Goal: Task Accomplishment & Management: Use online tool/utility

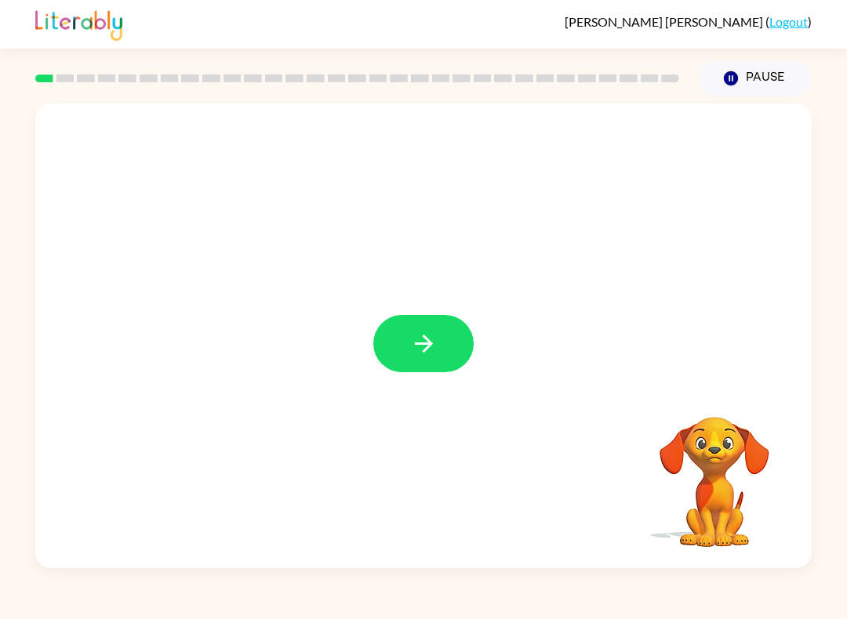
click at [419, 349] on icon "button" at bounding box center [423, 343] width 27 height 27
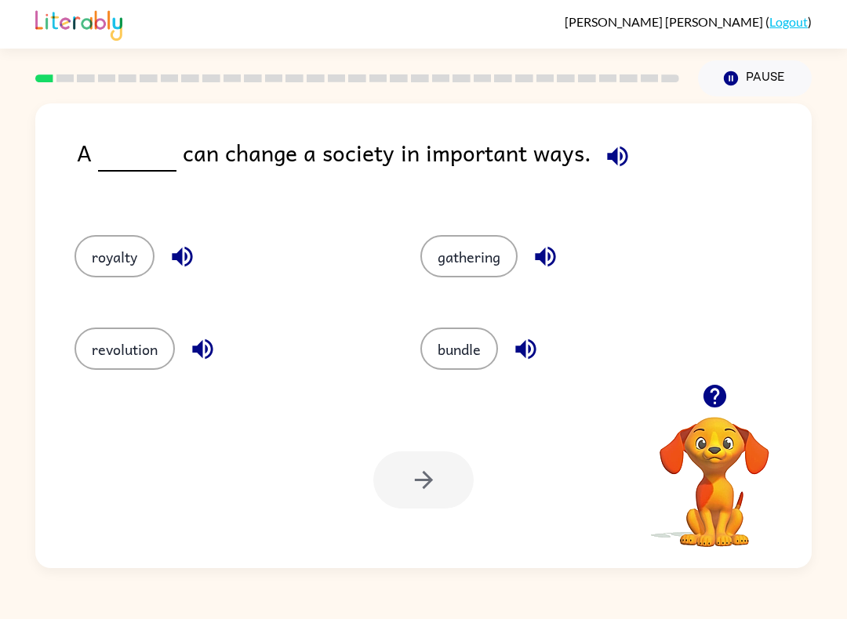
click at [128, 345] on button "revolution" at bounding box center [124, 349] width 100 height 42
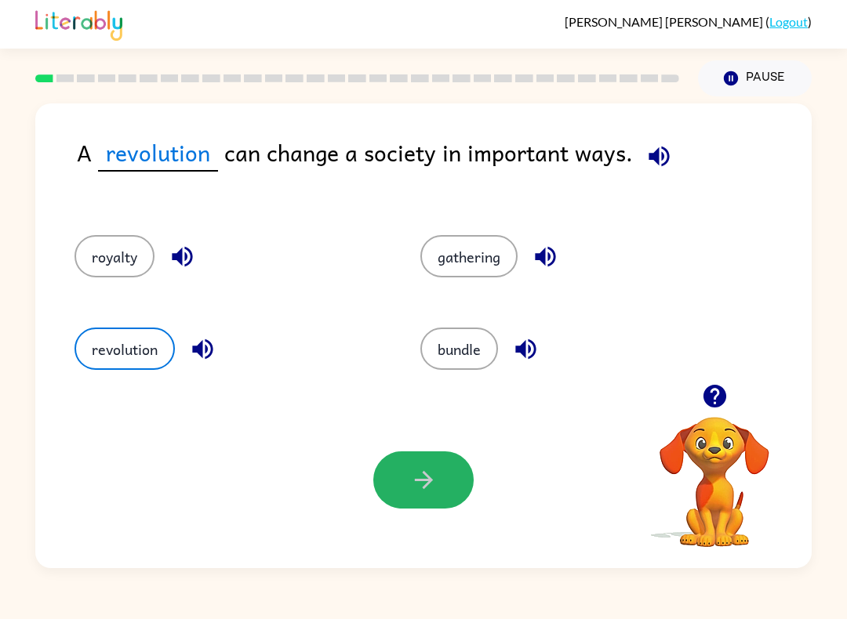
click at [444, 489] on button "button" at bounding box center [423, 480] width 100 height 57
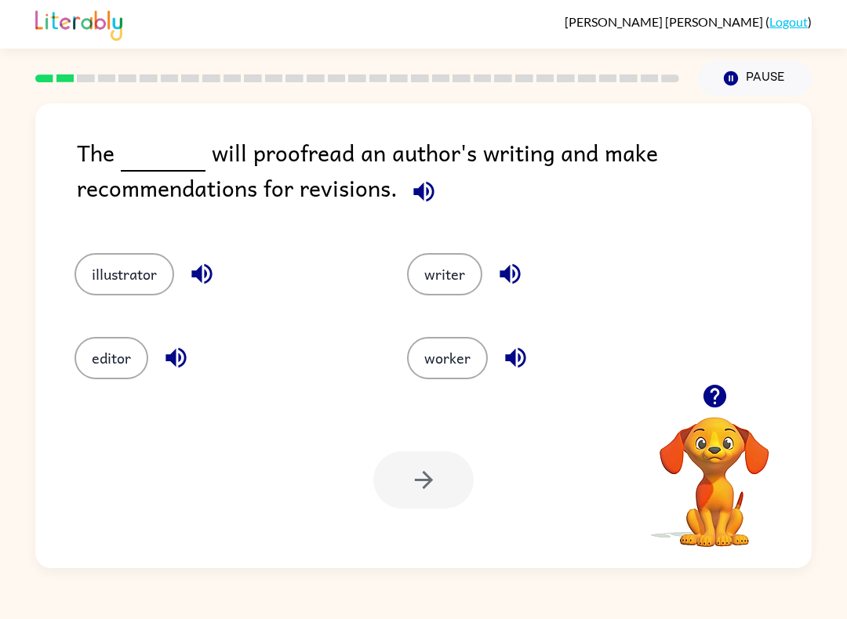
click at [106, 362] on button "editor" at bounding box center [111, 358] width 74 height 42
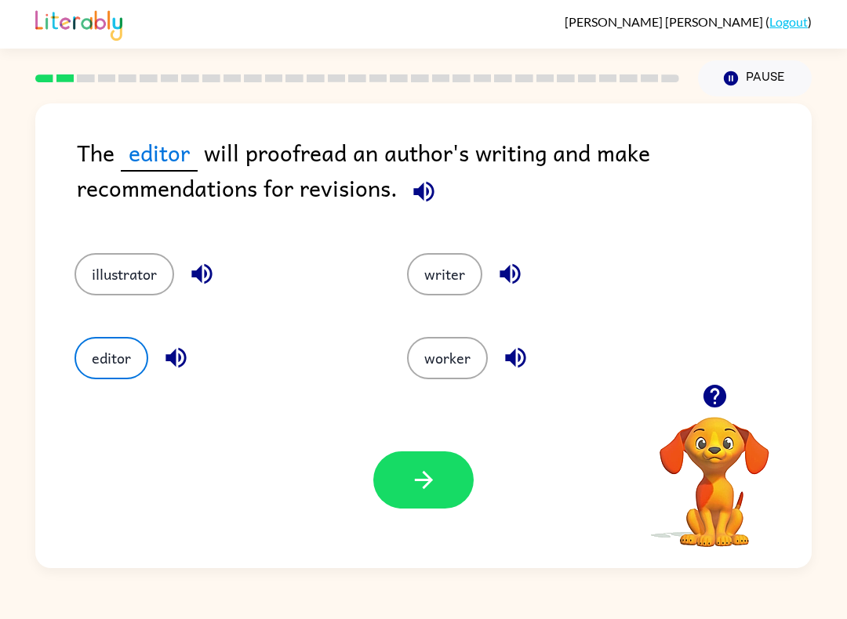
click at [416, 506] on button "button" at bounding box center [423, 480] width 100 height 57
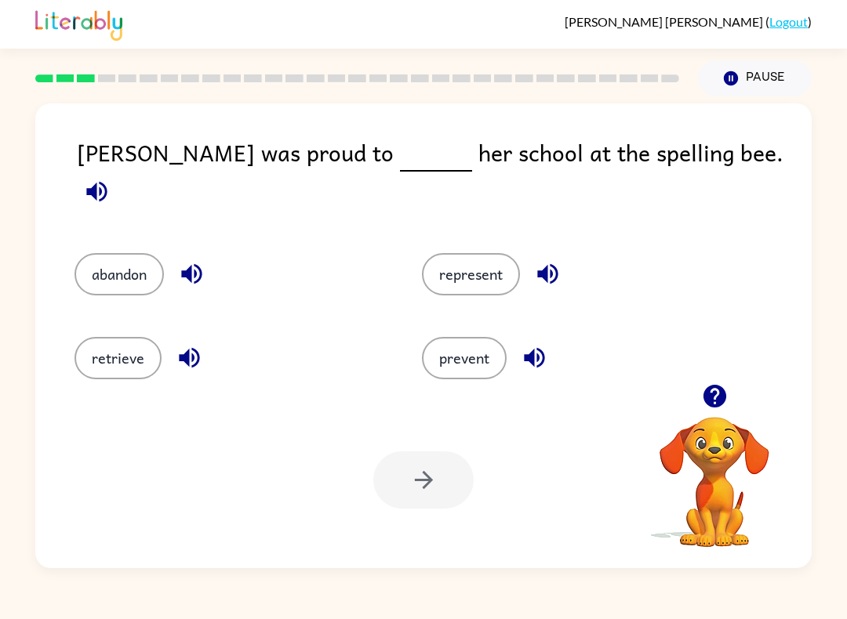
click at [502, 278] on button "represent" at bounding box center [471, 274] width 98 height 42
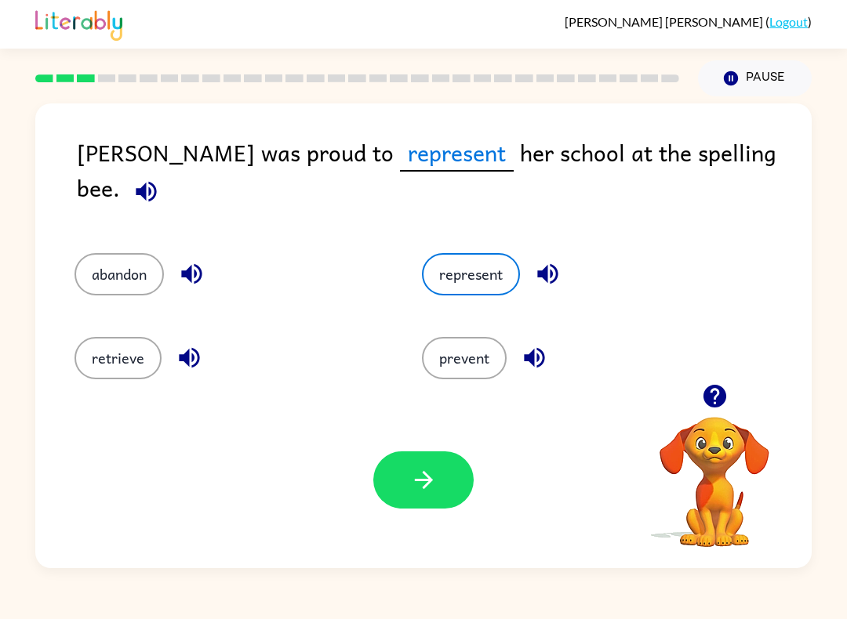
click at [434, 488] on icon "button" at bounding box center [423, 480] width 27 height 27
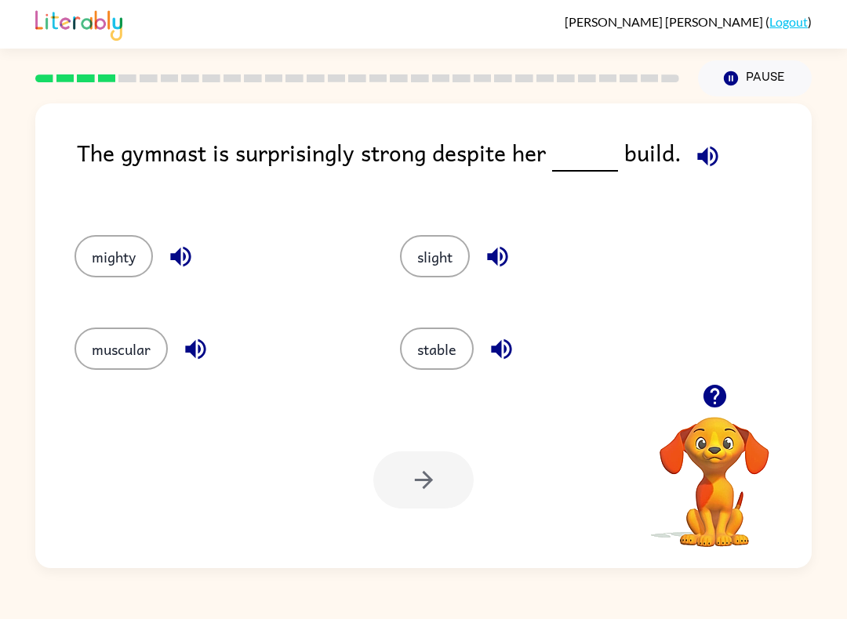
click at [113, 354] on button "muscular" at bounding box center [120, 349] width 93 height 42
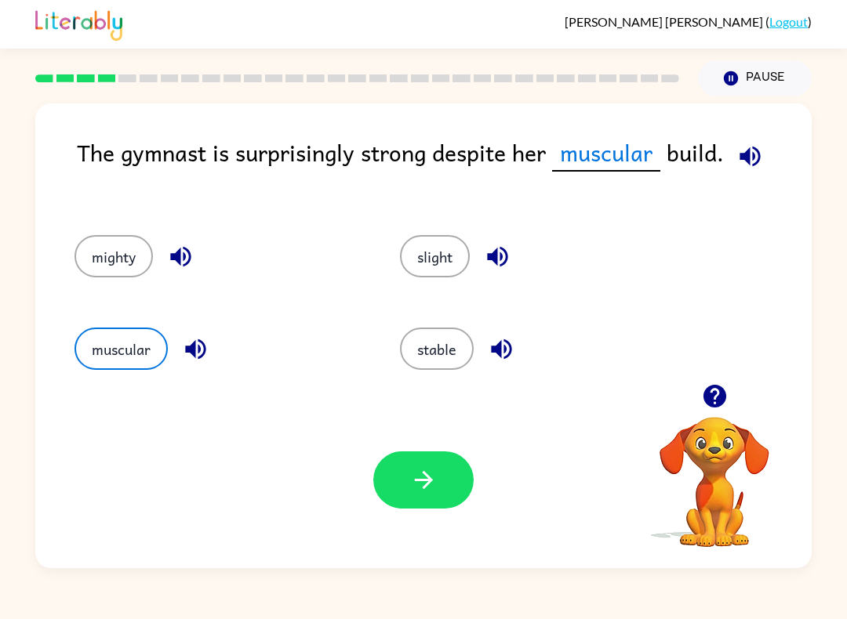
click at [415, 499] on button "button" at bounding box center [423, 480] width 100 height 57
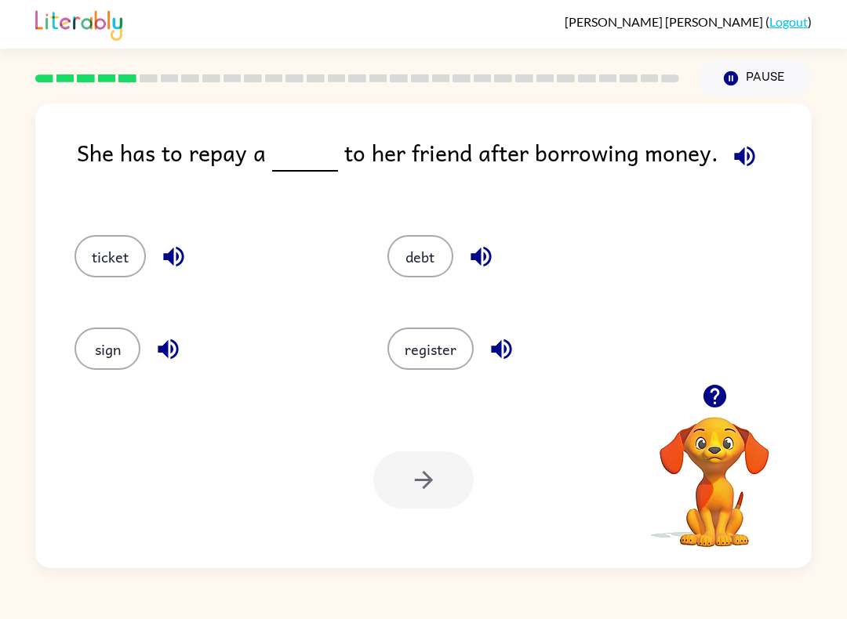
click at [430, 253] on button "debt" at bounding box center [420, 256] width 66 height 42
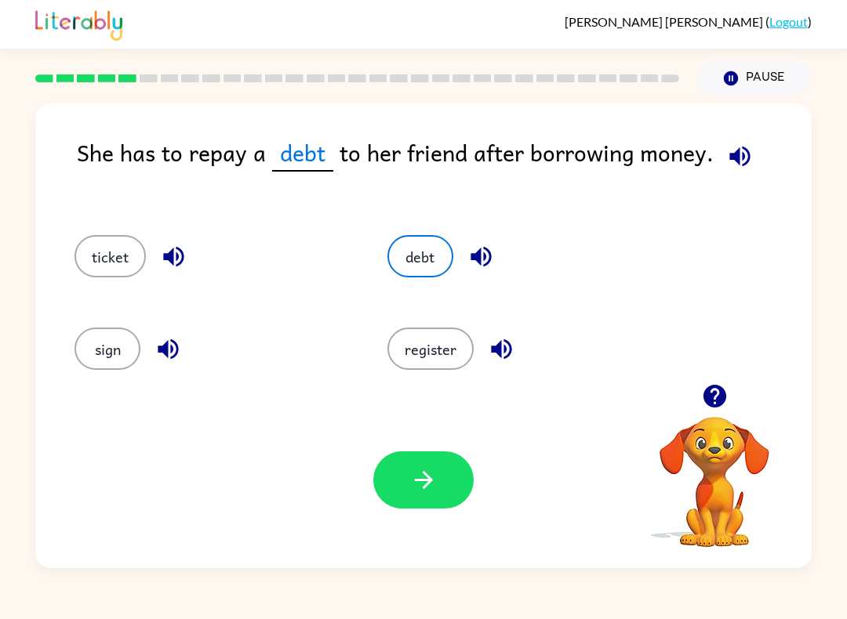
click at [436, 488] on icon "button" at bounding box center [423, 480] width 27 height 27
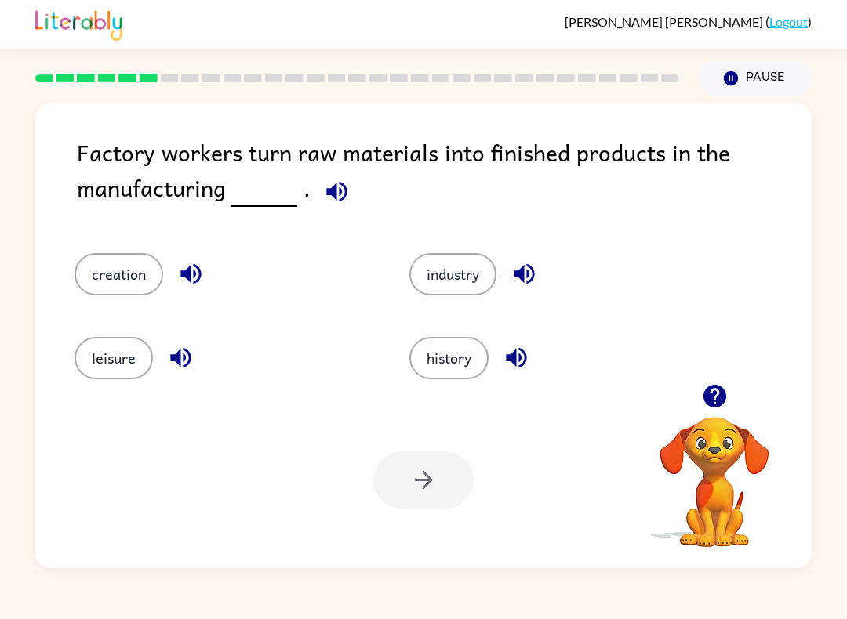
click at [464, 268] on button "industry" at bounding box center [452, 274] width 87 height 42
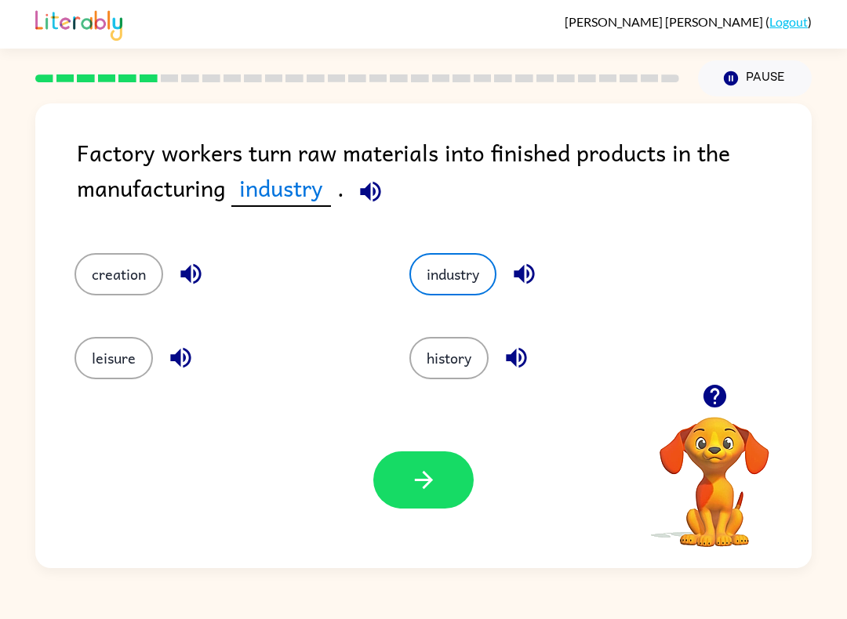
click at [434, 476] on icon "button" at bounding box center [423, 480] width 27 height 27
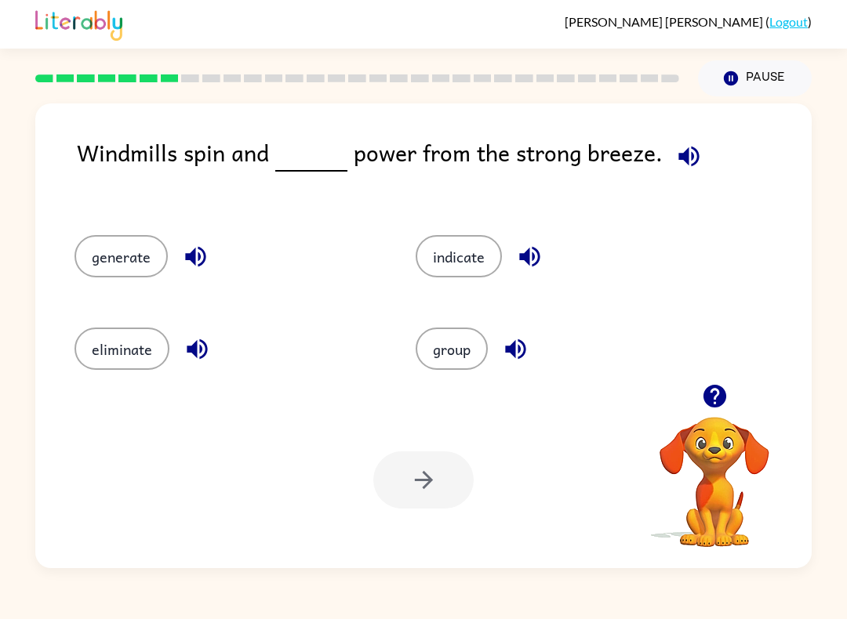
click at [457, 256] on button "indicate" at bounding box center [459, 256] width 86 height 42
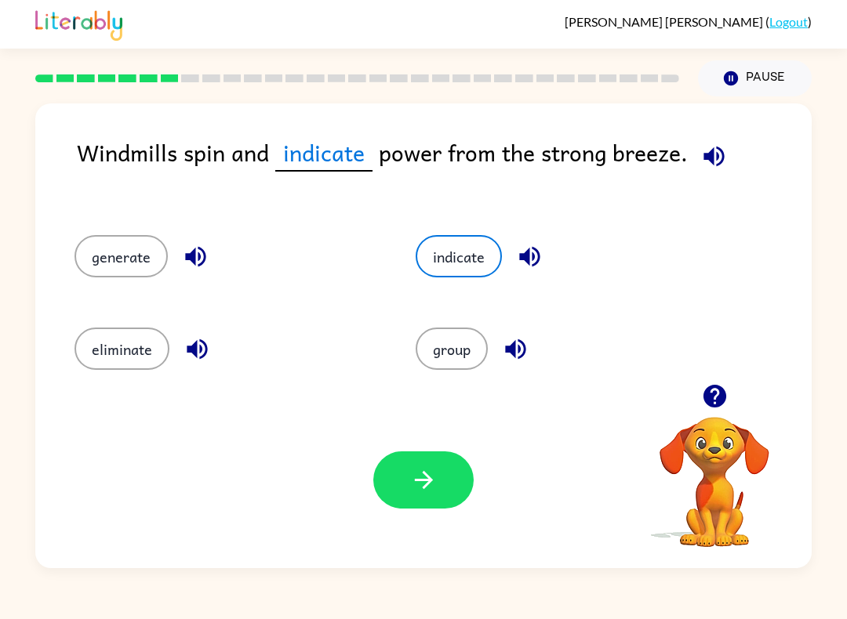
click at [394, 475] on button "button" at bounding box center [423, 480] width 100 height 57
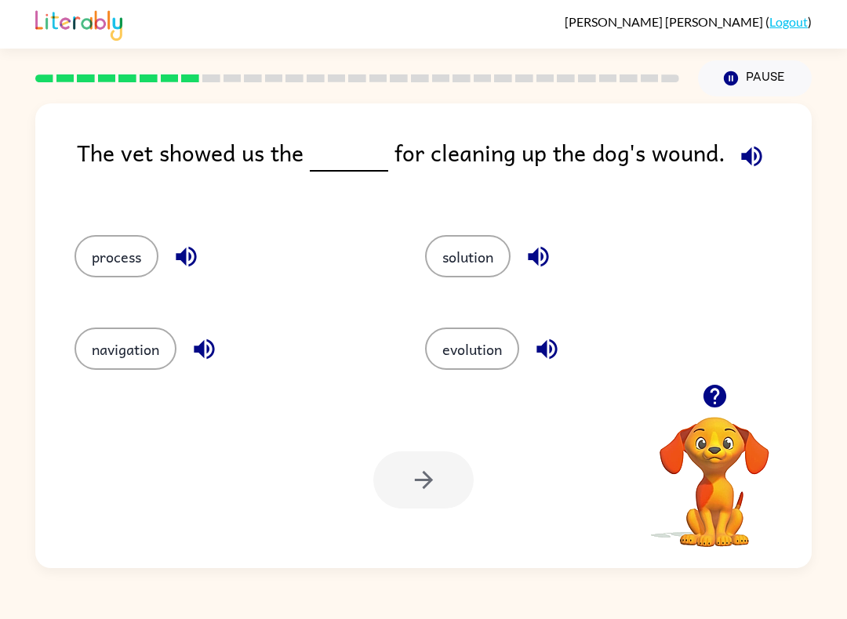
click at [484, 256] on button "solution" at bounding box center [467, 256] width 85 height 42
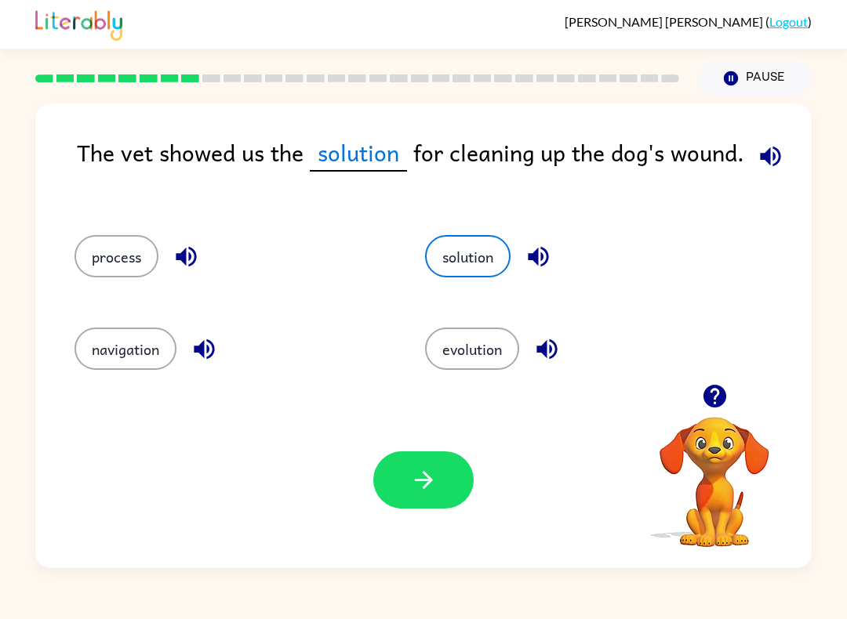
click at [409, 503] on button "button" at bounding box center [423, 480] width 100 height 57
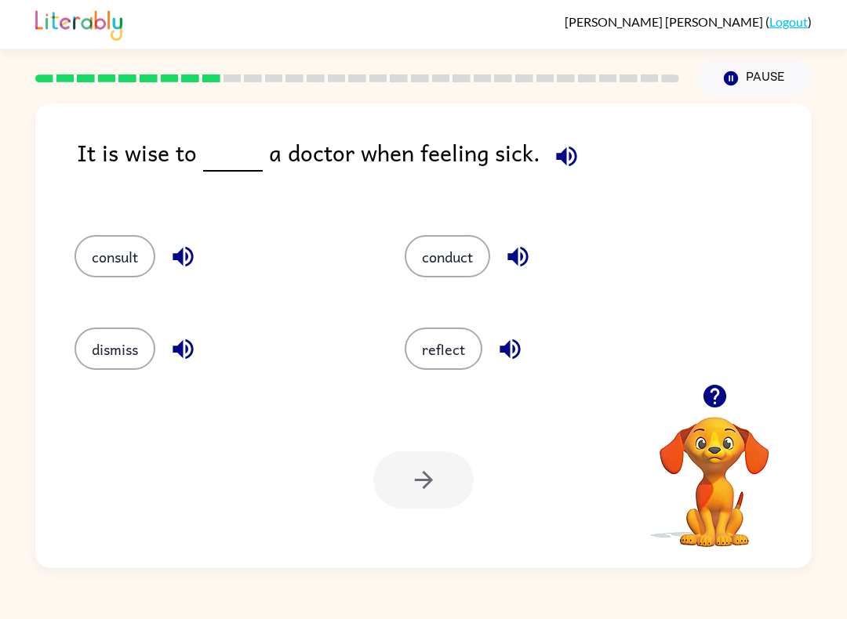
click at [140, 249] on button "consult" at bounding box center [114, 256] width 81 height 42
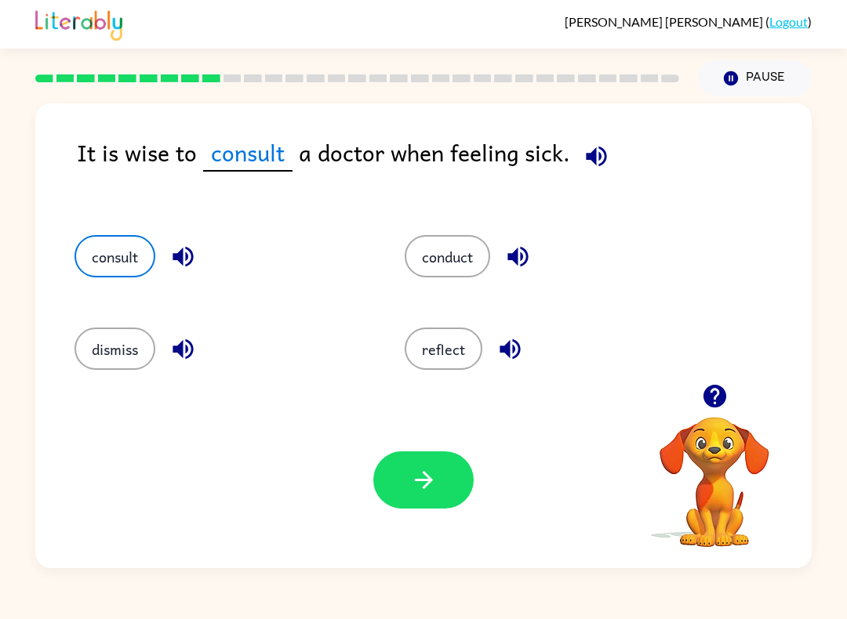
click at [416, 484] on icon "button" at bounding box center [423, 480] width 27 height 27
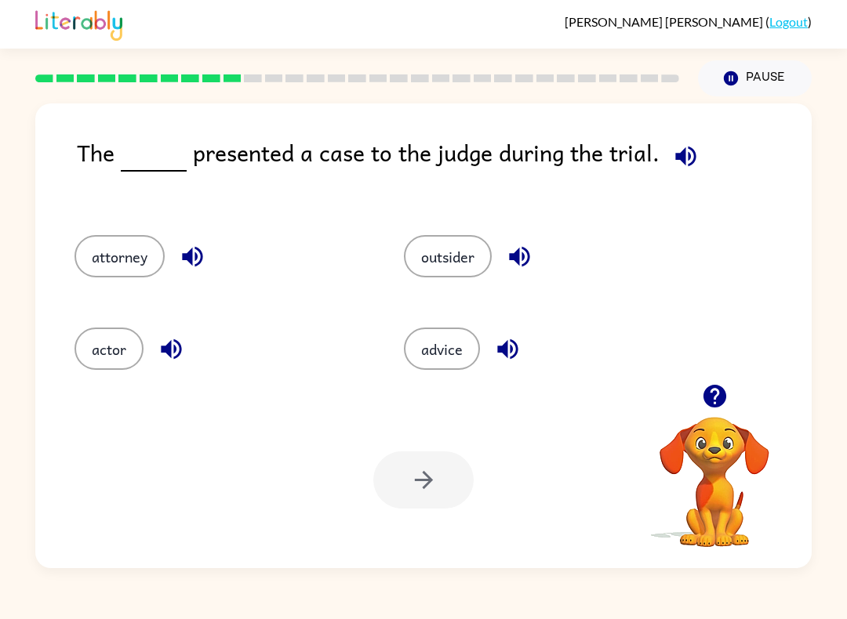
click at [440, 360] on button "advice" at bounding box center [442, 349] width 76 height 42
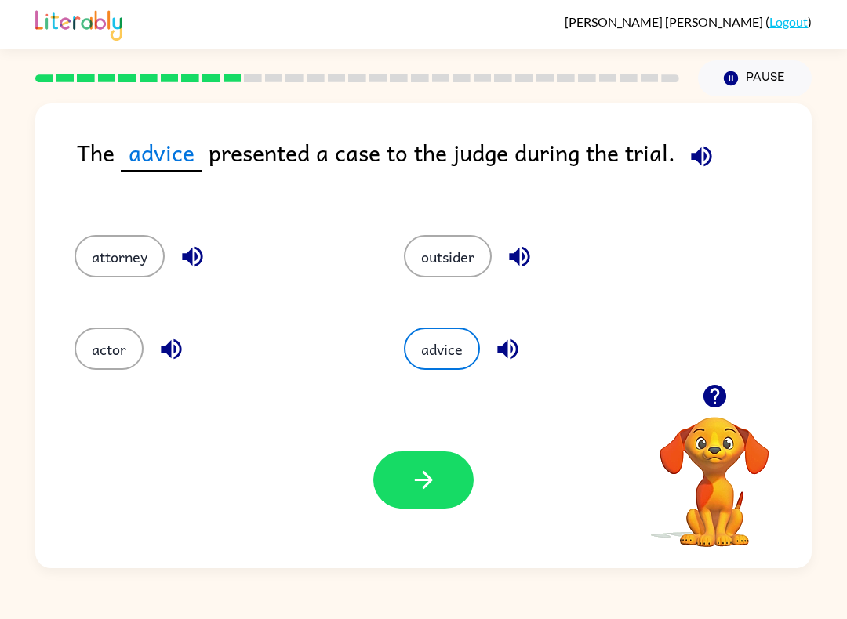
click at [412, 456] on button "button" at bounding box center [423, 480] width 100 height 57
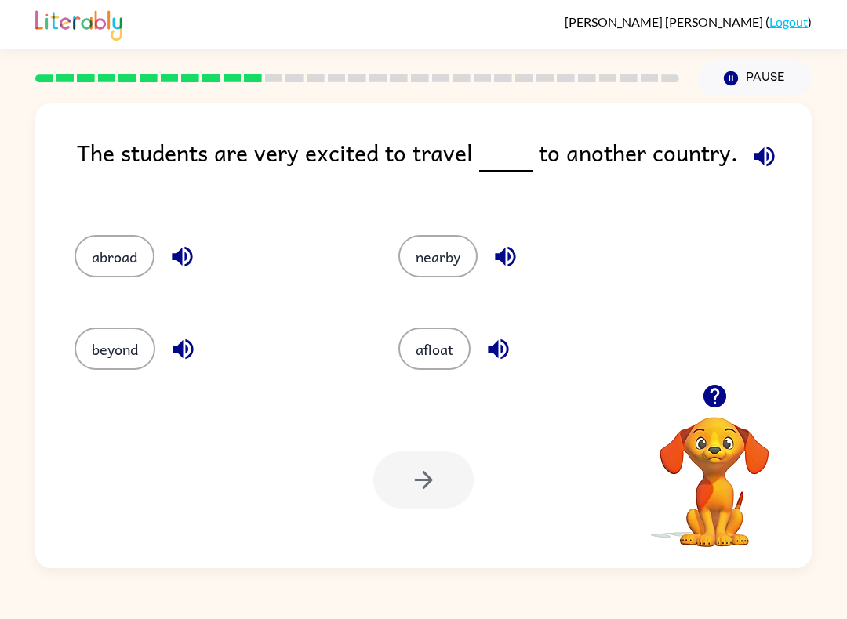
click at [727, 602] on div "[PERSON_NAME] ( Logout ) Pause Pause The students are very excited to travel to…" at bounding box center [423, 309] width 847 height 619
click at [421, 278] on button "nearby" at bounding box center [437, 256] width 79 height 42
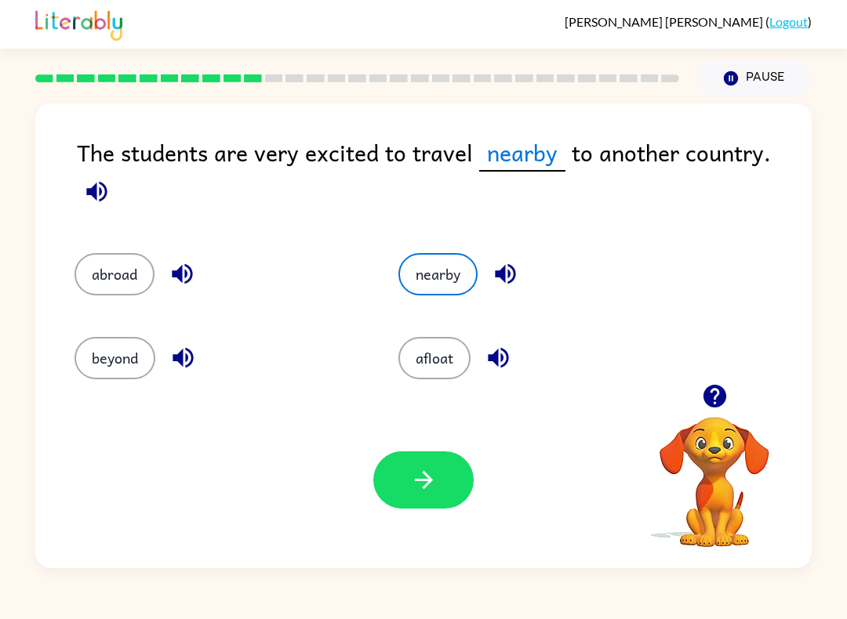
click at [400, 496] on button "button" at bounding box center [423, 480] width 100 height 57
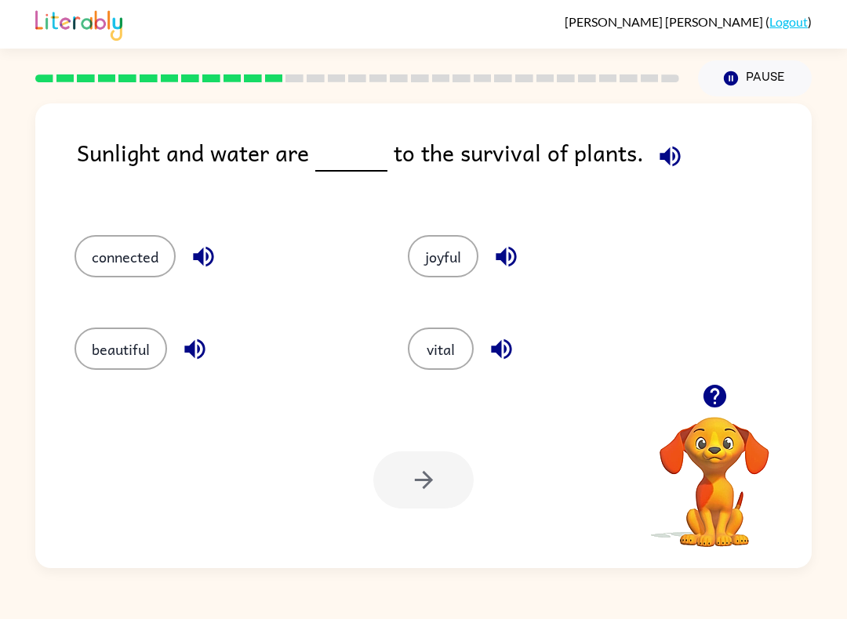
click at [423, 354] on button "vital" at bounding box center [441, 349] width 66 height 42
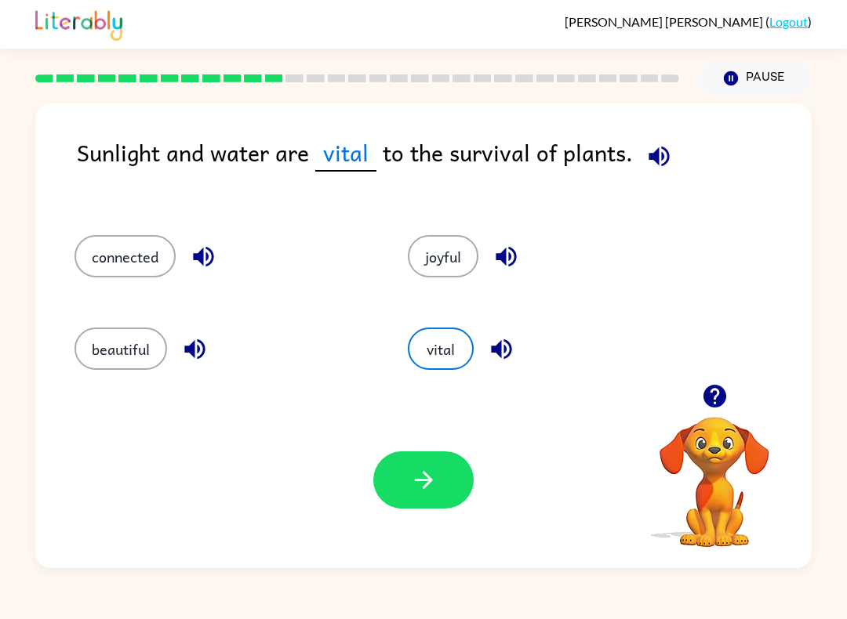
click at [394, 495] on button "button" at bounding box center [423, 480] width 100 height 57
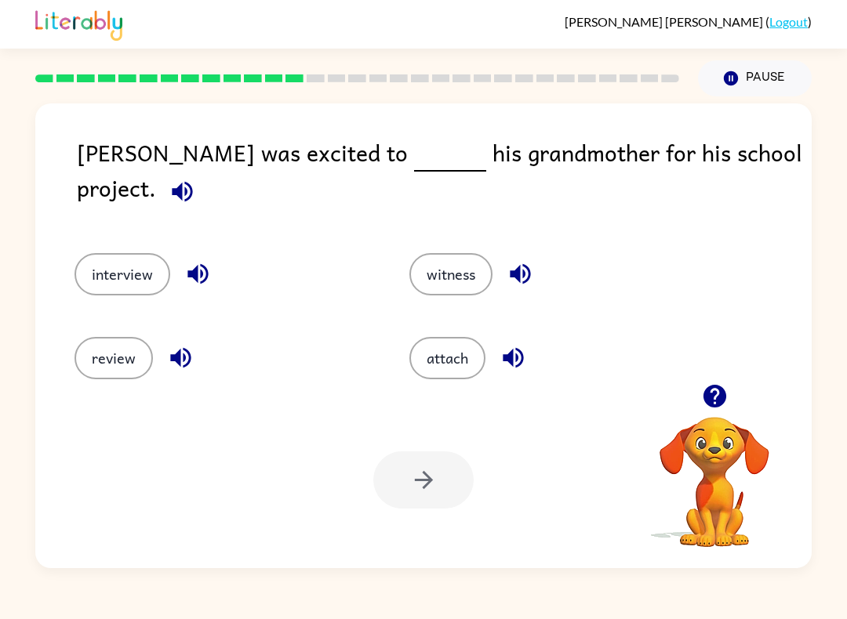
click at [148, 272] on button "interview" at bounding box center [122, 274] width 96 height 42
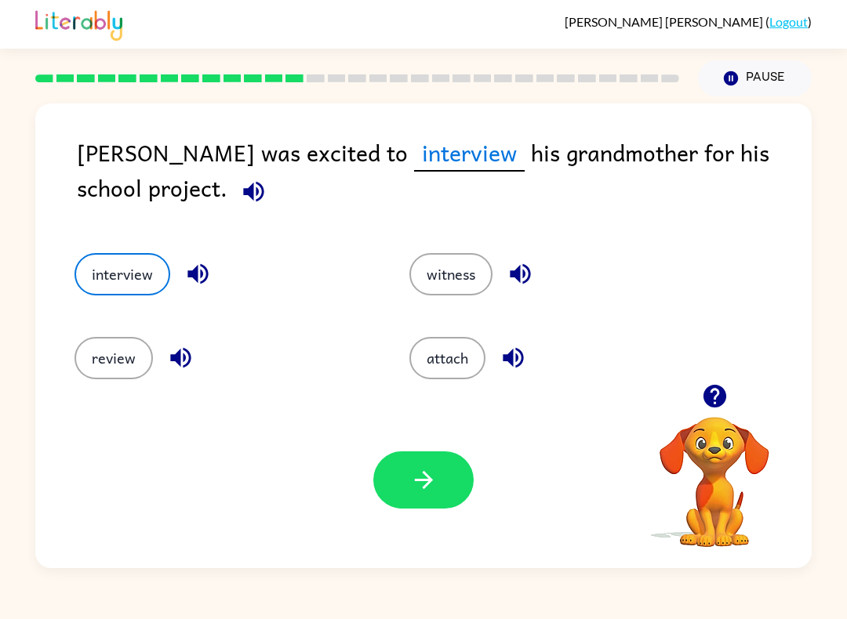
click at [421, 491] on icon "button" at bounding box center [423, 480] width 27 height 27
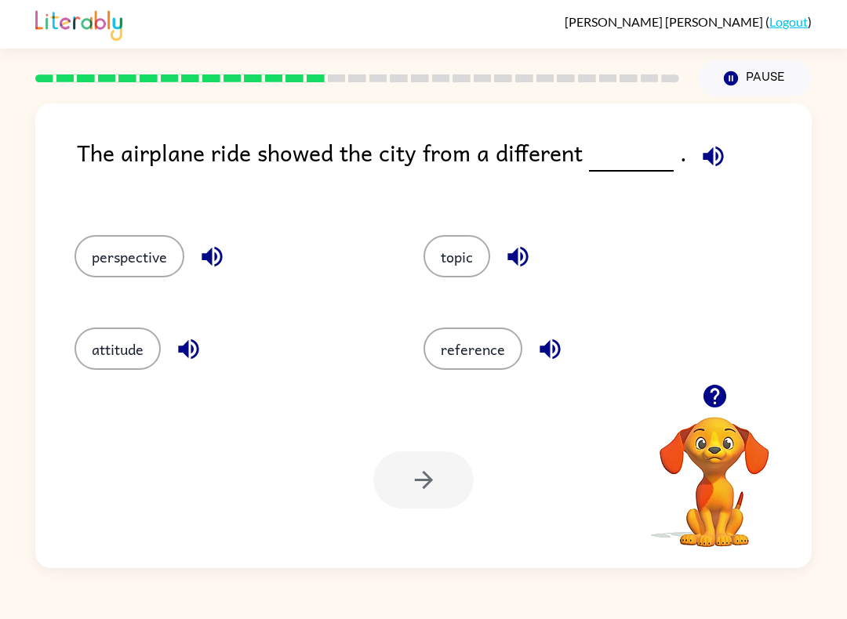
click at [132, 263] on button "perspective" at bounding box center [129, 256] width 110 height 42
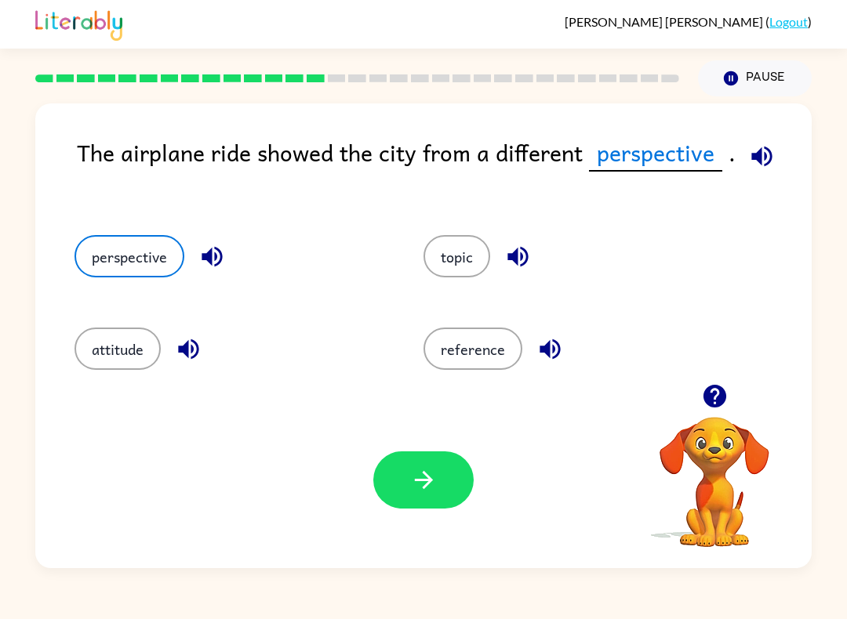
click at [410, 485] on icon "button" at bounding box center [423, 480] width 27 height 27
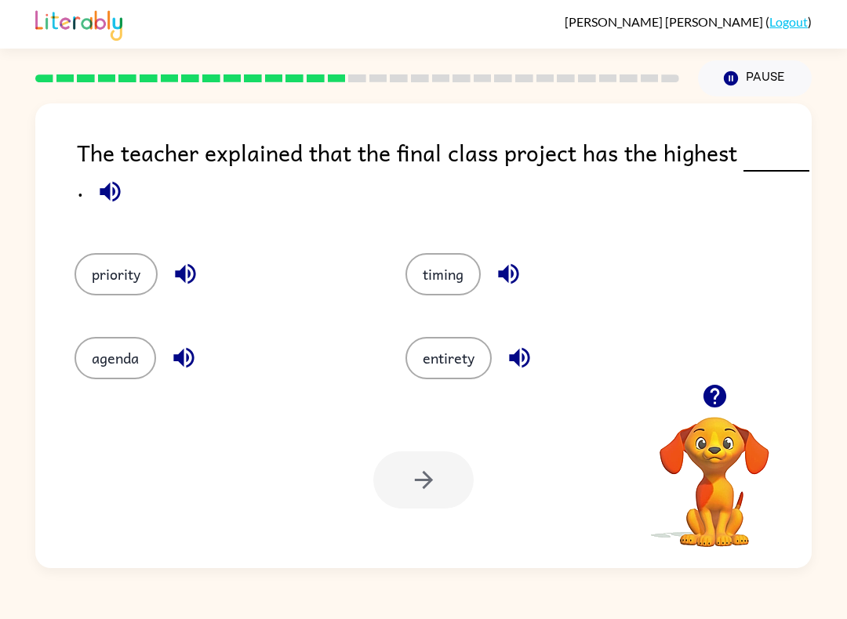
click at [136, 281] on button "priority" at bounding box center [115, 274] width 83 height 42
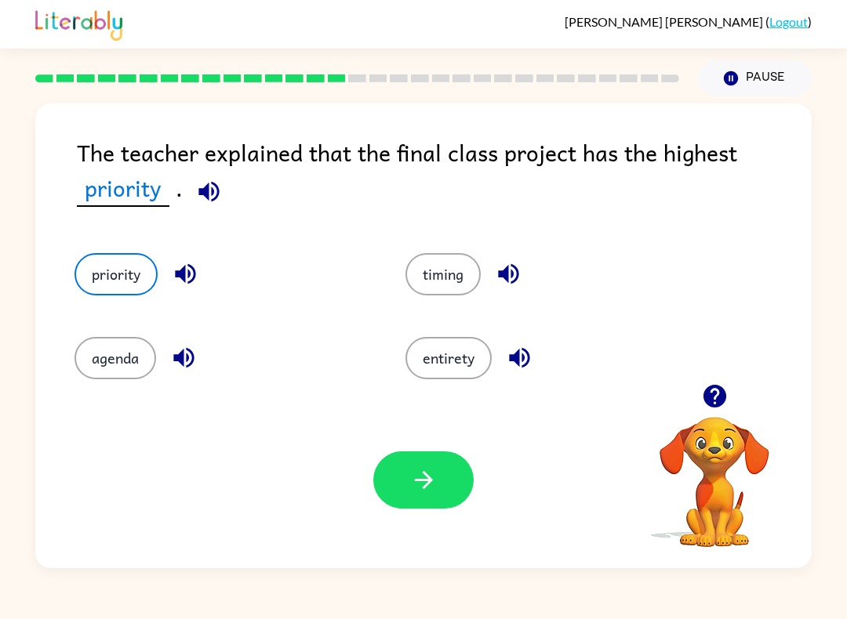
click at [390, 503] on button "button" at bounding box center [423, 480] width 100 height 57
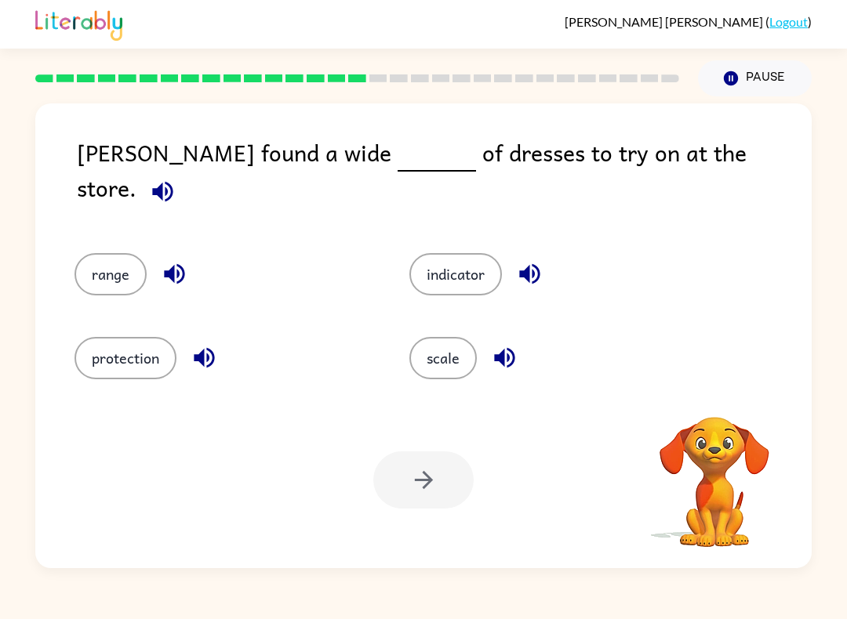
click at [106, 272] on button "range" at bounding box center [110, 274] width 72 height 42
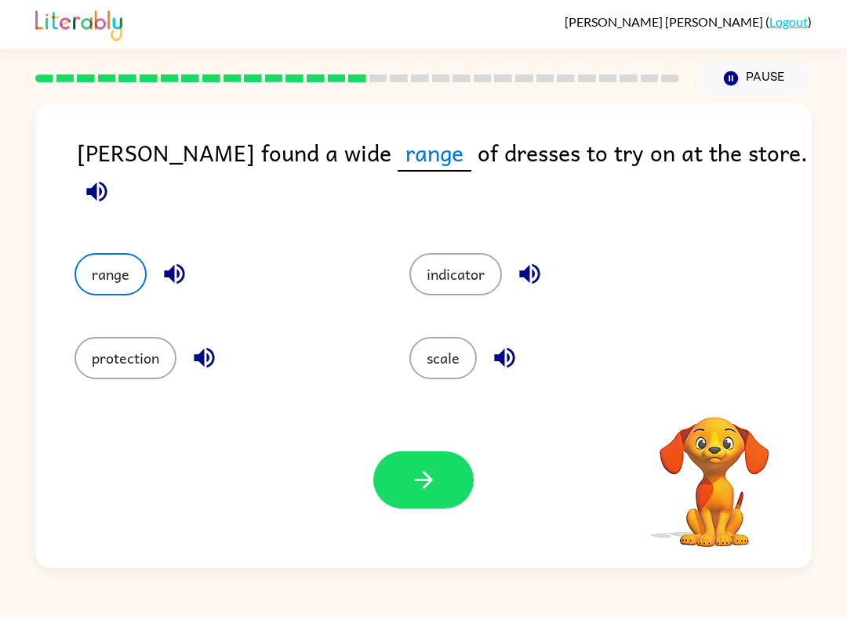
click at [452, 470] on button "button" at bounding box center [423, 480] width 100 height 57
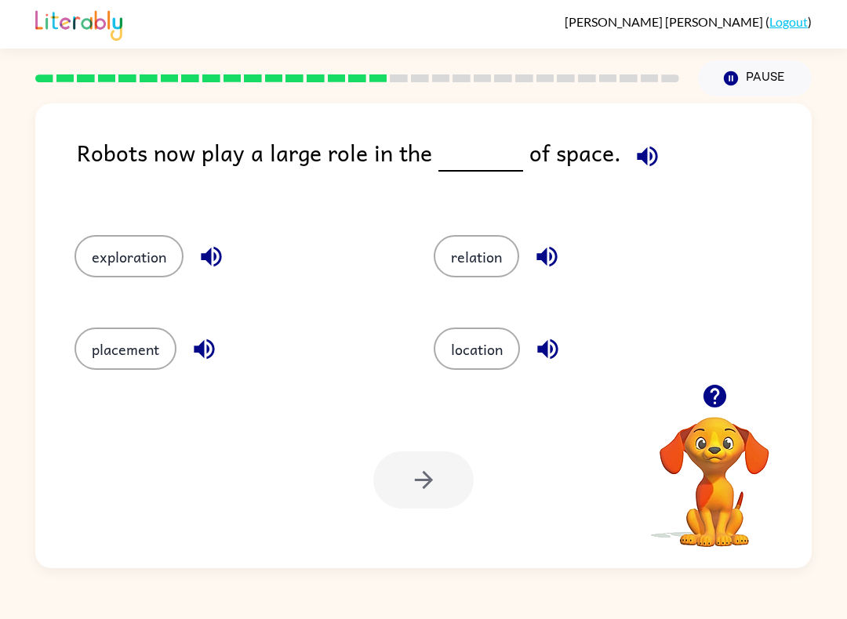
click at [481, 358] on button "location" at bounding box center [477, 349] width 86 height 42
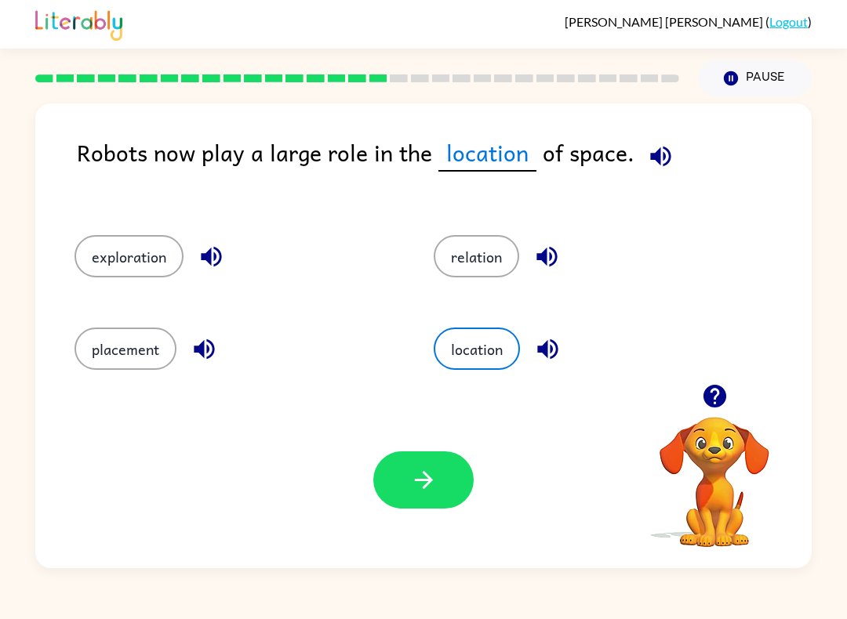
click at [441, 490] on button "button" at bounding box center [423, 480] width 100 height 57
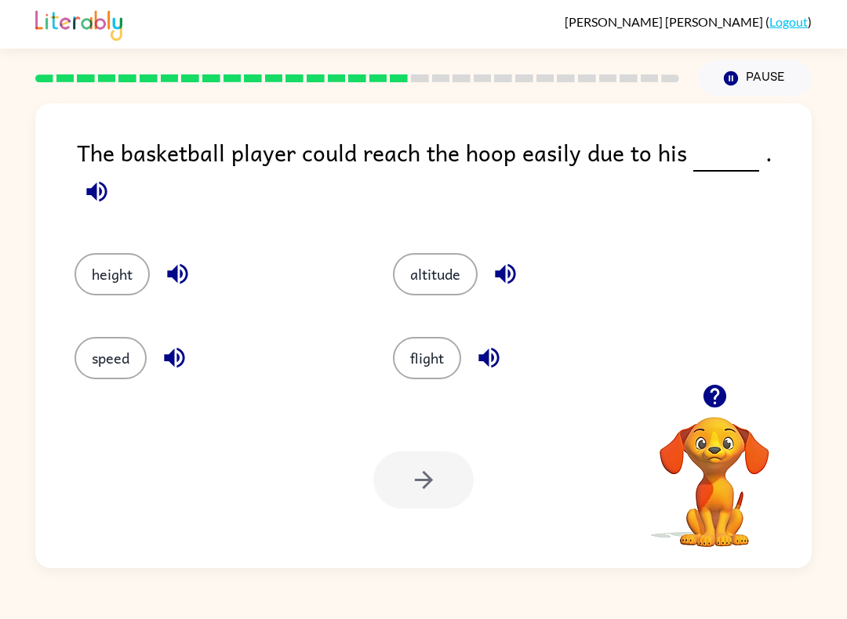
click at [114, 275] on button "height" at bounding box center [111, 274] width 75 height 42
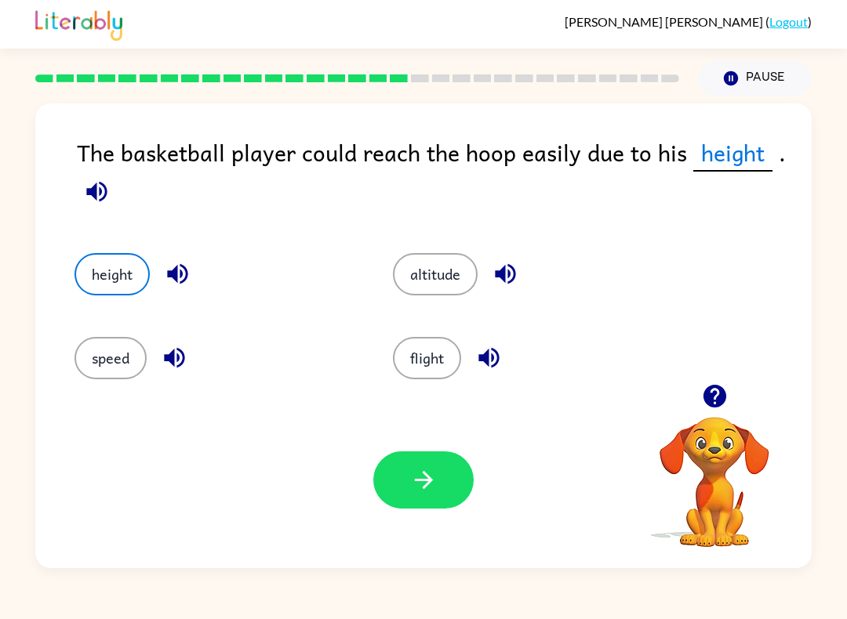
click at [413, 502] on button "button" at bounding box center [423, 480] width 100 height 57
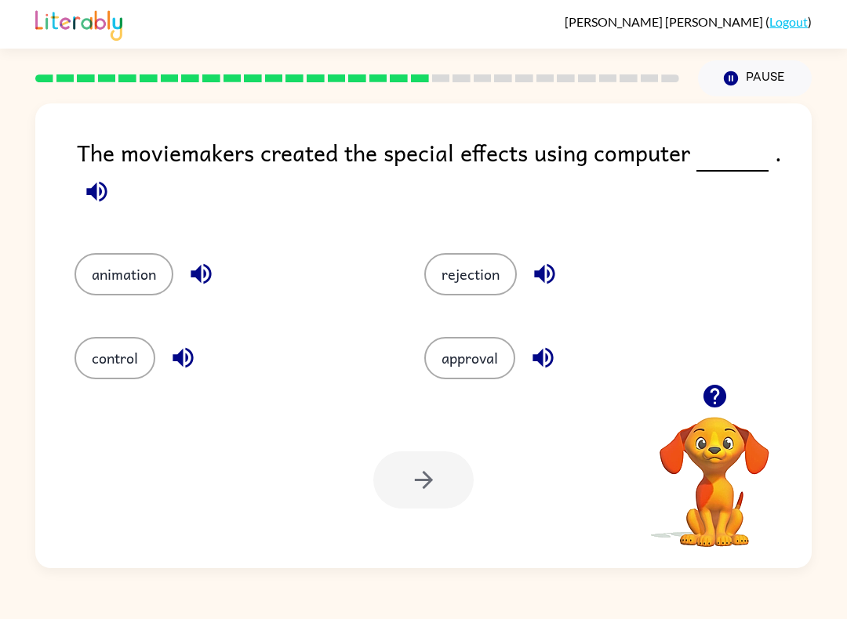
click at [140, 296] on button "animation" at bounding box center [123, 274] width 99 height 42
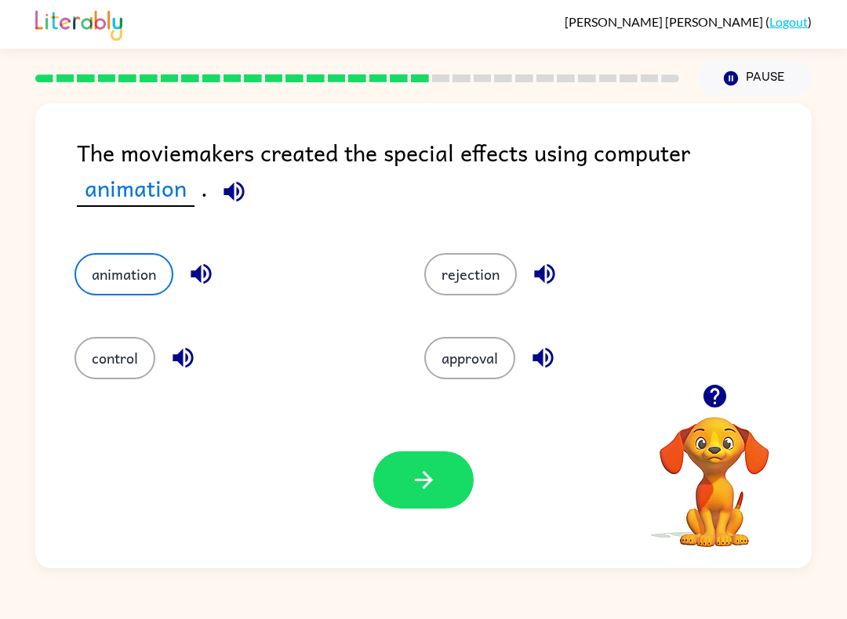
click at [448, 478] on button "button" at bounding box center [423, 480] width 100 height 57
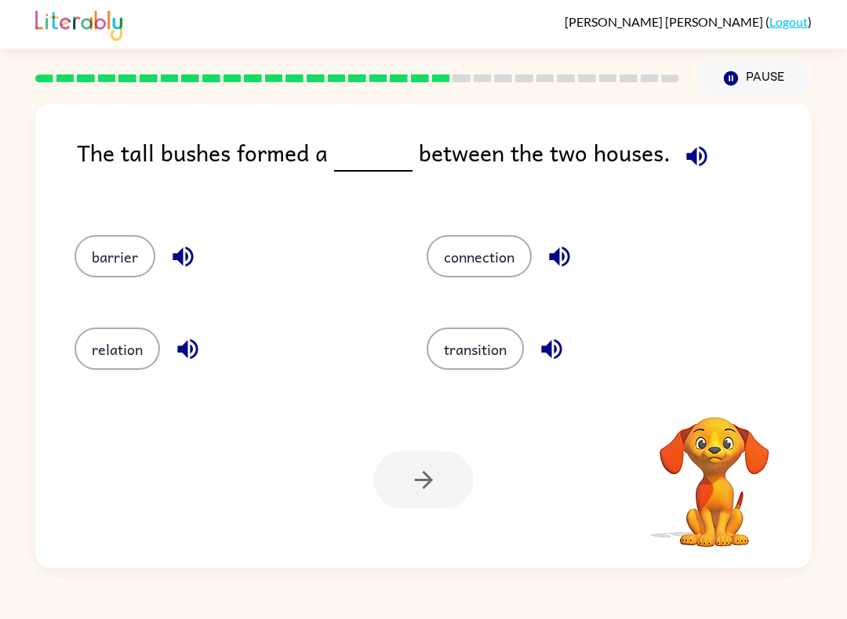
click at [106, 255] on button "barrier" at bounding box center [114, 256] width 81 height 42
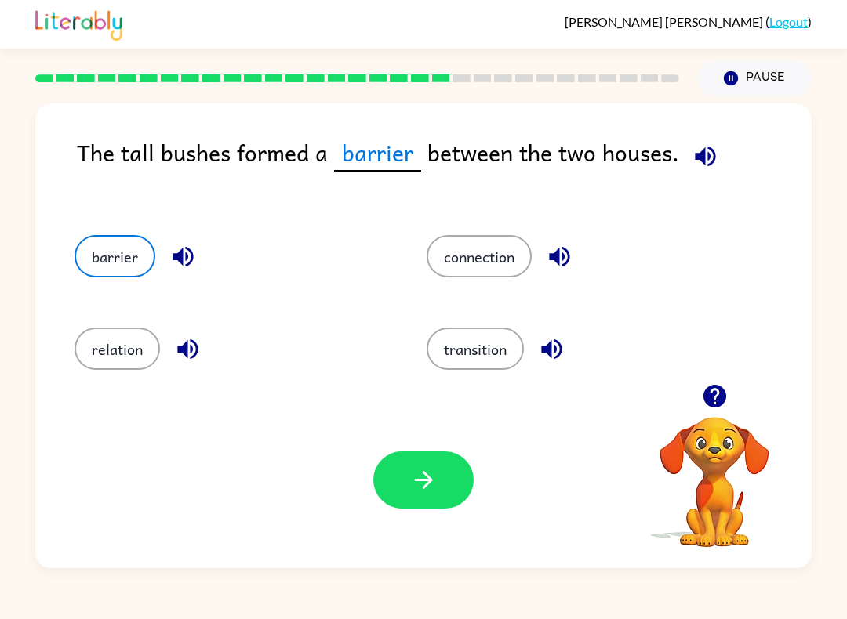
click at [409, 484] on button "button" at bounding box center [423, 480] width 100 height 57
click at [409, 484] on div at bounding box center [423, 480] width 100 height 57
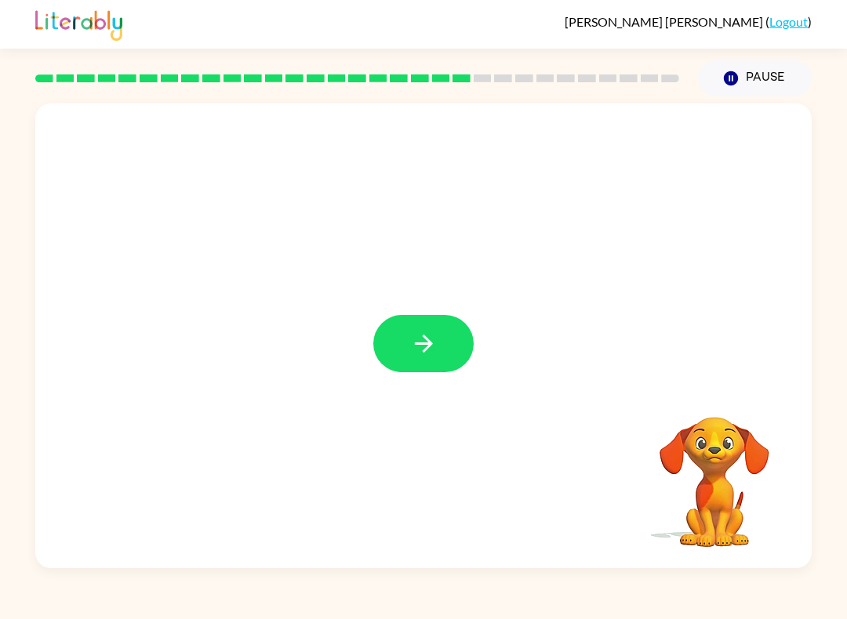
click at [453, 335] on button "button" at bounding box center [423, 343] width 100 height 57
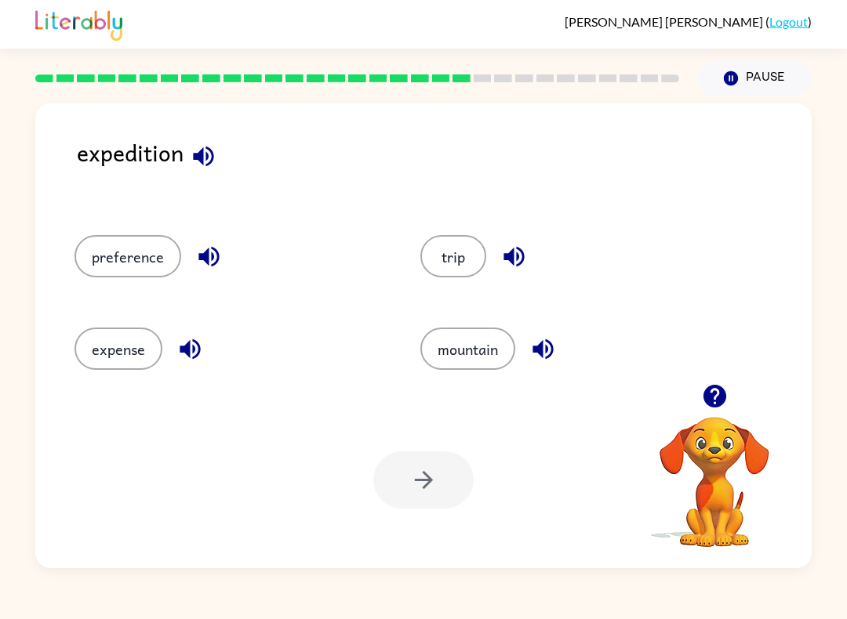
click at [459, 247] on button "trip" at bounding box center [453, 256] width 66 height 42
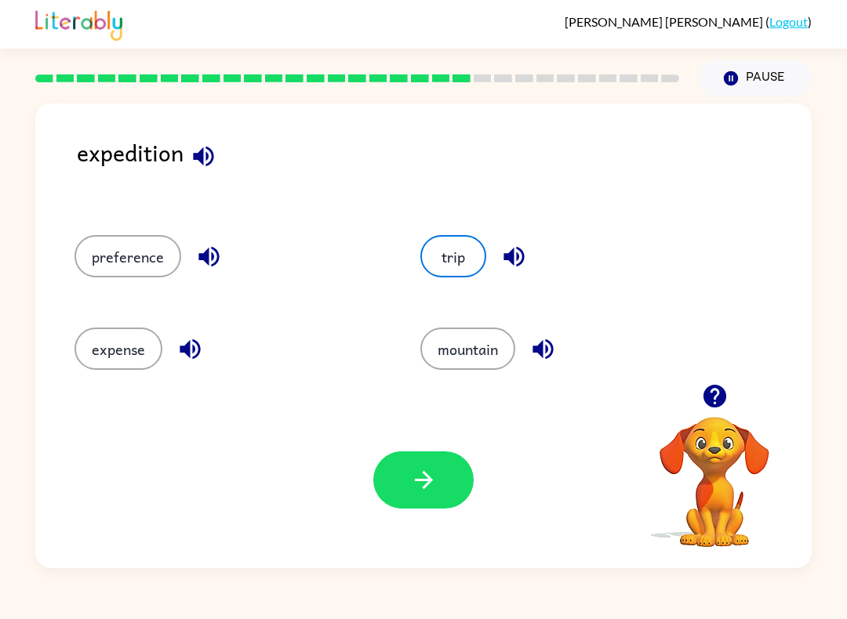
click at [408, 462] on button "button" at bounding box center [423, 480] width 100 height 57
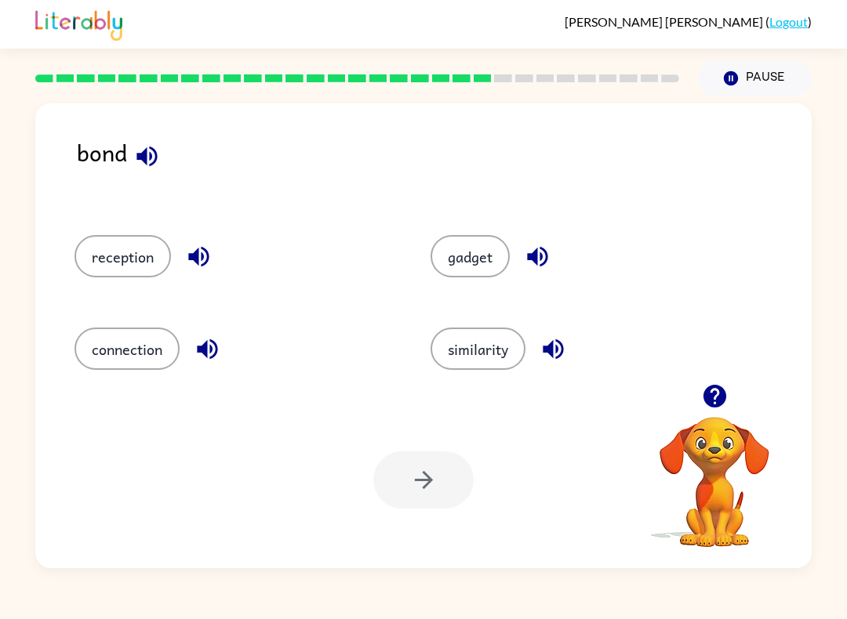
click at [133, 347] on button "connection" at bounding box center [126, 349] width 105 height 42
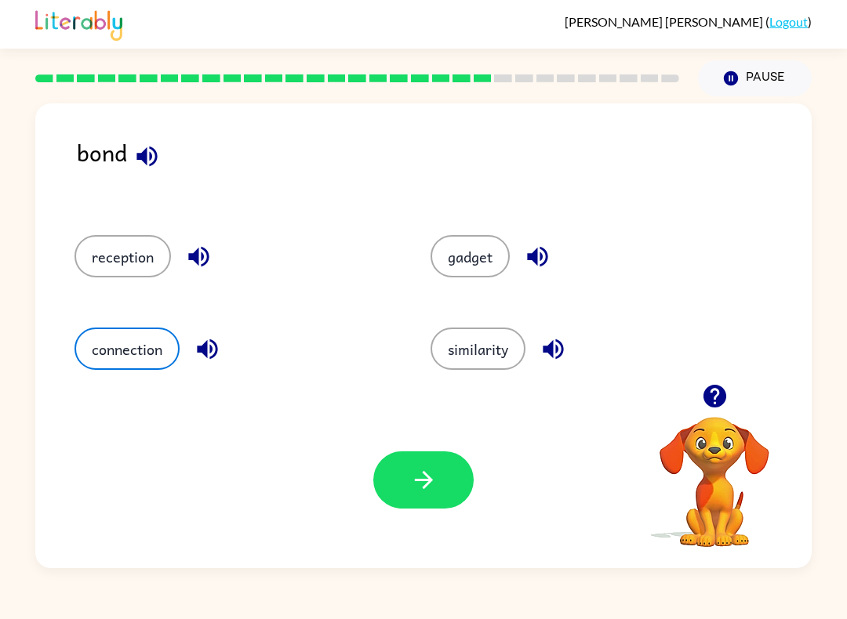
click at [412, 470] on icon "button" at bounding box center [423, 480] width 27 height 27
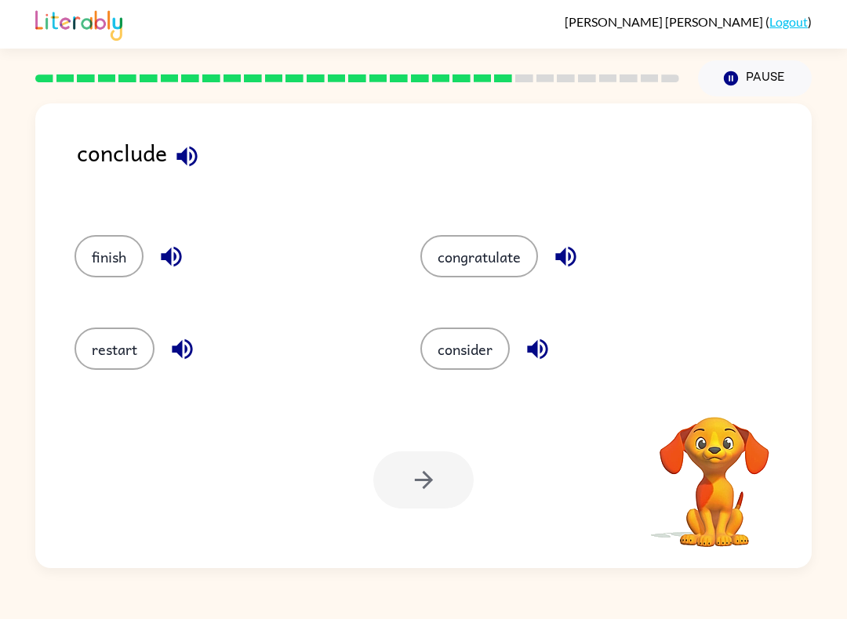
click at [485, 351] on button "consider" at bounding box center [464, 349] width 89 height 42
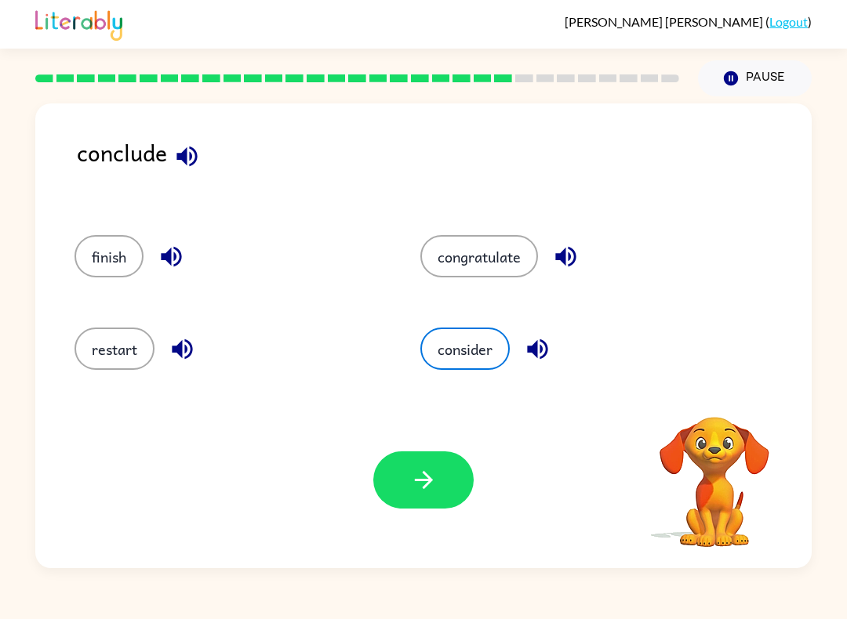
click at [408, 494] on button "button" at bounding box center [423, 480] width 100 height 57
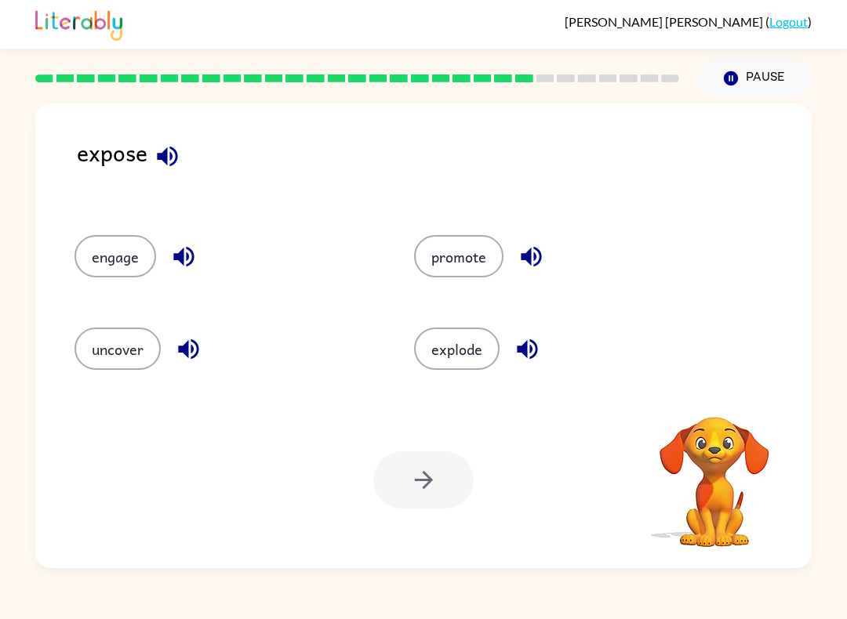
click at [103, 370] on button "uncover" at bounding box center [117, 349] width 86 height 42
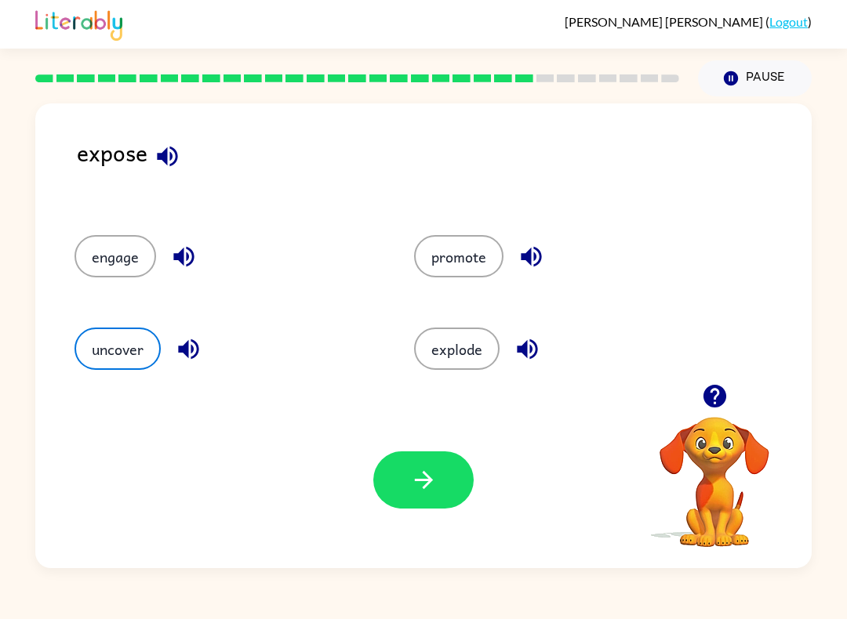
click at [406, 465] on button "button" at bounding box center [423, 480] width 100 height 57
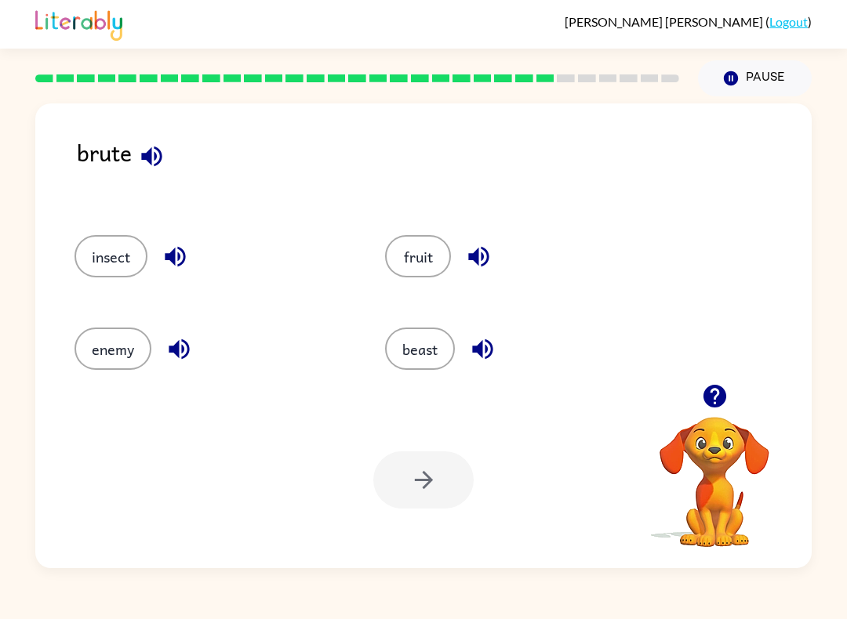
click at [430, 329] on button "beast" at bounding box center [420, 349] width 70 height 42
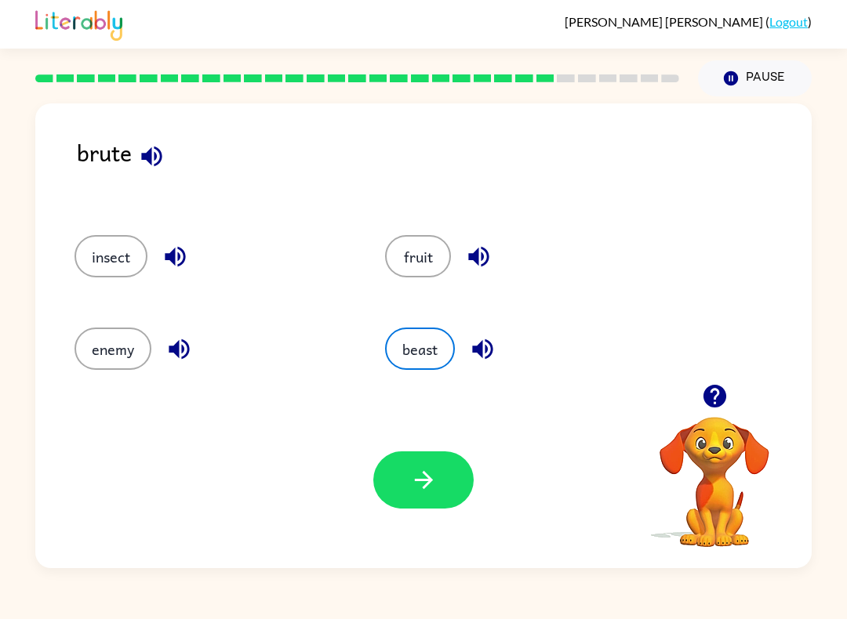
click at [437, 482] on icon "button" at bounding box center [423, 480] width 27 height 27
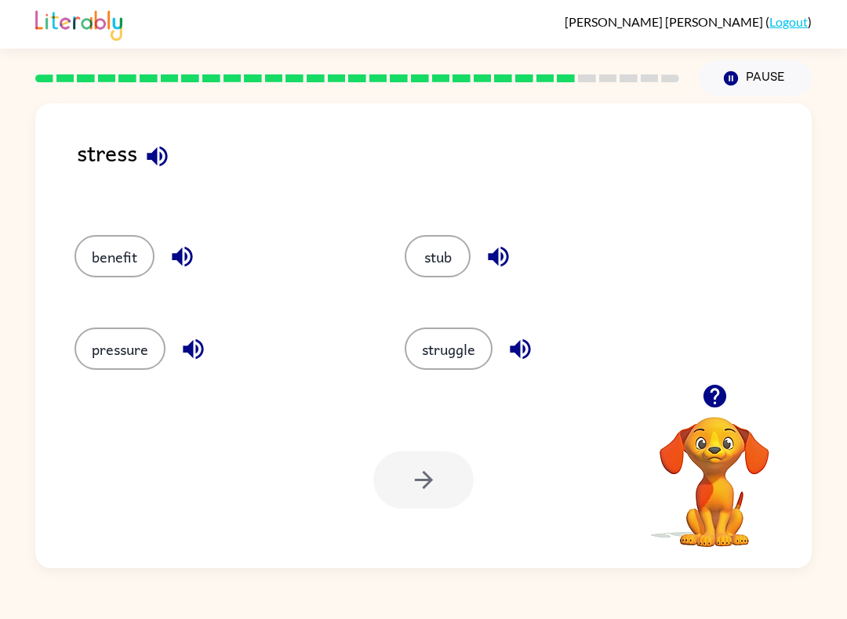
click at [456, 345] on button "struggle" at bounding box center [449, 349] width 88 height 42
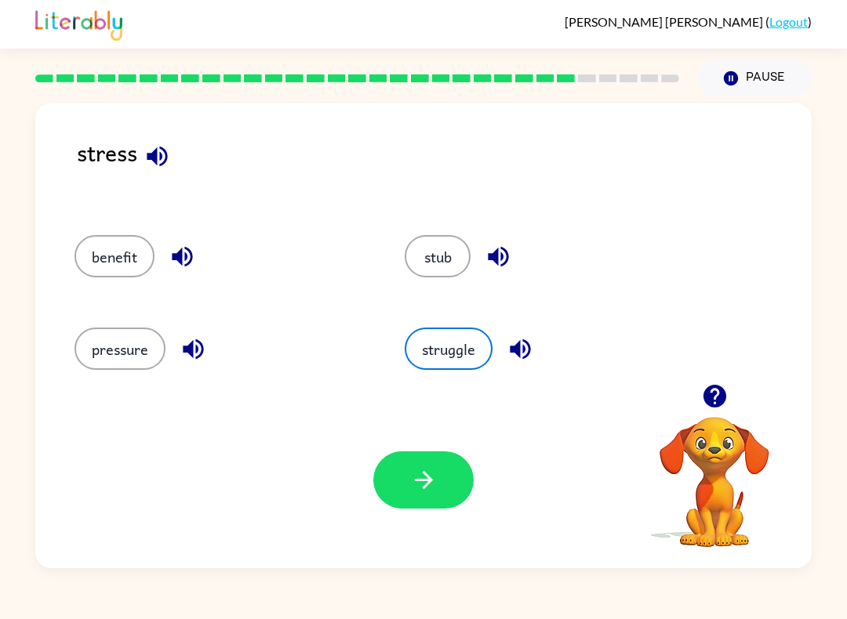
click at [396, 474] on button "button" at bounding box center [423, 480] width 100 height 57
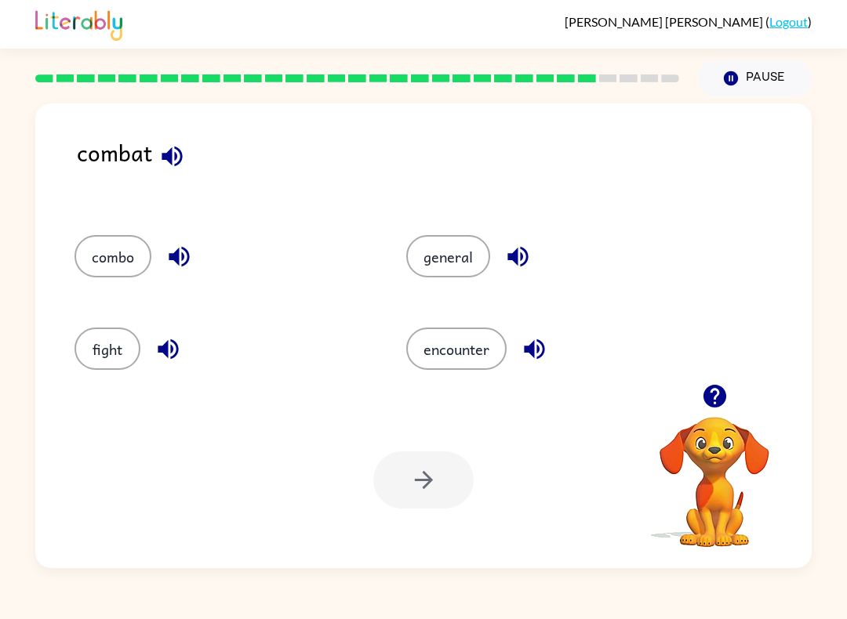
click at [112, 350] on button "fight" at bounding box center [107, 349] width 66 height 42
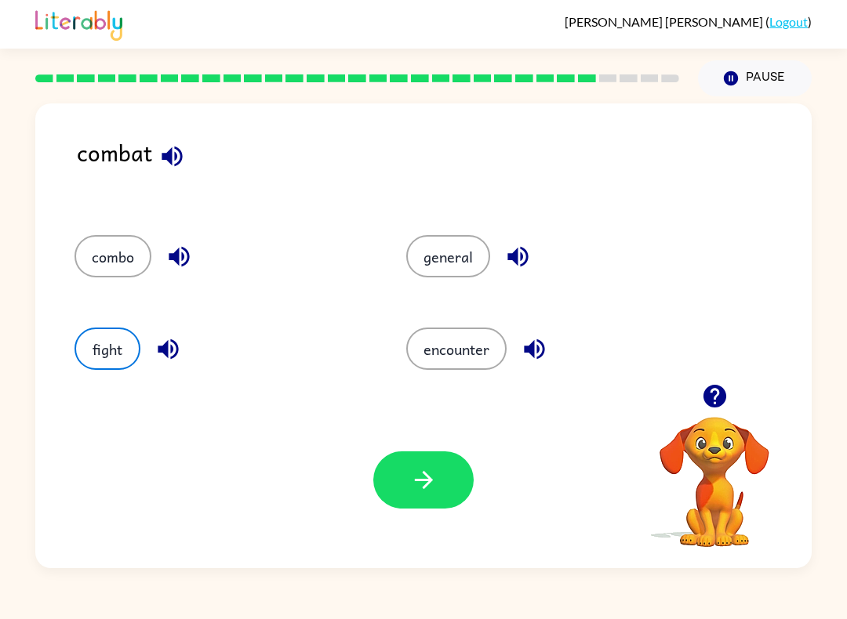
click at [399, 479] on button "button" at bounding box center [423, 480] width 100 height 57
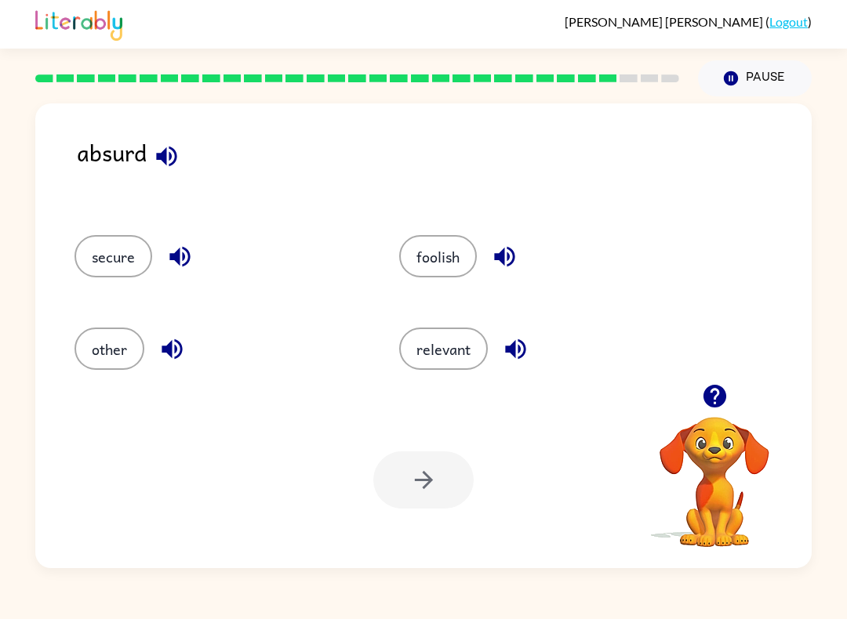
click at [440, 268] on button "foolish" at bounding box center [438, 256] width 78 height 42
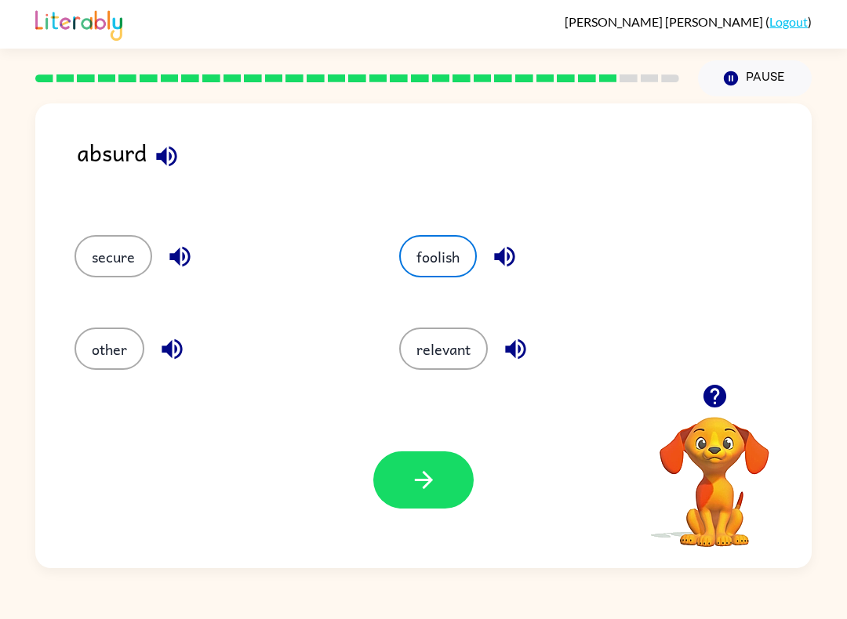
click at [434, 481] on icon "button" at bounding box center [423, 480] width 27 height 27
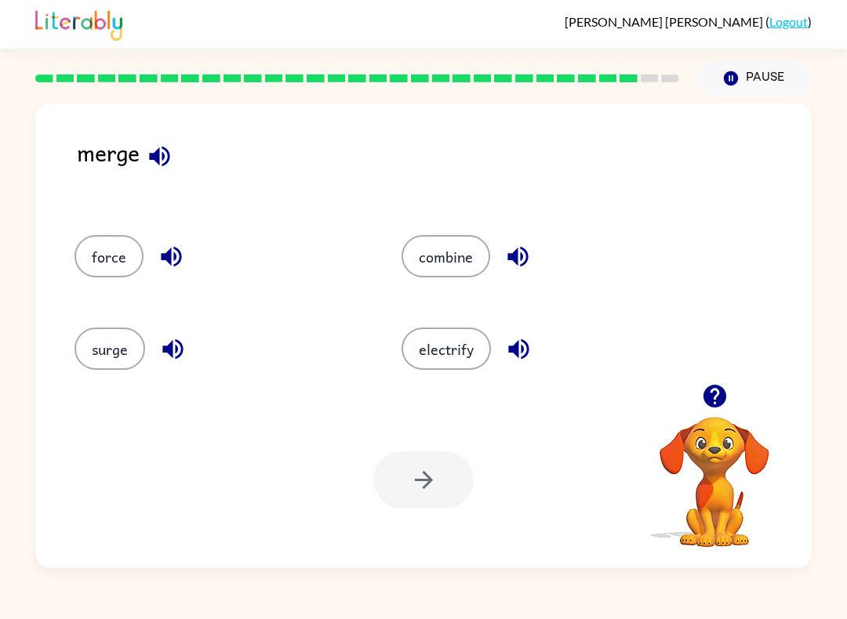
click at [445, 248] on button "combine" at bounding box center [445, 256] width 89 height 42
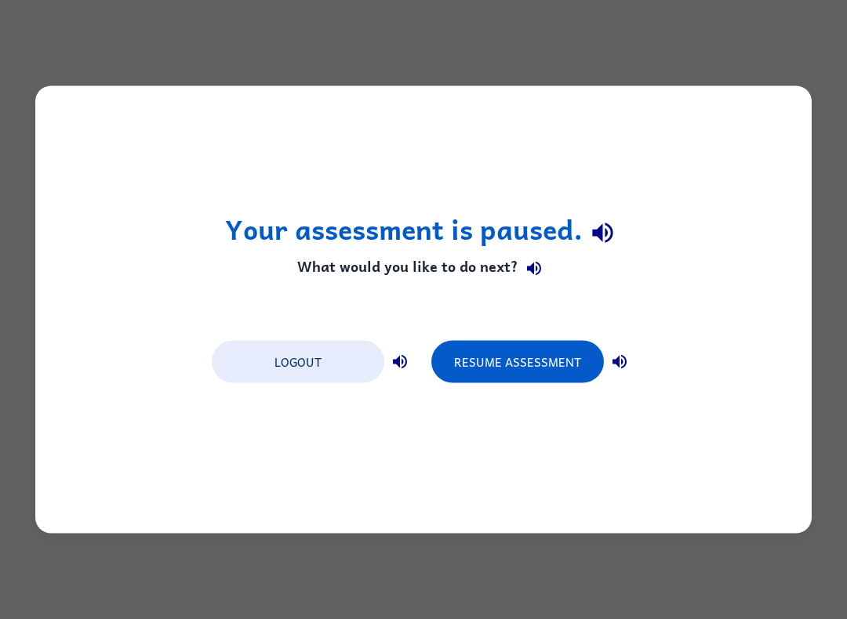
click at [539, 358] on button "Resume Assessment" at bounding box center [517, 362] width 172 height 42
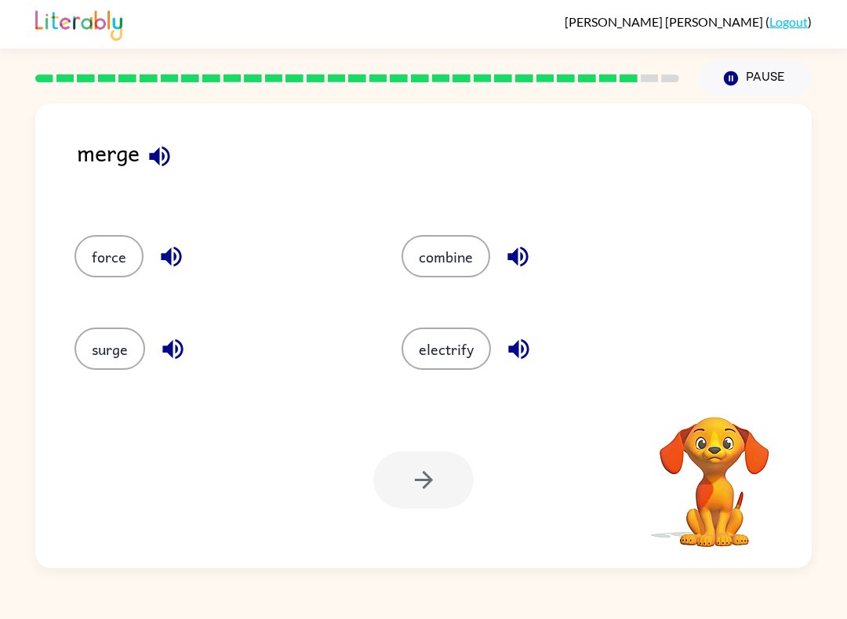
click at [467, 250] on button "combine" at bounding box center [445, 256] width 89 height 42
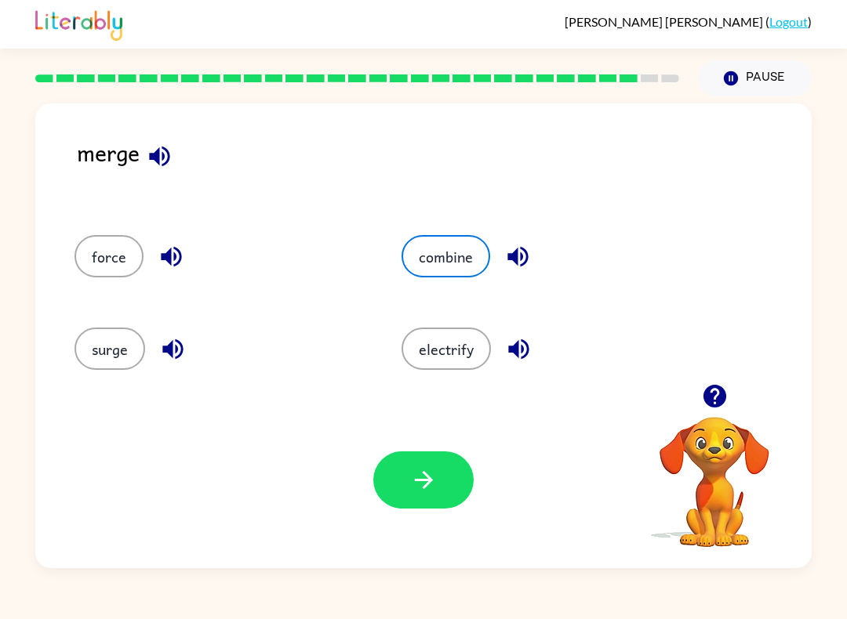
click at [418, 479] on icon "button" at bounding box center [423, 480] width 27 height 27
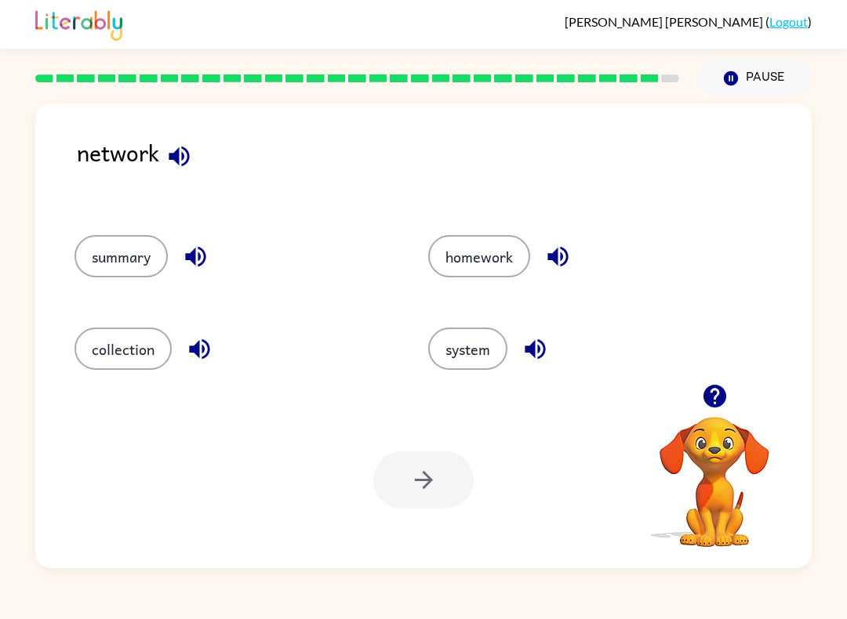
click at [121, 347] on button "collection" at bounding box center [122, 349] width 97 height 42
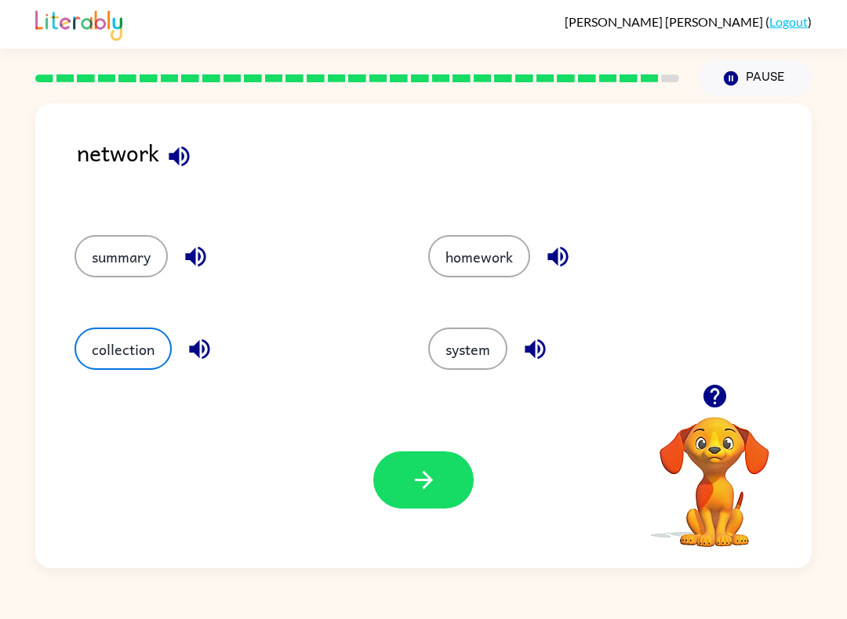
click at [517, 505] on div "Your browser must support playing .mp4 files to use Literably. Please try using…" at bounding box center [423, 480] width 776 height 176
click at [419, 480] on icon "button" at bounding box center [423, 480] width 27 height 27
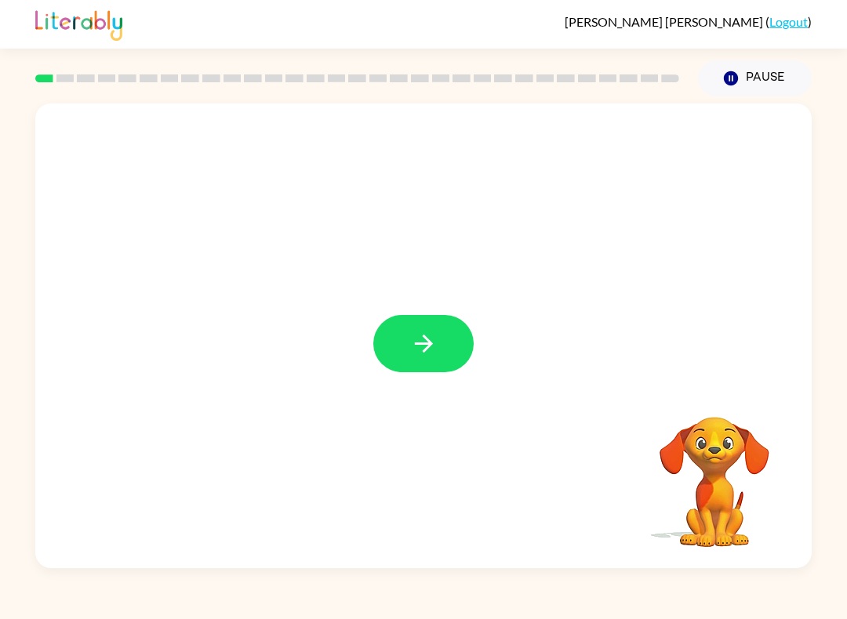
click at [426, 343] on icon "button" at bounding box center [423, 343] width 27 height 27
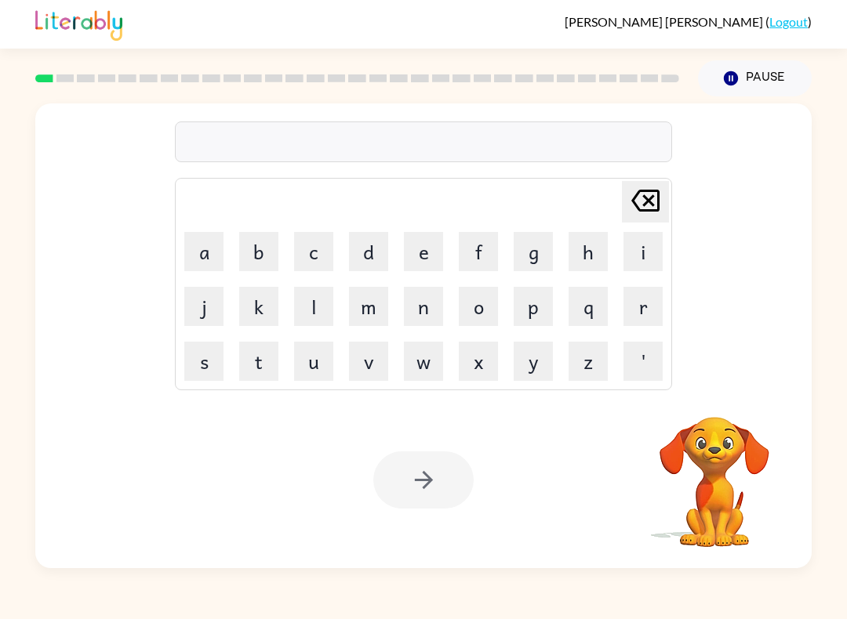
click at [193, 360] on button "s" at bounding box center [203, 361] width 39 height 39
click at [578, 245] on button "h" at bounding box center [587, 251] width 39 height 39
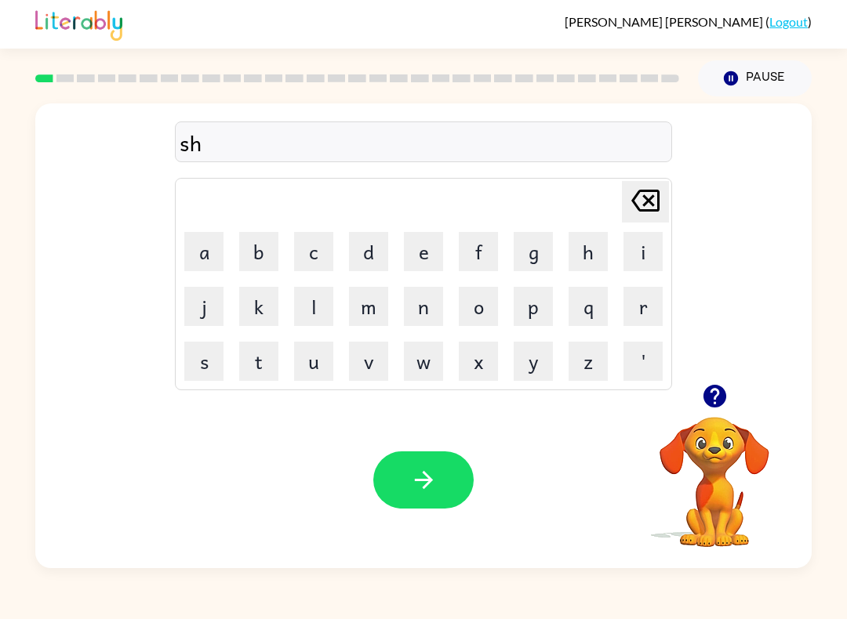
click at [316, 364] on button "u" at bounding box center [313, 361] width 39 height 39
click at [207, 364] on button "s" at bounding box center [203, 361] width 39 height 39
click at [580, 262] on button "h" at bounding box center [587, 251] width 39 height 39
click at [419, 454] on button "button" at bounding box center [423, 480] width 100 height 57
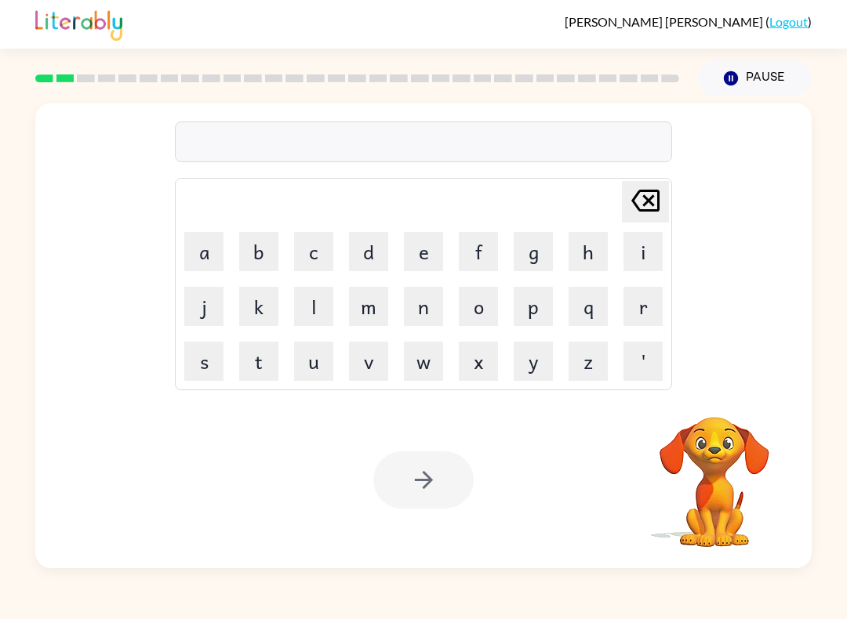
click at [222, 261] on button "a" at bounding box center [203, 251] width 39 height 39
click at [532, 308] on button "p" at bounding box center [533, 306] width 39 height 39
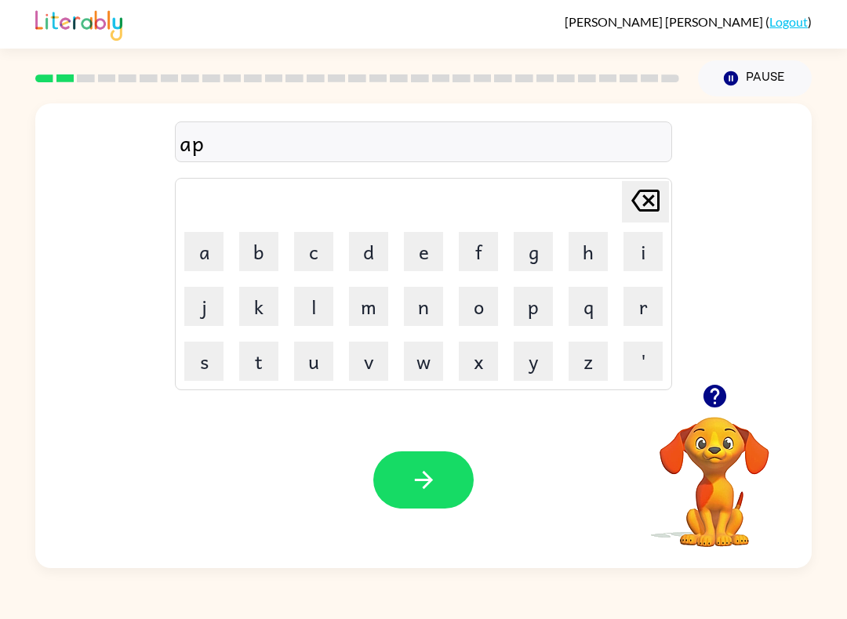
click at [414, 255] on button "e" at bounding box center [423, 251] width 39 height 39
click at [640, 298] on button "r" at bounding box center [642, 306] width 39 height 39
click at [428, 249] on button "e" at bounding box center [423, 251] width 39 height 39
click at [427, 303] on button "n" at bounding box center [423, 306] width 39 height 39
click at [309, 257] on button "c" at bounding box center [313, 251] width 39 height 39
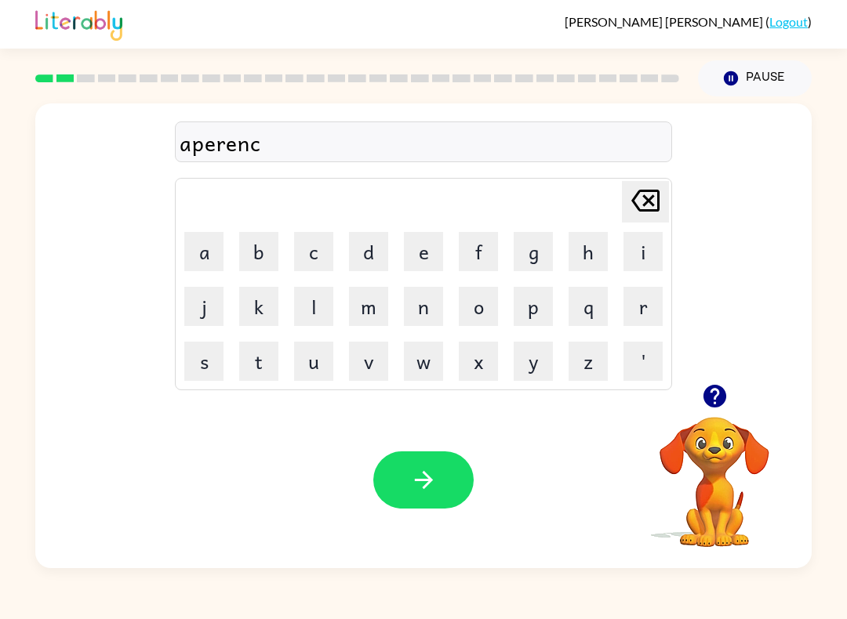
click at [429, 249] on button "e" at bounding box center [423, 251] width 39 height 39
click at [209, 364] on button "s" at bounding box center [203, 361] width 39 height 39
click at [421, 472] on icon "button" at bounding box center [423, 480] width 27 height 27
click at [645, 313] on button "r" at bounding box center [642, 306] width 39 height 39
click at [417, 249] on button "e" at bounding box center [423, 251] width 39 height 39
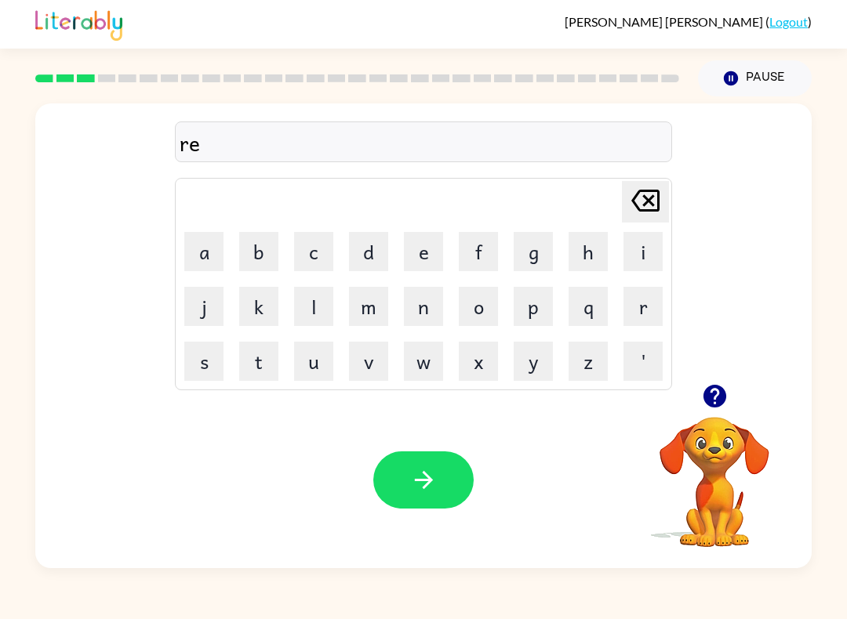
click at [205, 258] on button "a" at bounding box center [203, 251] width 39 height 39
click at [320, 307] on button "l" at bounding box center [313, 306] width 39 height 39
click at [660, 263] on button "i" at bounding box center [642, 251] width 39 height 39
click at [263, 369] on button "t" at bounding box center [258, 361] width 39 height 39
click at [544, 370] on button "y" at bounding box center [533, 361] width 39 height 39
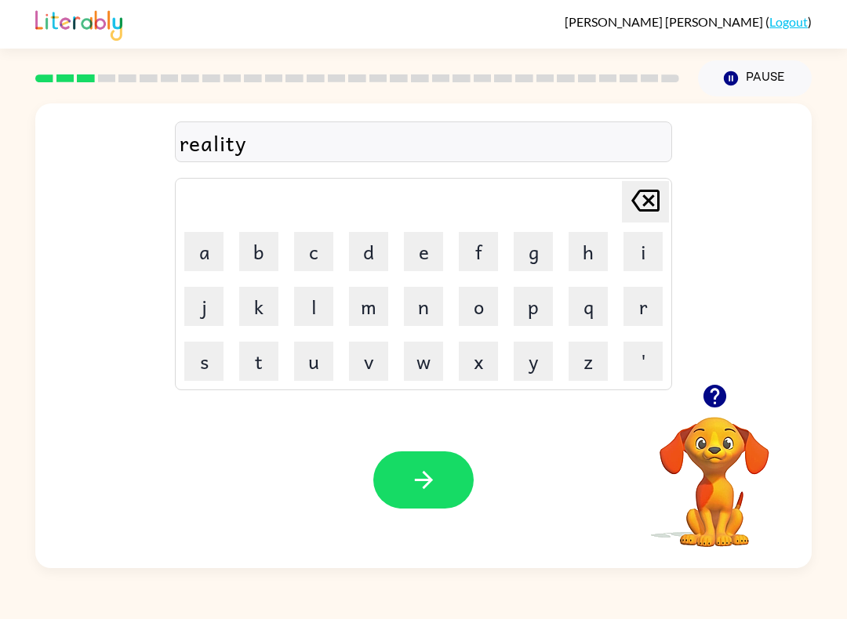
click at [407, 468] on button "button" at bounding box center [423, 480] width 100 height 57
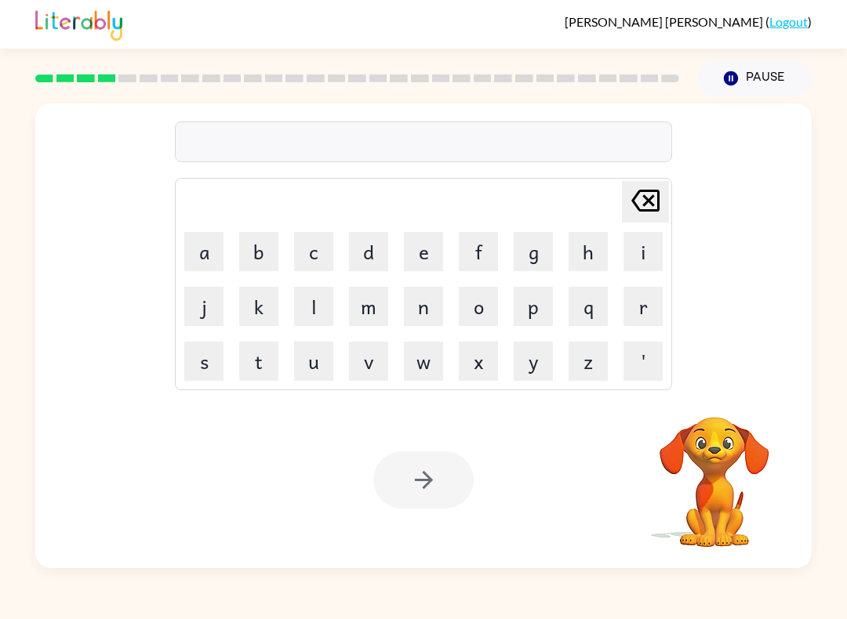
click at [409, 254] on button "e" at bounding box center [423, 251] width 39 height 39
click at [324, 307] on button "l" at bounding box center [313, 306] width 39 height 39
click at [638, 249] on button "i" at bounding box center [642, 251] width 39 height 39
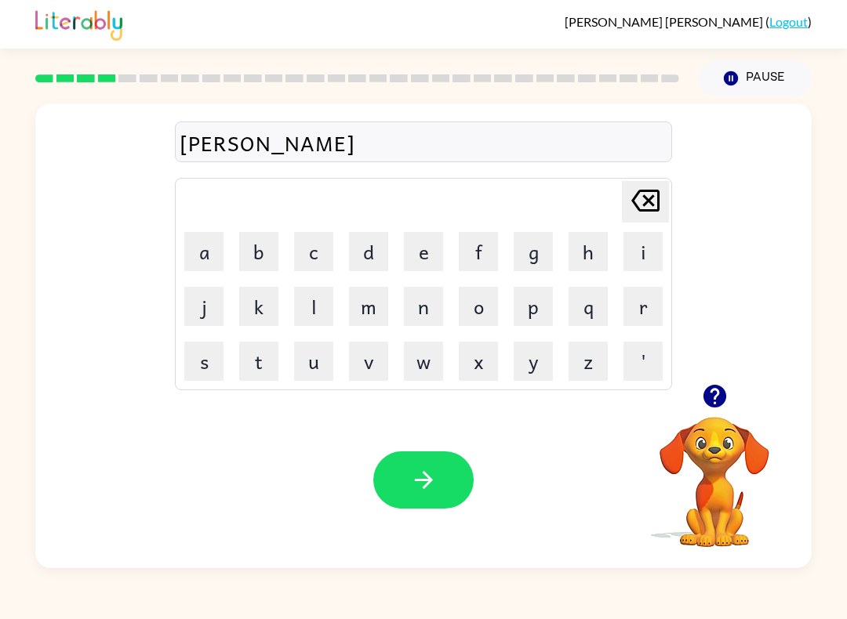
click at [376, 313] on button "m" at bounding box center [368, 306] width 39 height 39
click at [640, 249] on button "i" at bounding box center [642, 251] width 39 height 39
click at [423, 311] on button "n" at bounding box center [423, 306] width 39 height 39
click at [207, 238] on button "a" at bounding box center [203, 251] width 39 height 39
click at [267, 365] on button "t" at bounding box center [258, 361] width 39 height 39
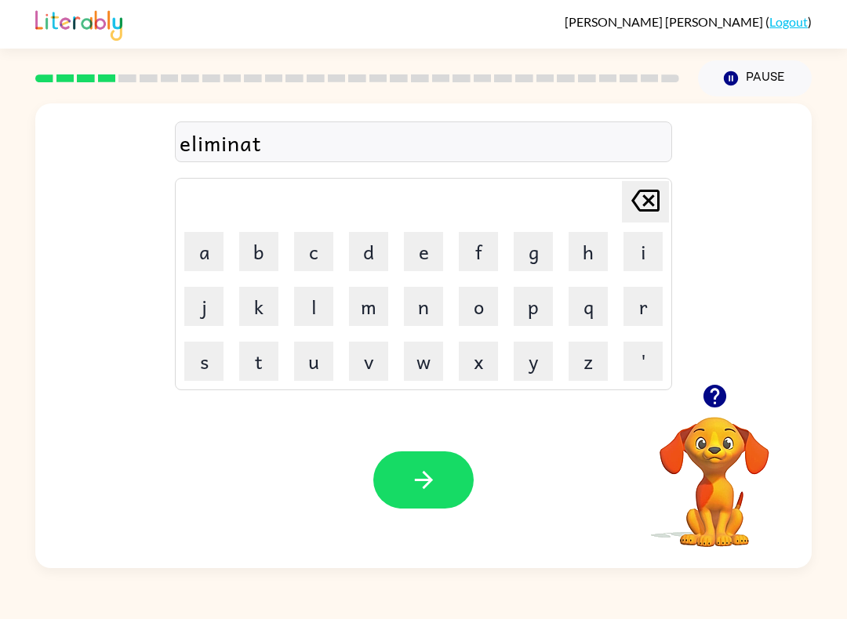
click at [417, 258] on button "e" at bounding box center [423, 251] width 39 height 39
click at [425, 480] on icon "button" at bounding box center [423, 480] width 27 height 27
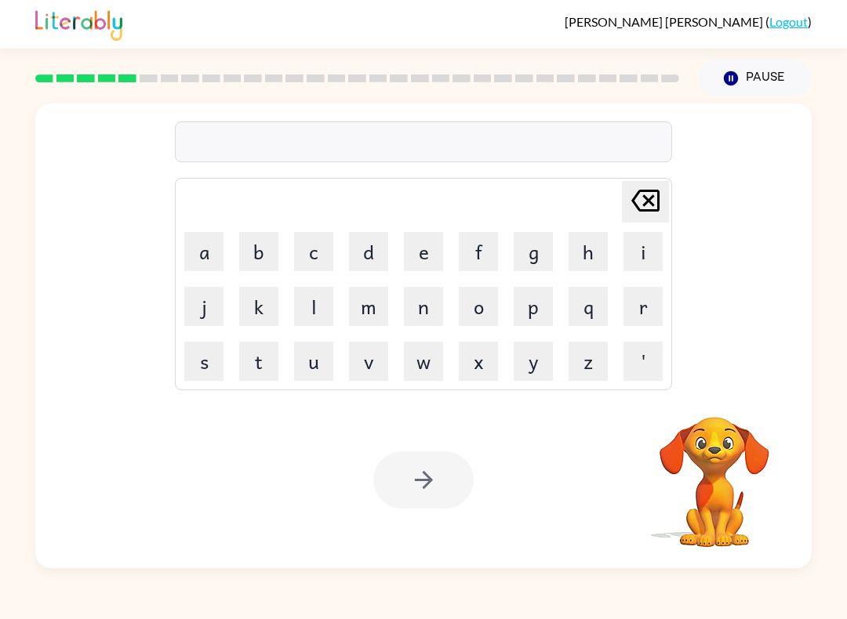
click at [380, 250] on button "d" at bounding box center [368, 251] width 39 height 39
click at [472, 310] on button "o" at bounding box center [478, 306] width 39 height 39
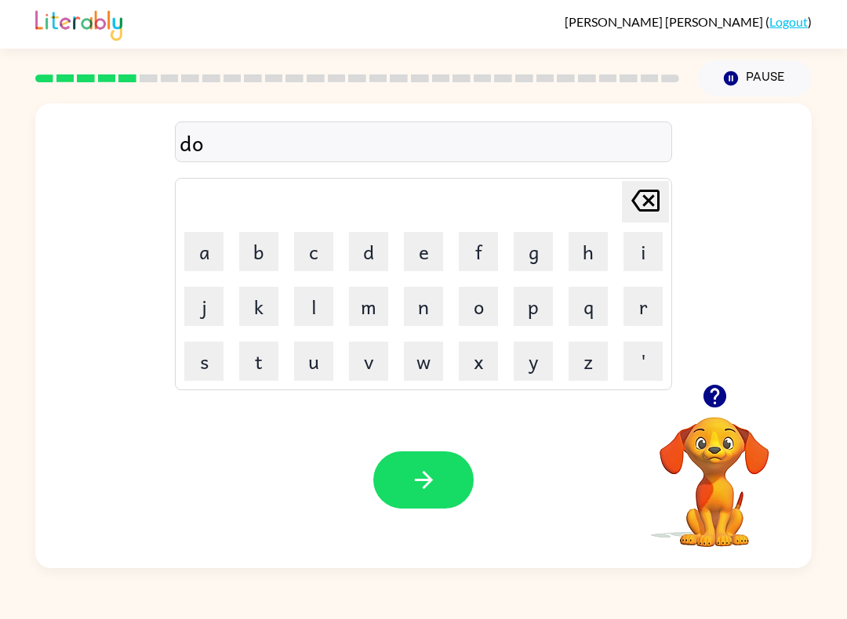
click at [530, 315] on button "p" at bounding box center [533, 306] width 39 height 39
click at [637, 256] on button "i" at bounding box center [642, 251] width 39 height 39
click at [658, 207] on icon at bounding box center [645, 201] width 28 height 22
click at [651, 201] on icon "Delete Delete last character input" at bounding box center [645, 201] width 38 height 38
click at [320, 365] on button "u" at bounding box center [313, 361] width 39 height 39
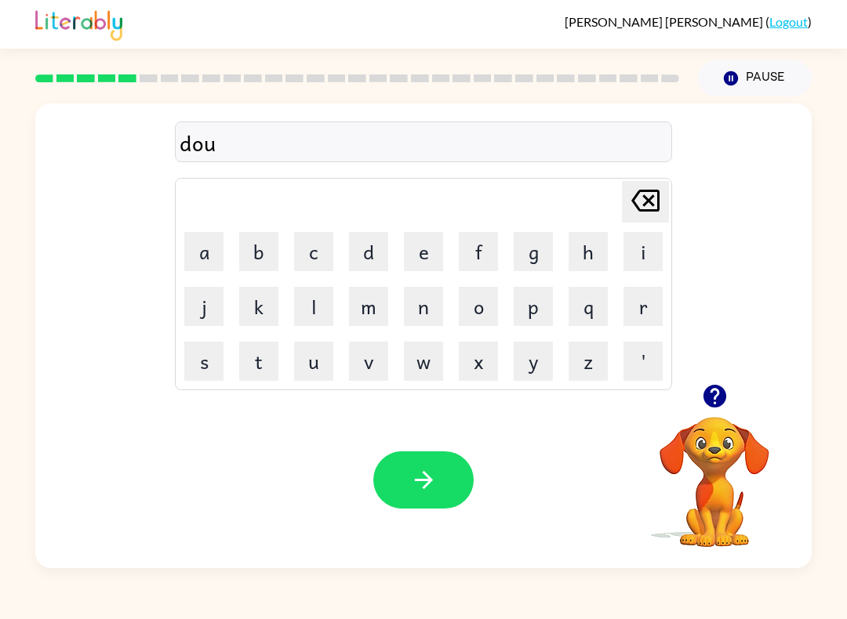
click at [533, 310] on button "p" at bounding box center [533, 306] width 39 height 39
click at [619, 259] on td "i" at bounding box center [642, 251] width 53 height 53
click at [307, 253] on button "c" at bounding box center [313, 251] width 39 height 39
click at [207, 244] on button "a" at bounding box center [203, 251] width 39 height 39
click at [260, 357] on button "t" at bounding box center [258, 361] width 39 height 39
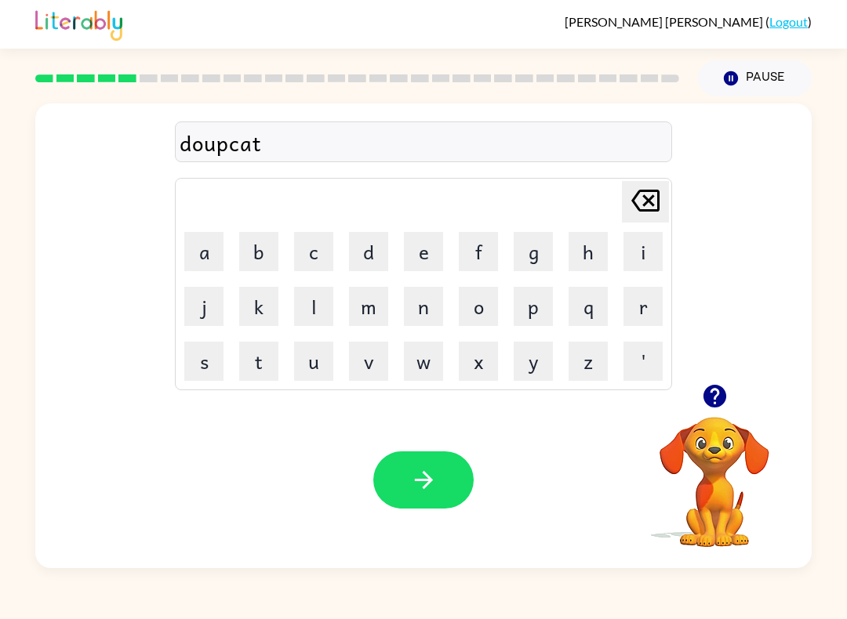
click at [404, 249] on button "e" at bounding box center [423, 251] width 39 height 39
click at [655, 191] on icon at bounding box center [645, 201] width 28 height 22
click at [654, 190] on icon "Delete Delete last character input" at bounding box center [645, 201] width 38 height 38
click at [660, 176] on div "doupca Delete Delete last character input a b c d e f g h i j k l m n o p q r s…" at bounding box center [423, 244] width 497 height 292
click at [659, 176] on div "doupca Delete Delete last character input a b c d e f g h i j k l m n o p q r s…" at bounding box center [423, 244] width 497 height 292
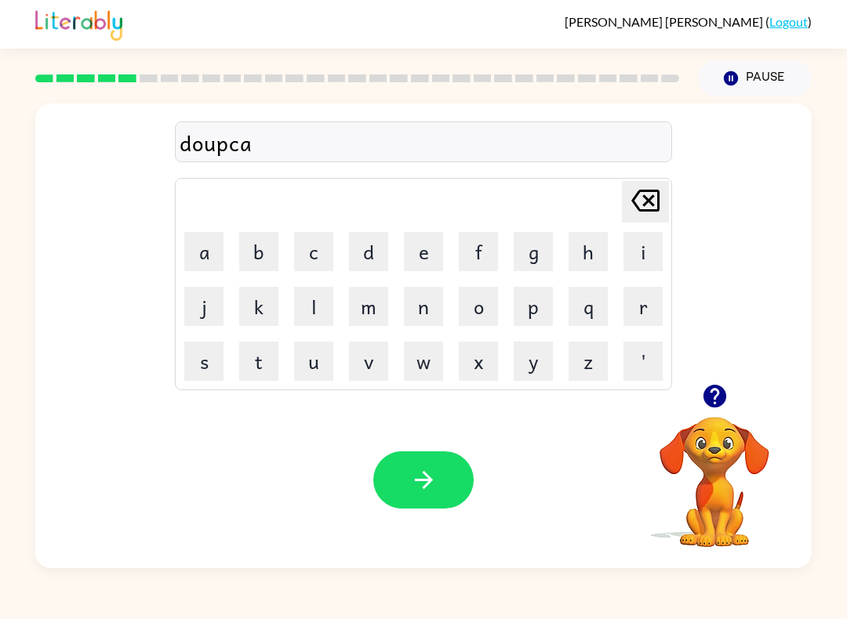
click at [649, 191] on icon at bounding box center [645, 201] width 28 height 22
click at [648, 191] on icon at bounding box center [645, 201] width 28 height 22
click at [648, 200] on icon at bounding box center [645, 201] width 28 height 22
click at [649, 196] on icon "Delete Delete last character input" at bounding box center [645, 201] width 38 height 38
click at [485, 303] on button "o" at bounding box center [478, 306] width 39 height 39
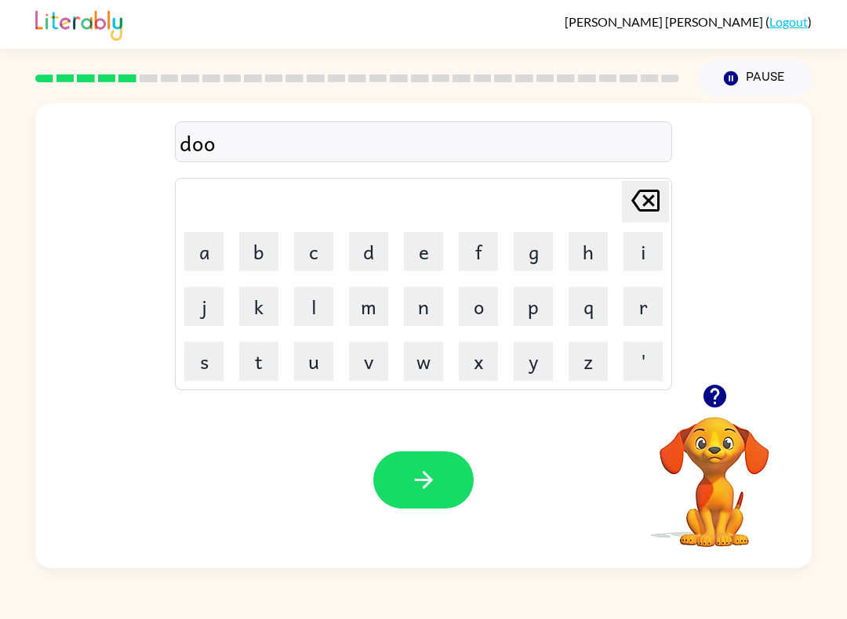
click at [545, 301] on button "p" at bounding box center [533, 306] width 39 height 39
click at [652, 200] on icon "Delete Delete last character input" at bounding box center [645, 201] width 38 height 38
click at [642, 205] on icon "Delete Delete last character input" at bounding box center [645, 201] width 38 height 38
click at [535, 305] on button "p" at bounding box center [533, 306] width 39 height 39
click at [629, 204] on icon "Delete Delete last character input" at bounding box center [645, 201] width 38 height 38
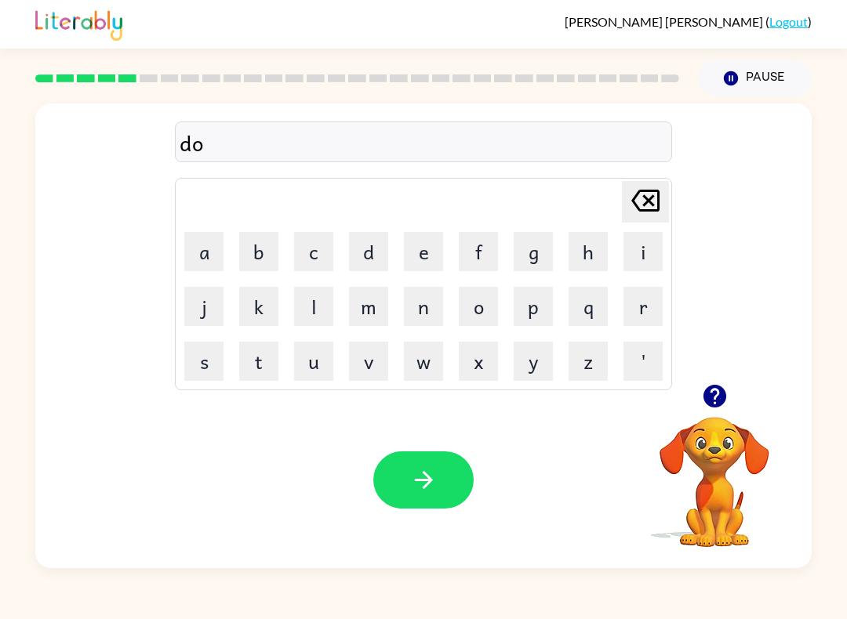
click at [662, 191] on icon "Delete Delete last character input" at bounding box center [645, 201] width 38 height 38
click at [315, 357] on button "u" at bounding box center [313, 361] width 39 height 39
click at [534, 300] on button "p" at bounding box center [533, 306] width 39 height 39
click at [659, 190] on icon "Delete Delete last character input" at bounding box center [645, 201] width 38 height 38
click at [659, 189] on icon "Delete Delete last character input" at bounding box center [645, 201] width 38 height 38
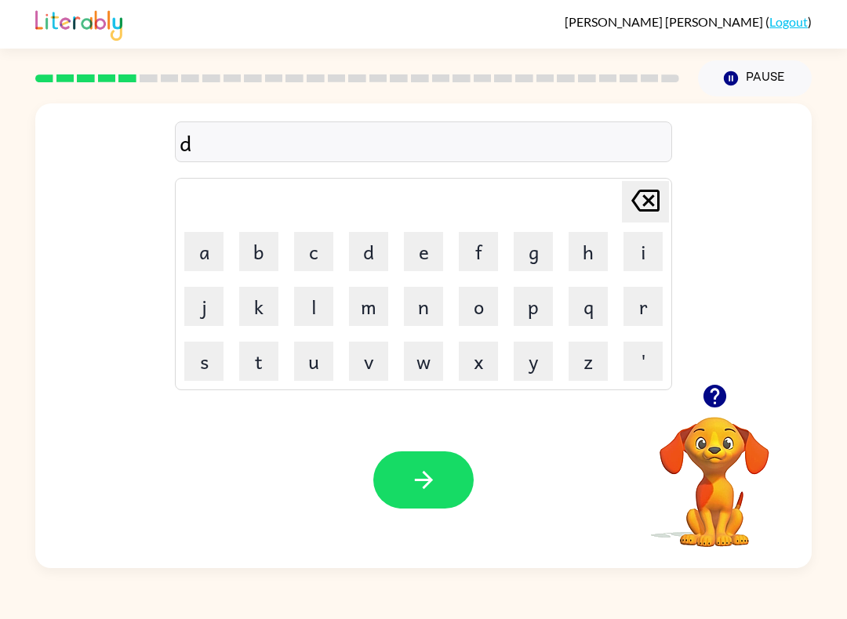
click at [479, 300] on button "o" at bounding box center [478, 306] width 39 height 39
click at [528, 314] on button "p" at bounding box center [533, 306] width 39 height 39
click at [645, 198] on icon at bounding box center [645, 201] width 28 height 22
click at [496, 293] on button "o" at bounding box center [478, 306] width 39 height 39
click at [532, 310] on button "p" at bounding box center [533, 306] width 39 height 39
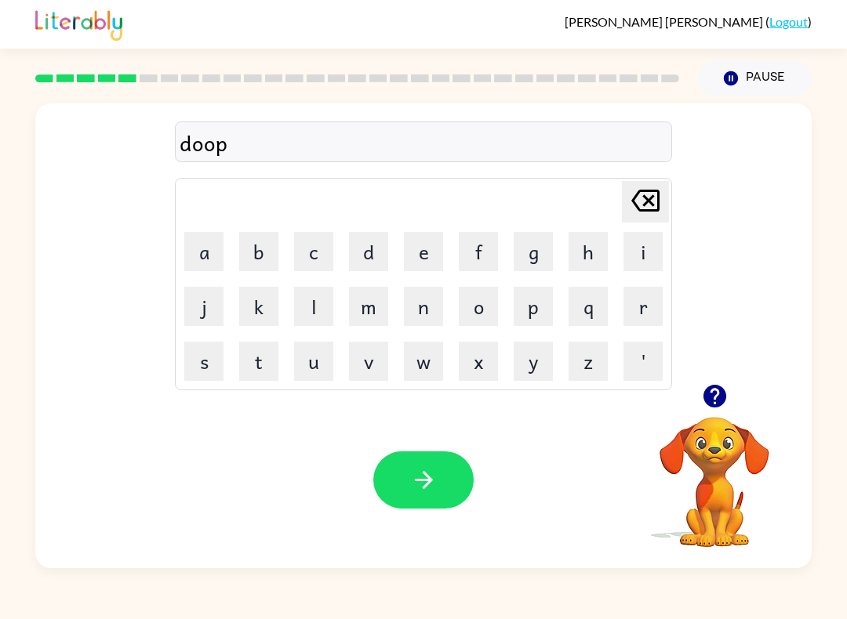
click at [630, 255] on button "i" at bounding box center [642, 251] width 39 height 39
click at [315, 245] on button "c" at bounding box center [313, 251] width 39 height 39
click at [200, 241] on button "a" at bounding box center [203, 251] width 39 height 39
click at [256, 372] on button "t" at bounding box center [258, 361] width 39 height 39
click at [425, 259] on button "e" at bounding box center [423, 251] width 39 height 39
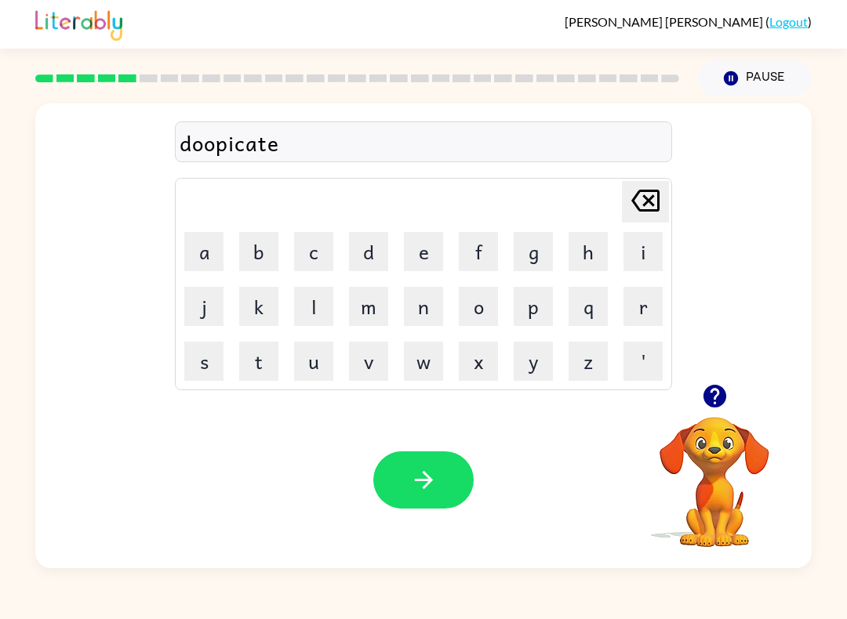
click at [645, 198] on icon at bounding box center [645, 201] width 28 height 22
click at [644, 198] on icon at bounding box center [645, 201] width 28 height 22
click at [656, 205] on icon "Delete Delete last character input" at bounding box center [645, 201] width 38 height 38
click at [655, 205] on icon "Delete Delete last character input" at bounding box center [645, 201] width 38 height 38
click at [653, 199] on icon "Delete Delete last character input" at bounding box center [645, 201] width 38 height 38
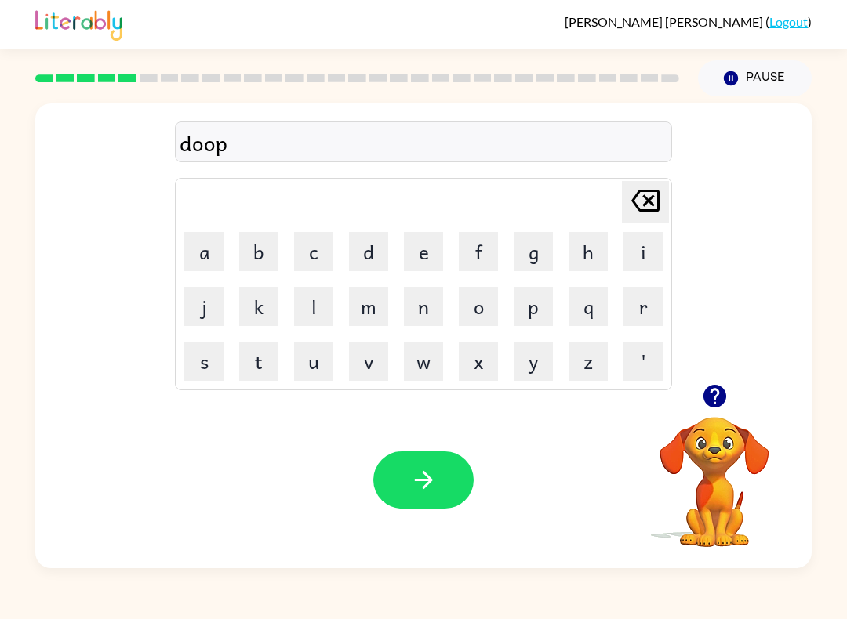
click at [653, 198] on icon "Delete Delete last character input" at bounding box center [645, 201] width 38 height 38
click at [648, 201] on icon at bounding box center [645, 201] width 28 height 22
click at [318, 366] on button "u" at bounding box center [313, 361] width 39 height 39
click at [532, 311] on button "p" at bounding box center [533, 306] width 39 height 39
click at [319, 311] on button "l" at bounding box center [313, 306] width 39 height 39
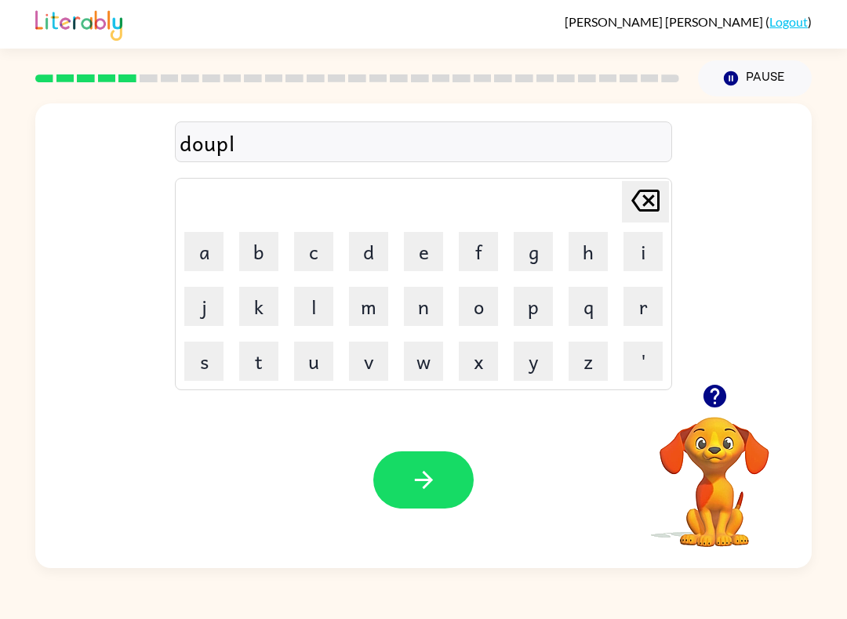
click at [641, 253] on button "i" at bounding box center [642, 251] width 39 height 39
click at [264, 320] on button "k" at bounding box center [258, 306] width 39 height 39
click at [218, 251] on button "a" at bounding box center [203, 251] width 39 height 39
click at [264, 369] on button "t" at bounding box center [258, 361] width 39 height 39
click at [421, 259] on button "e" at bounding box center [423, 251] width 39 height 39
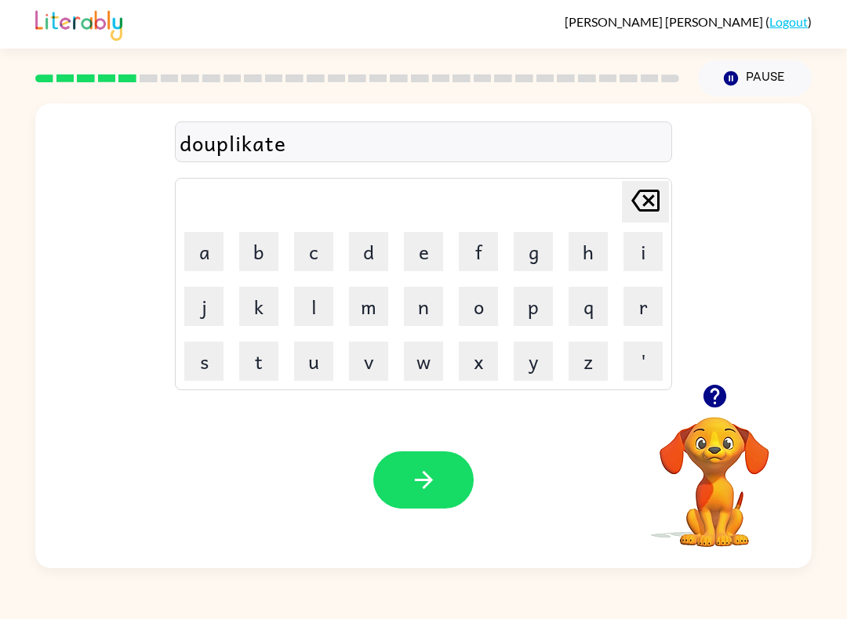
click at [643, 187] on icon "Delete Delete last character input" at bounding box center [645, 201] width 38 height 38
click at [640, 208] on icon "Delete Delete last character input" at bounding box center [645, 201] width 38 height 38
click at [639, 207] on icon "Delete Delete last character input" at bounding box center [645, 201] width 38 height 38
click at [315, 265] on button "c" at bounding box center [313, 251] width 39 height 39
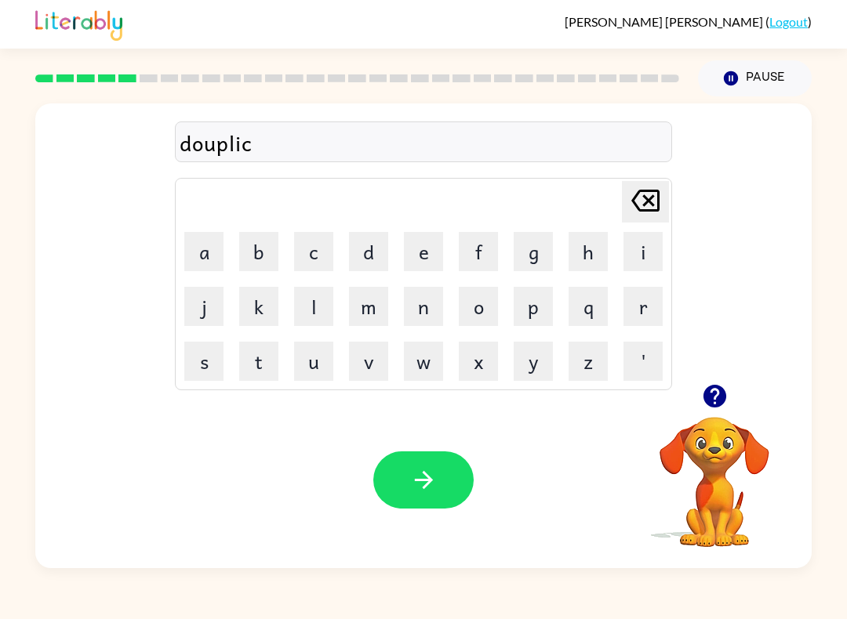
click at [208, 259] on button "a" at bounding box center [203, 251] width 39 height 39
click at [267, 377] on button "t" at bounding box center [258, 361] width 39 height 39
click at [416, 245] on button "e" at bounding box center [423, 251] width 39 height 39
click at [427, 469] on icon "button" at bounding box center [423, 480] width 27 height 27
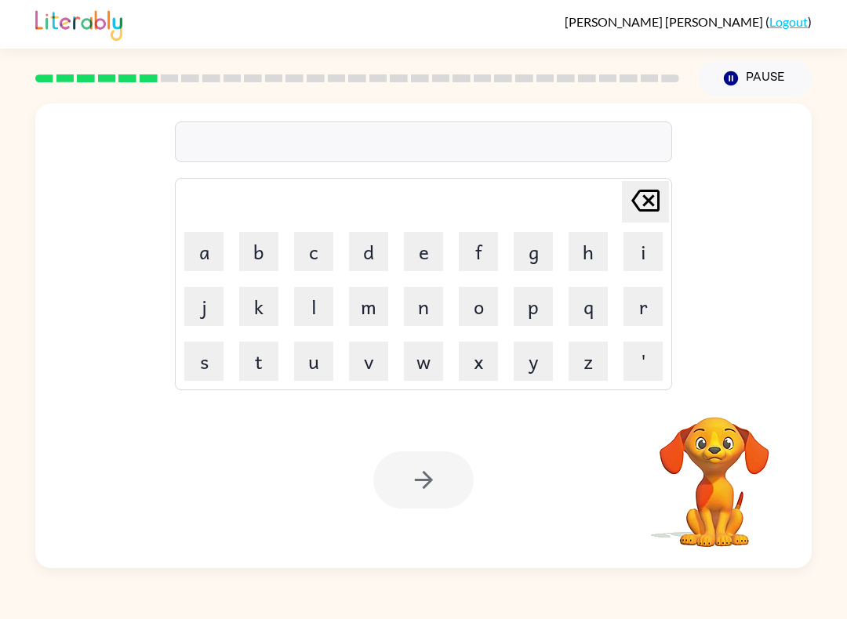
click at [372, 362] on button "v" at bounding box center [368, 361] width 39 height 39
click at [205, 249] on button "a" at bounding box center [203, 251] width 39 height 39
click at [319, 247] on button "c" at bounding box center [313, 251] width 39 height 39
click at [198, 240] on button "a" at bounding box center [203, 251] width 39 height 39
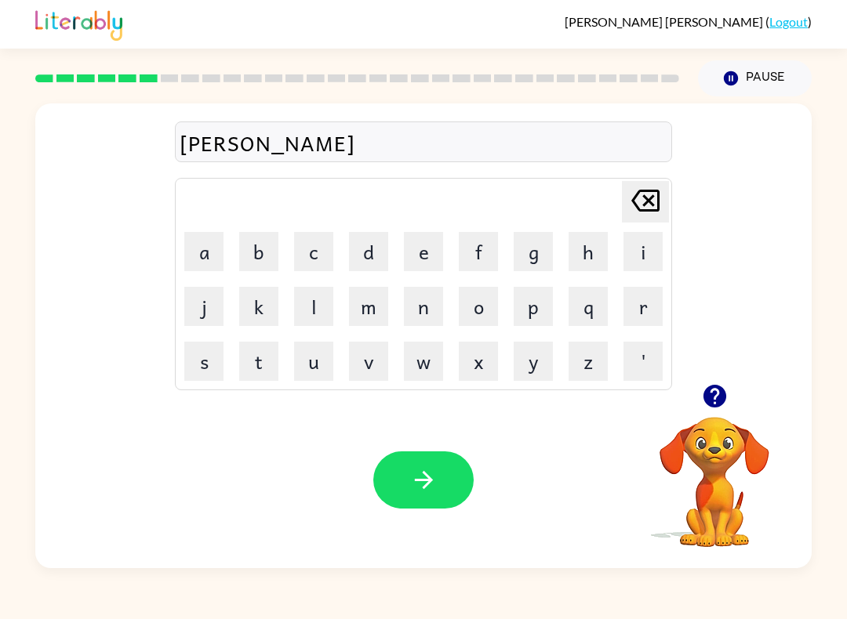
click at [260, 367] on button "t" at bounding box center [258, 361] width 39 height 39
click at [645, 252] on button "i" at bounding box center [642, 251] width 39 height 39
click at [481, 310] on button "o" at bounding box center [478, 306] width 39 height 39
click at [415, 325] on button "n" at bounding box center [423, 306] width 39 height 39
click at [406, 480] on button "button" at bounding box center [423, 480] width 100 height 57
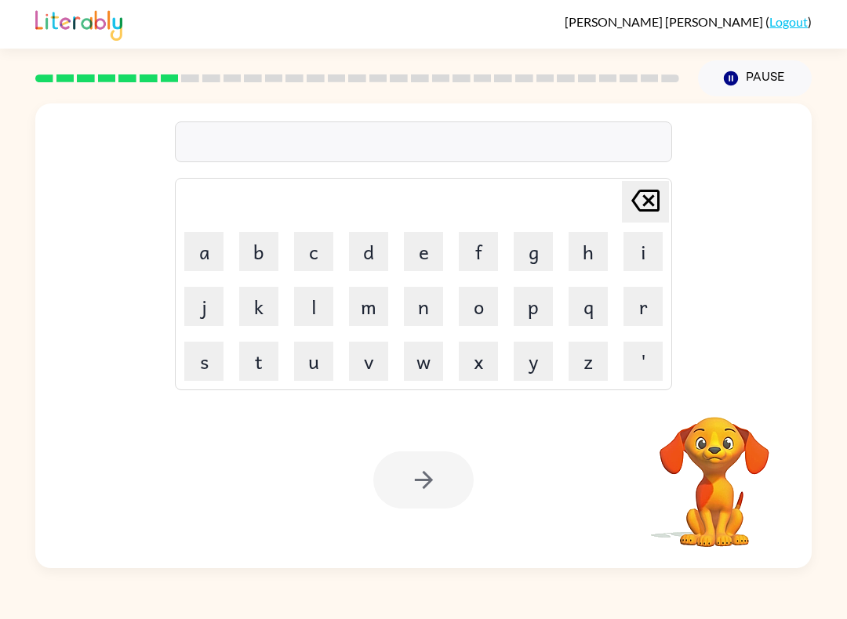
click at [535, 307] on button "p" at bounding box center [533, 306] width 39 height 39
click at [314, 361] on button "u" at bounding box center [313, 361] width 39 height 39
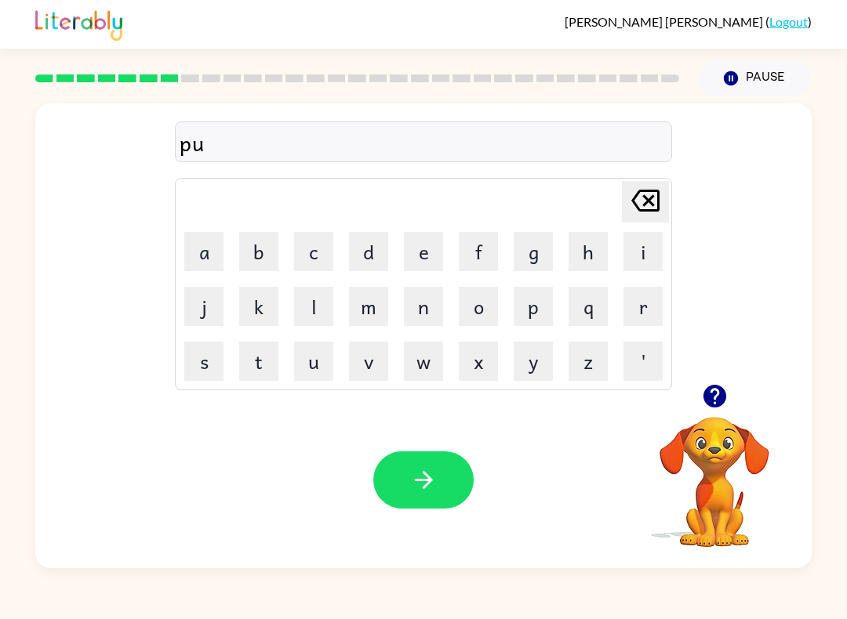
click at [370, 255] on button "d" at bounding box center [368, 251] width 39 height 39
click at [366, 242] on button "d" at bounding box center [368, 251] width 39 height 39
click at [319, 301] on button "l" at bounding box center [313, 306] width 39 height 39
click at [419, 260] on button "e" at bounding box center [423, 251] width 39 height 39
click at [430, 467] on button "button" at bounding box center [423, 480] width 100 height 57
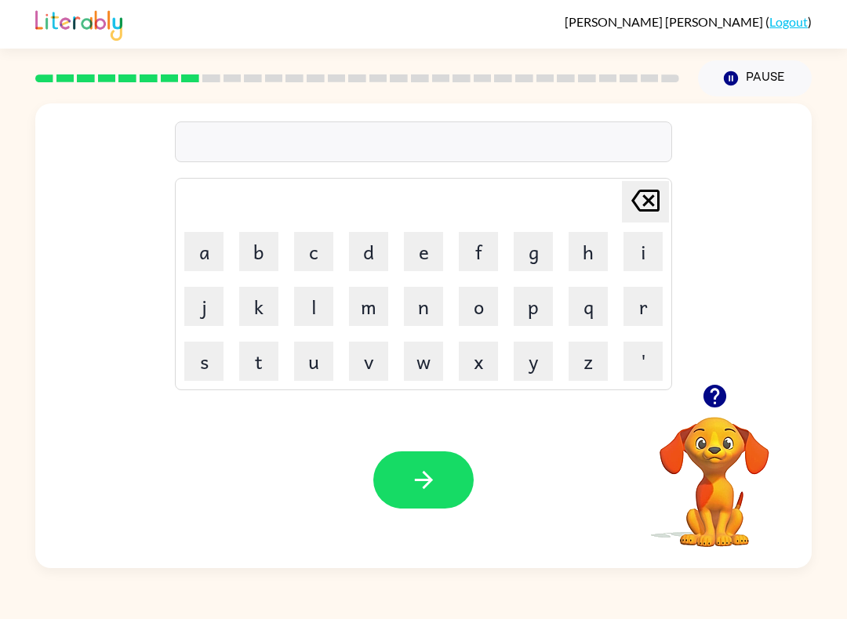
click at [524, 316] on button "p" at bounding box center [533, 306] width 39 height 39
click at [212, 257] on button "a" at bounding box center [203, 251] width 39 height 39
click at [650, 308] on button "r" at bounding box center [642, 306] width 39 height 39
click at [266, 362] on button "t" at bounding box center [258, 361] width 39 height 39
click at [631, 256] on button "i" at bounding box center [642, 251] width 39 height 39
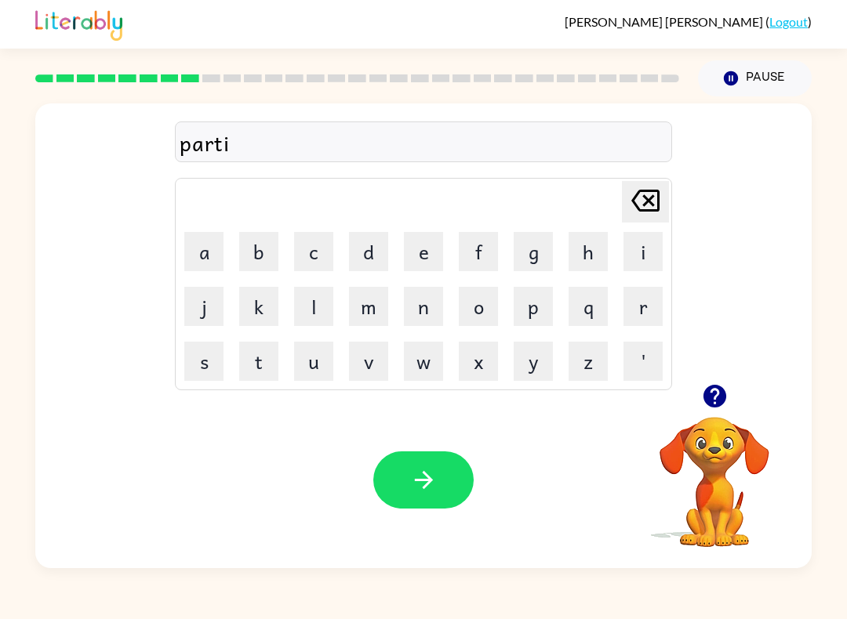
click at [320, 262] on button "c" at bounding box center [313, 251] width 39 height 39
click at [485, 303] on button "o" at bounding box center [478, 306] width 39 height 39
click at [308, 314] on button "l" at bounding box center [313, 306] width 39 height 39
click at [645, 207] on icon "Delete Delete last character input" at bounding box center [645, 201] width 38 height 38
click at [644, 206] on icon at bounding box center [645, 201] width 28 height 22
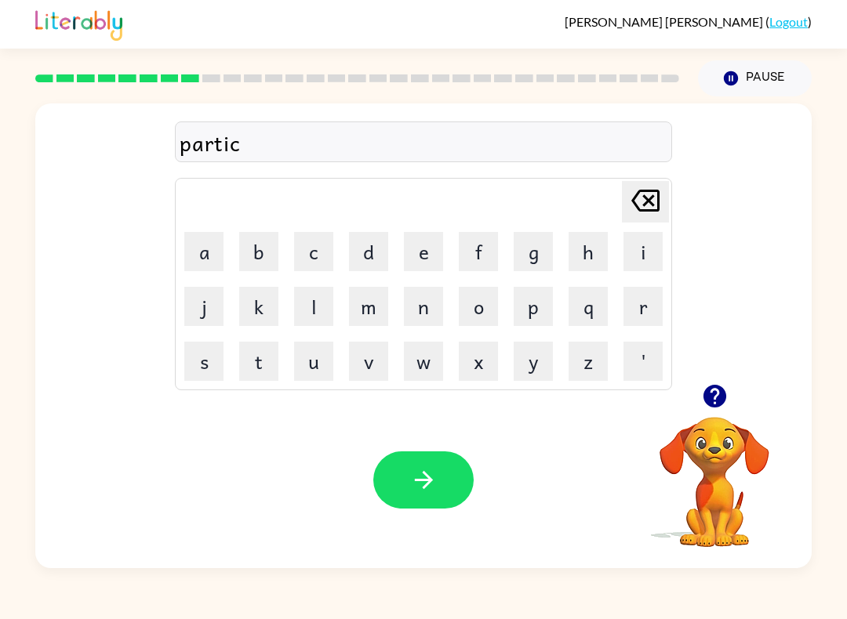
click at [642, 209] on icon "Delete Delete last character input" at bounding box center [645, 201] width 38 height 38
click at [319, 241] on button "c" at bounding box center [313, 251] width 39 height 39
click at [205, 248] on button "a" at bounding box center [203, 251] width 39 height 39
click at [318, 307] on button "l" at bounding box center [313, 306] width 39 height 39
click at [421, 469] on icon "button" at bounding box center [423, 480] width 27 height 27
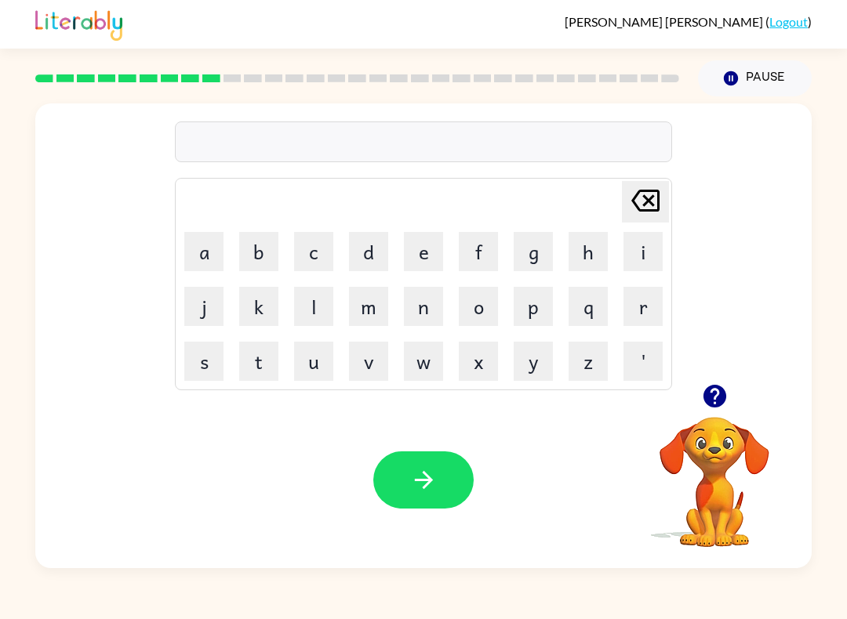
click at [329, 255] on button "c" at bounding box center [313, 251] width 39 height 39
click at [194, 248] on button "a" at bounding box center [203, 251] width 39 height 39
click at [532, 299] on button "p" at bounding box center [533, 306] width 39 height 39
click at [260, 359] on button "t" at bounding box center [258, 361] width 39 height 39
click at [321, 367] on button "u" at bounding box center [313, 361] width 39 height 39
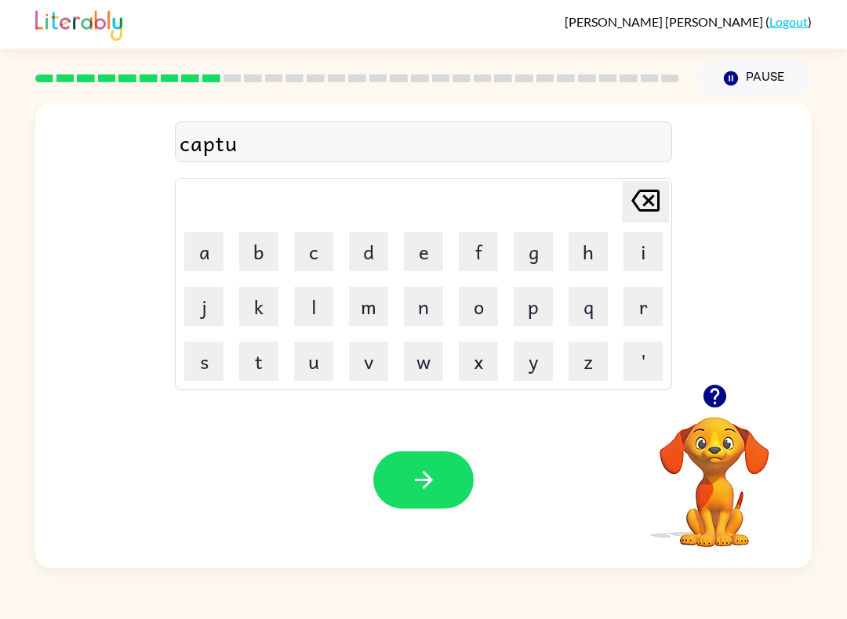
click at [648, 299] on button "r" at bounding box center [642, 306] width 39 height 39
click at [373, 256] on button "d" at bounding box center [368, 251] width 39 height 39
click at [414, 481] on icon "button" at bounding box center [423, 480] width 27 height 27
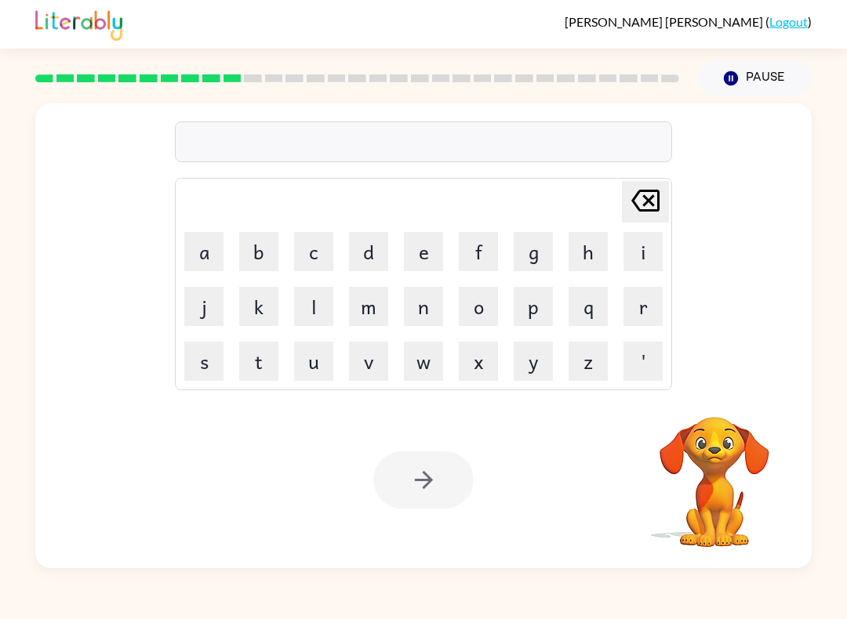
click at [538, 312] on button "p" at bounding box center [533, 306] width 39 height 39
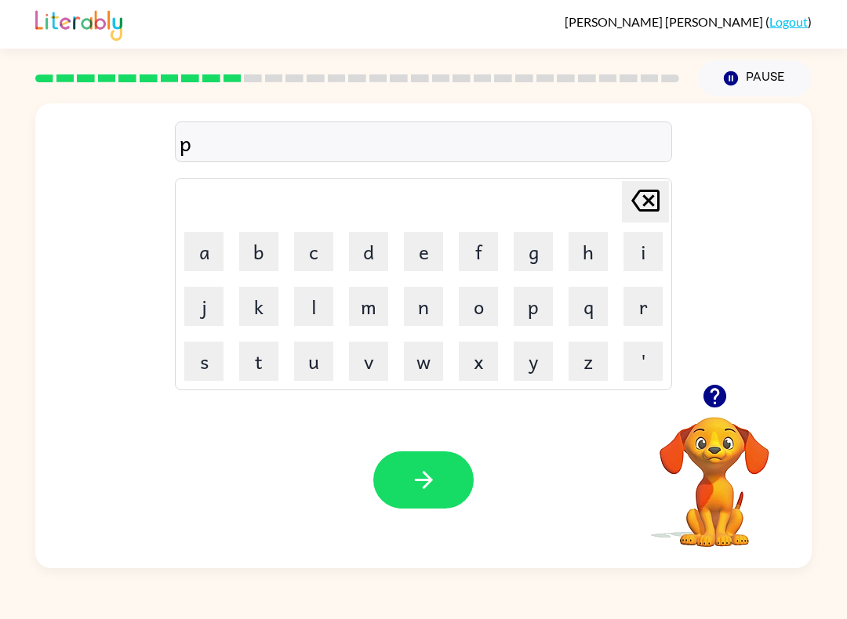
click at [636, 303] on button "r" at bounding box center [642, 306] width 39 height 39
click at [424, 251] on button "e" at bounding box center [423, 251] width 39 height 39
click at [208, 358] on button "s" at bounding box center [203, 361] width 39 height 39
click at [313, 256] on button "c" at bounding box center [313, 251] width 39 height 39
click at [576, 252] on button "h" at bounding box center [587, 251] width 39 height 39
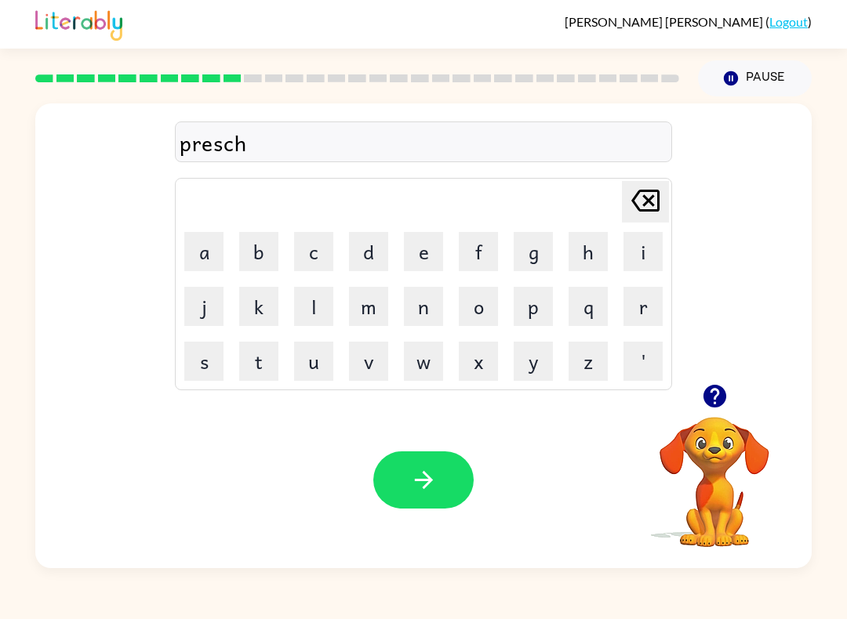
click at [475, 305] on button "o" at bounding box center [478, 306] width 39 height 39
click at [475, 304] on button "o" at bounding box center [478, 306] width 39 height 39
click at [316, 301] on button "l" at bounding box center [313, 306] width 39 height 39
click at [419, 476] on icon "button" at bounding box center [423, 480] width 27 height 27
click at [304, 258] on button "c" at bounding box center [313, 251] width 39 height 39
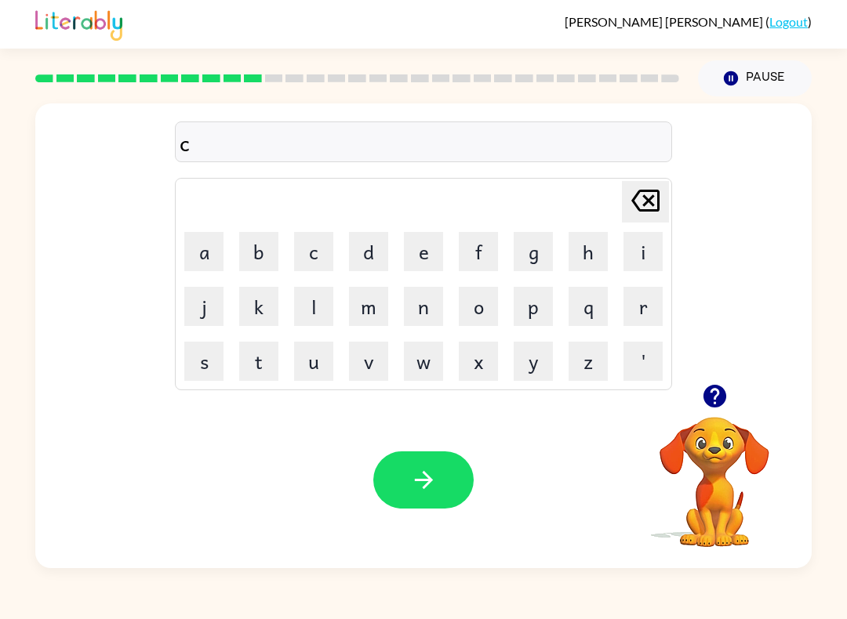
click at [625, 315] on button "r" at bounding box center [642, 306] width 39 height 39
click at [208, 247] on button "a" at bounding box center [203, 251] width 39 height 39
click at [377, 363] on button "v" at bounding box center [368, 361] width 39 height 39
click at [418, 252] on button "e" at bounding box center [423, 251] width 39 height 39
click at [434, 487] on icon "button" at bounding box center [423, 480] width 27 height 27
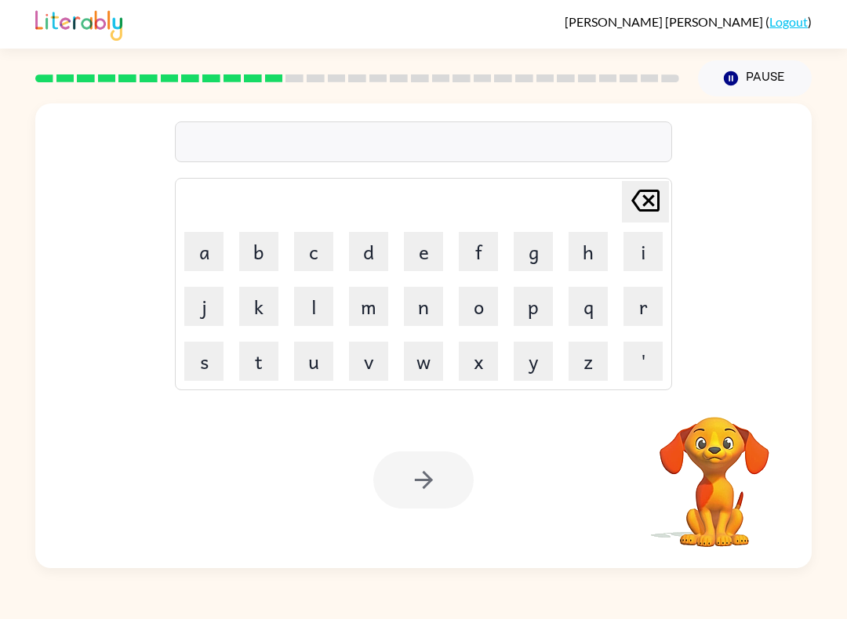
click at [376, 253] on button "d" at bounding box center [368, 251] width 39 height 39
click at [637, 253] on button "i" at bounding box center [642, 251] width 39 height 39
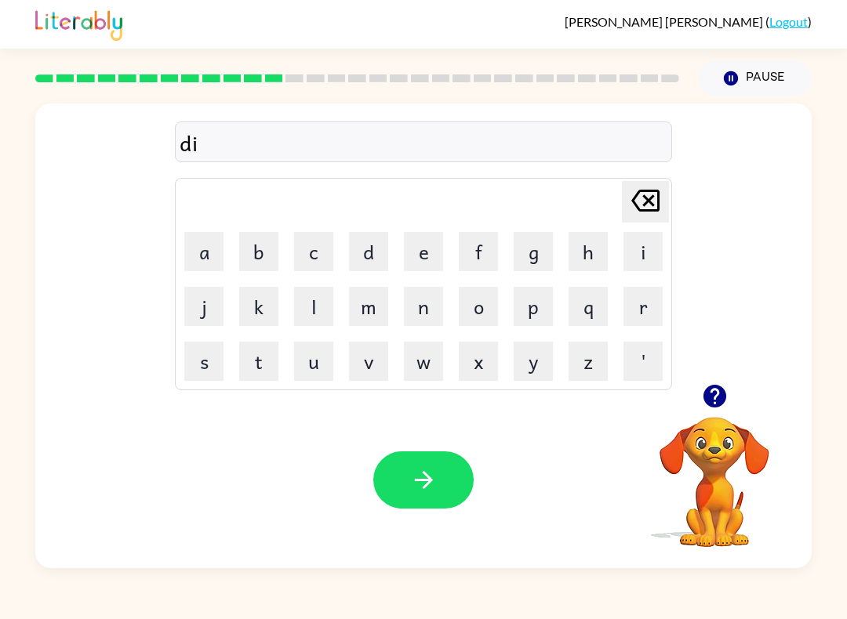
click at [319, 257] on button "c" at bounding box center [313, 251] width 39 height 39
click at [257, 372] on button "t" at bounding box center [258, 361] width 39 height 39
click at [212, 241] on button "a" at bounding box center [203, 251] width 39 height 39
click at [266, 362] on button "t" at bounding box center [258, 361] width 39 height 39
click at [432, 249] on button "e" at bounding box center [423, 251] width 39 height 39
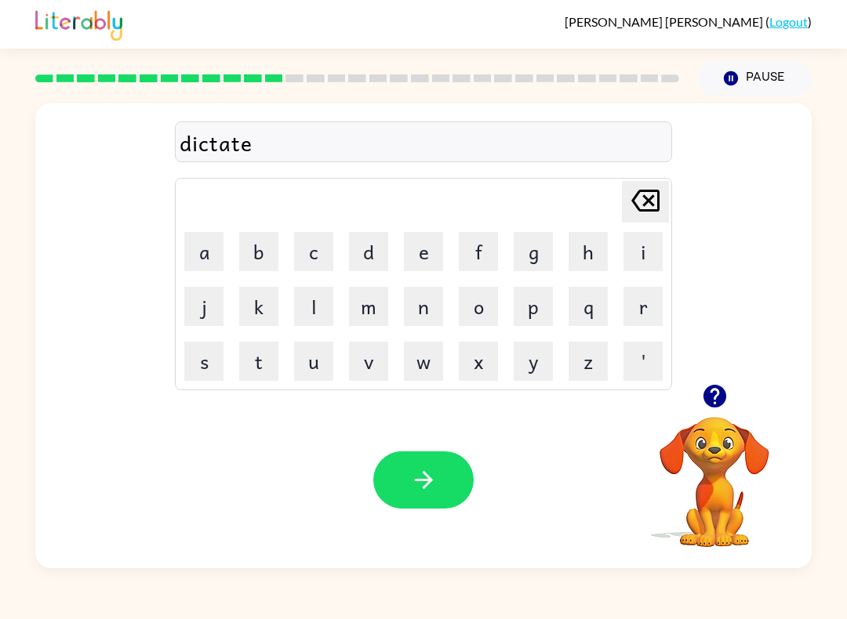
click at [434, 481] on icon "button" at bounding box center [423, 480] width 27 height 27
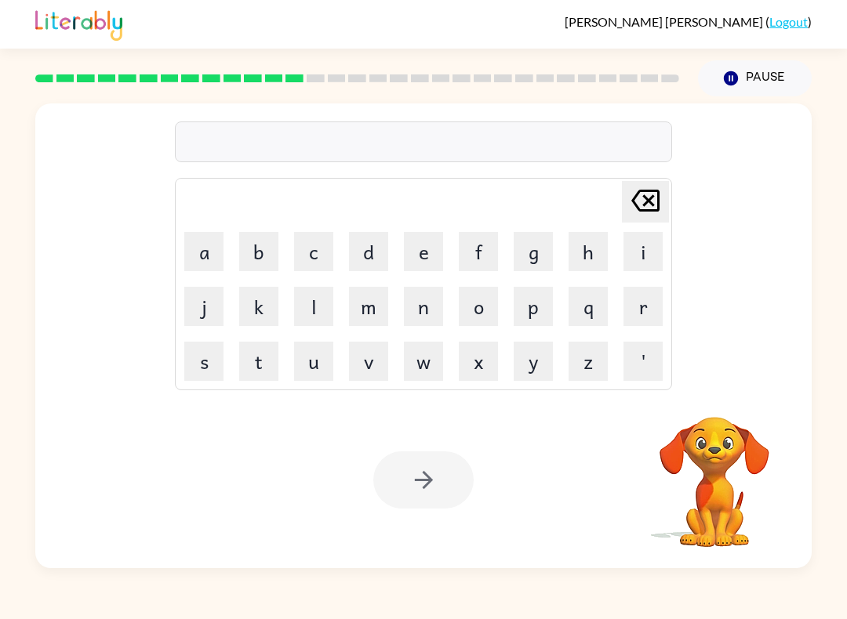
click at [543, 307] on button "p" at bounding box center [533, 306] width 39 height 39
click at [208, 245] on button "a" at bounding box center [203, 251] width 39 height 39
click at [538, 360] on button "y" at bounding box center [533, 361] width 39 height 39
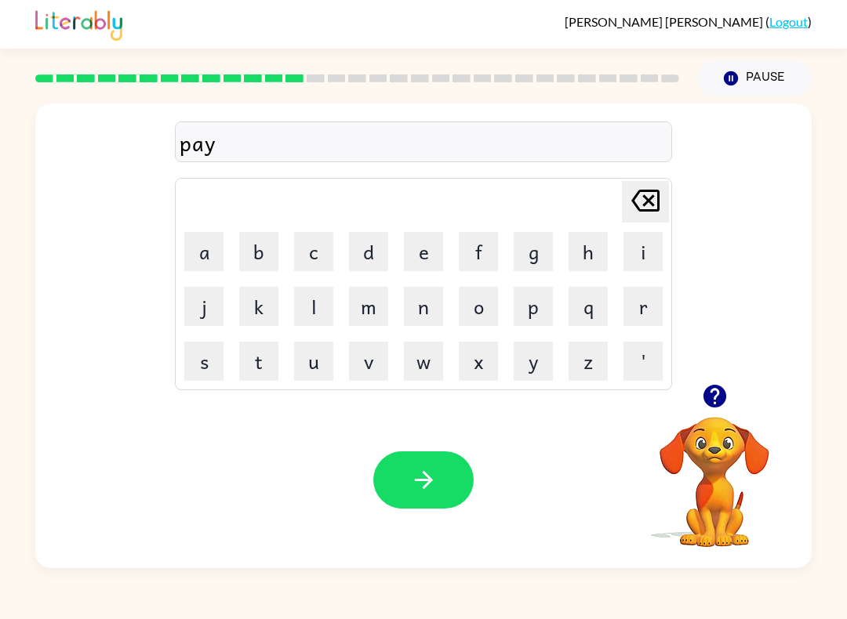
click at [364, 309] on button "m" at bounding box center [368, 306] width 39 height 39
click at [419, 256] on button "e" at bounding box center [423, 251] width 39 height 39
click at [415, 314] on button "n" at bounding box center [423, 306] width 39 height 39
click at [263, 364] on button "t" at bounding box center [258, 361] width 39 height 39
click at [417, 483] on icon "button" at bounding box center [423, 480] width 27 height 27
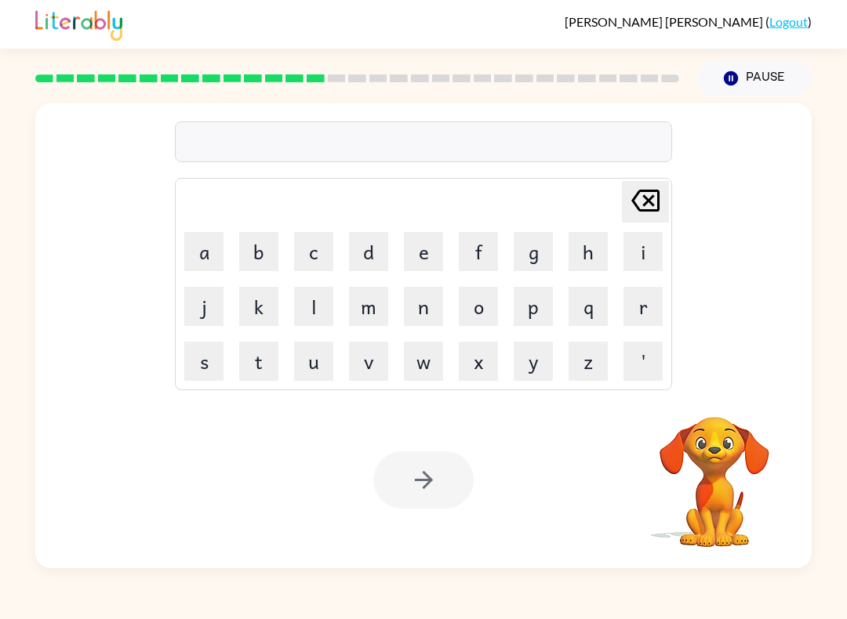
click at [370, 308] on button "m" at bounding box center [368, 306] width 39 height 39
click at [200, 240] on button "a" at bounding box center [203, 251] width 39 height 39
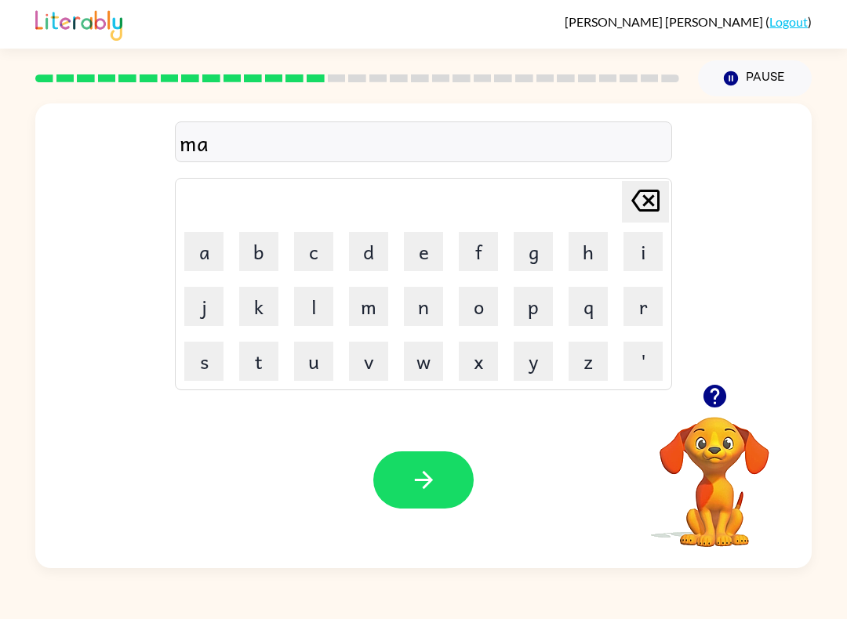
click at [537, 364] on button "y" at bounding box center [533, 361] width 39 height 39
click at [468, 313] on button "o" at bounding box center [478, 306] width 39 height 39
click at [632, 310] on button "r" at bounding box center [642, 306] width 39 height 39
click at [723, 392] on icon "button" at bounding box center [714, 396] width 23 height 23
click at [415, 491] on icon "button" at bounding box center [423, 480] width 27 height 27
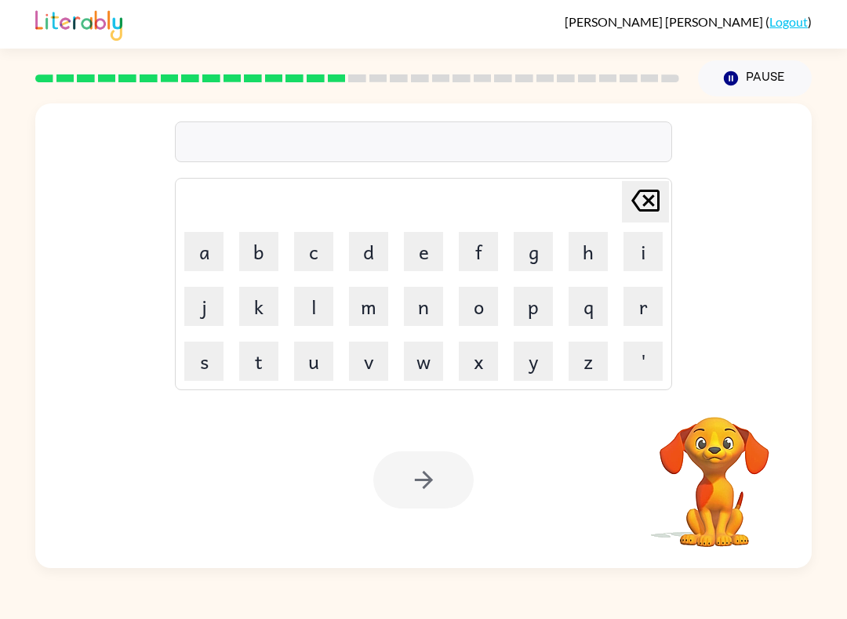
click at [201, 361] on button "s" at bounding box center [203, 361] width 39 height 39
click at [523, 318] on button "p" at bounding box center [533, 306] width 39 height 39
click at [204, 259] on button "a" at bounding box center [203, 251] width 39 height 39
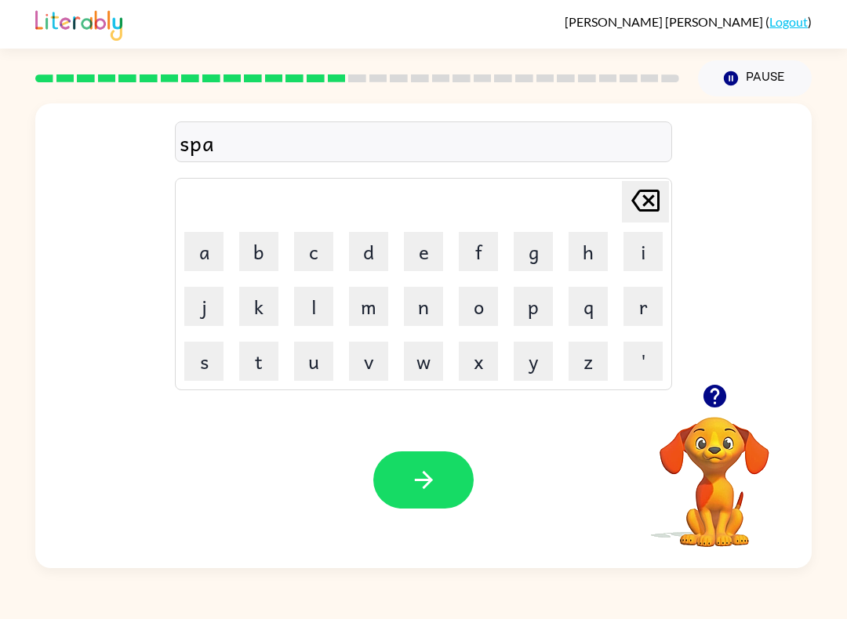
click at [645, 300] on button "r" at bounding box center [642, 306] width 39 height 39
click at [266, 308] on button "k" at bounding box center [258, 306] width 39 height 39
click at [443, 488] on button "button" at bounding box center [423, 480] width 100 height 57
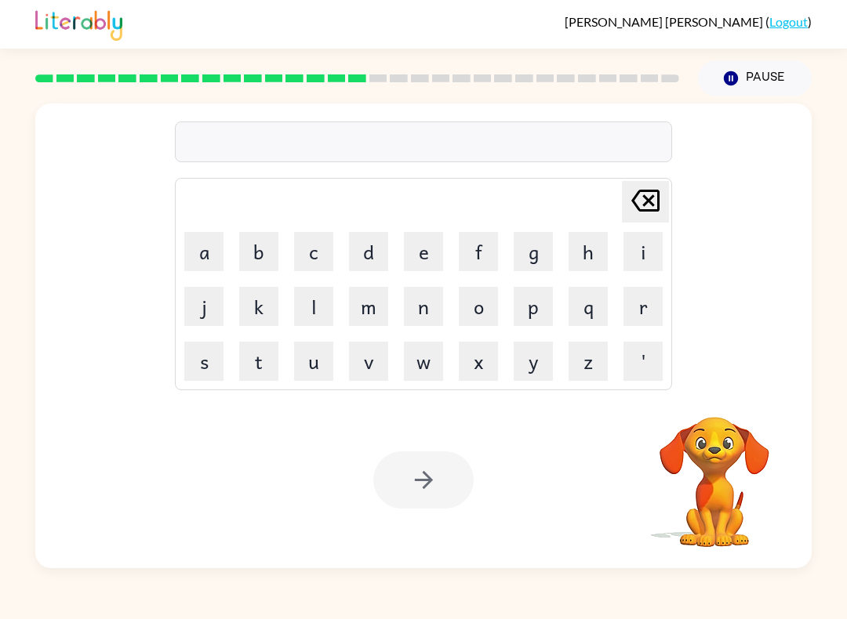
click at [525, 307] on button "p" at bounding box center [533, 306] width 39 height 39
click at [202, 245] on button "a" at bounding box center [203, 251] width 39 height 39
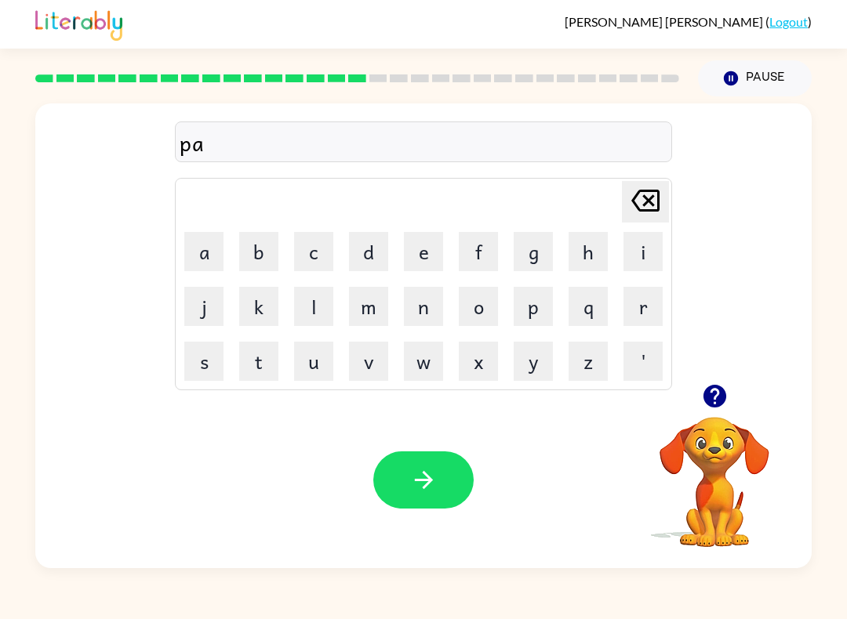
click at [319, 299] on button "l" at bounding box center [313, 306] width 39 height 39
click at [436, 501] on button "button" at bounding box center [423, 480] width 100 height 57
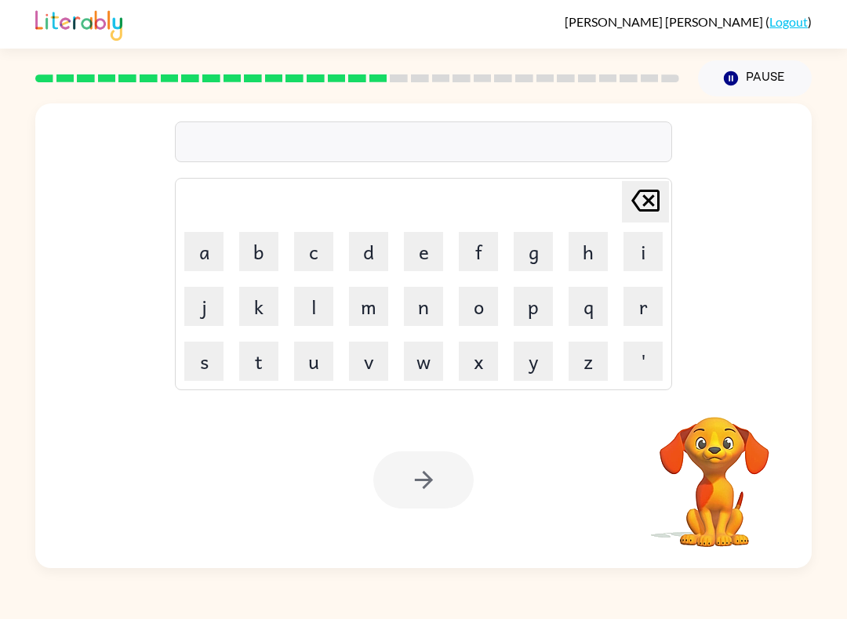
click at [420, 354] on button "w" at bounding box center [423, 361] width 39 height 39
click at [418, 248] on button "e" at bounding box center [423, 251] width 39 height 39
click at [423, 245] on button "e" at bounding box center [423, 251] width 39 height 39
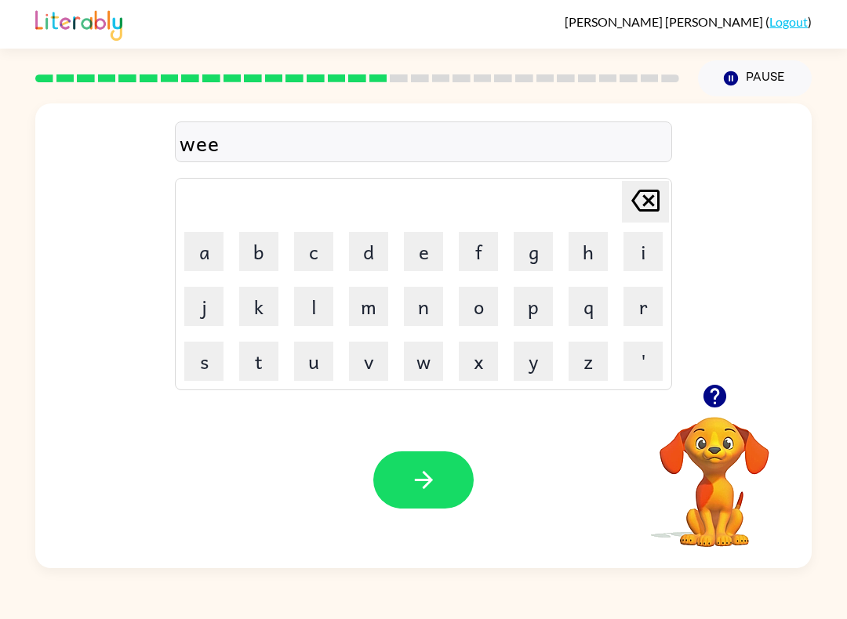
click at [644, 205] on icon at bounding box center [645, 201] width 28 height 22
click at [643, 199] on icon "Delete Delete last character input" at bounding box center [645, 201] width 38 height 38
click at [642, 198] on icon "Delete Delete last character input" at bounding box center [645, 201] width 38 height 38
click at [196, 364] on button "s" at bounding box center [203, 361] width 39 height 39
click at [536, 310] on button "p" at bounding box center [533, 306] width 39 height 39
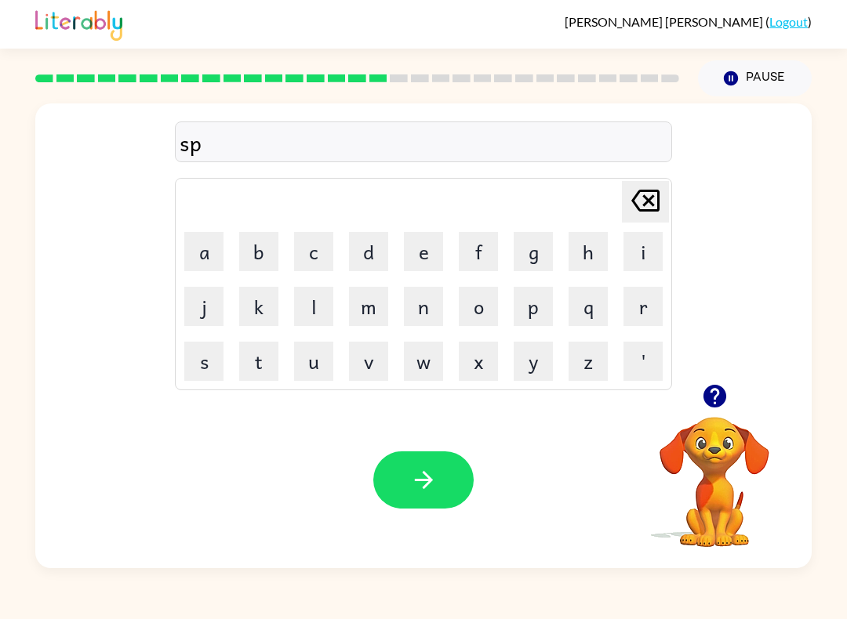
click at [641, 247] on button "i" at bounding box center [642, 251] width 39 height 39
click at [421, 316] on button "n" at bounding box center [423, 306] width 39 height 39
click at [641, 253] on button "i" at bounding box center [642, 251] width 39 height 39
click at [423, 298] on button "n" at bounding box center [423, 306] width 39 height 39
click at [533, 246] on button "g" at bounding box center [533, 251] width 39 height 39
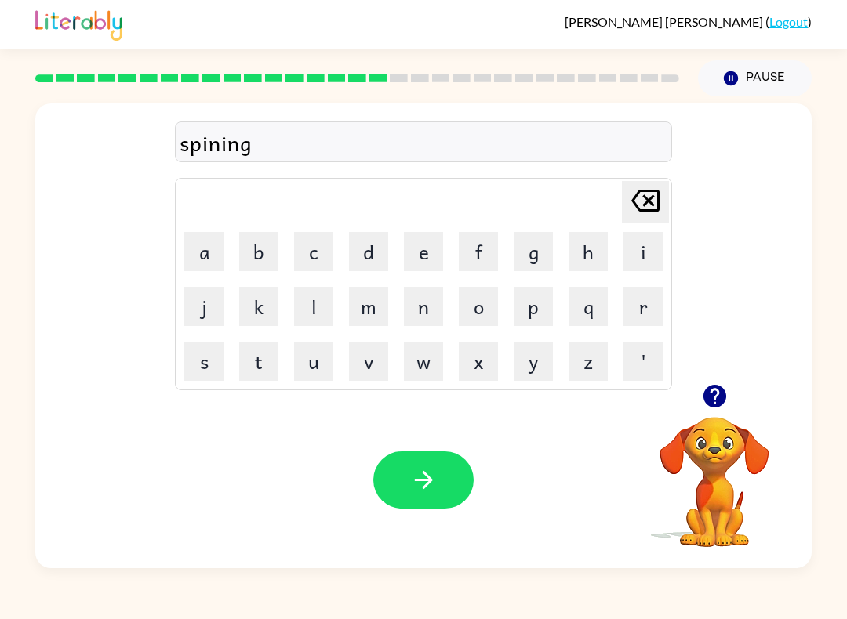
click at [405, 493] on button "button" at bounding box center [423, 480] width 100 height 57
click at [529, 256] on button "g" at bounding box center [533, 251] width 39 height 39
click at [627, 312] on button "r" at bounding box center [642, 306] width 39 height 39
click at [306, 372] on button "u" at bounding box center [313, 361] width 39 height 39
click at [371, 314] on button "m" at bounding box center [368, 306] width 39 height 39
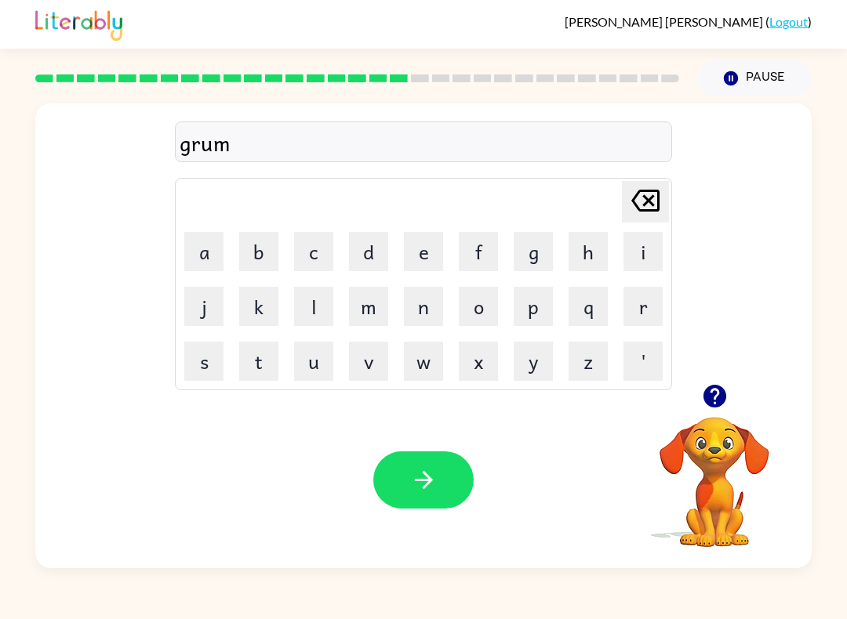
click at [540, 312] on button "p" at bounding box center [533, 306] width 39 height 39
click at [640, 249] on button "i" at bounding box center [642, 251] width 39 height 39
click at [427, 249] on button "e" at bounding box center [423, 251] width 39 height 39
click at [202, 355] on button "s" at bounding box center [203, 361] width 39 height 39
click at [267, 370] on button "t" at bounding box center [258, 361] width 39 height 39
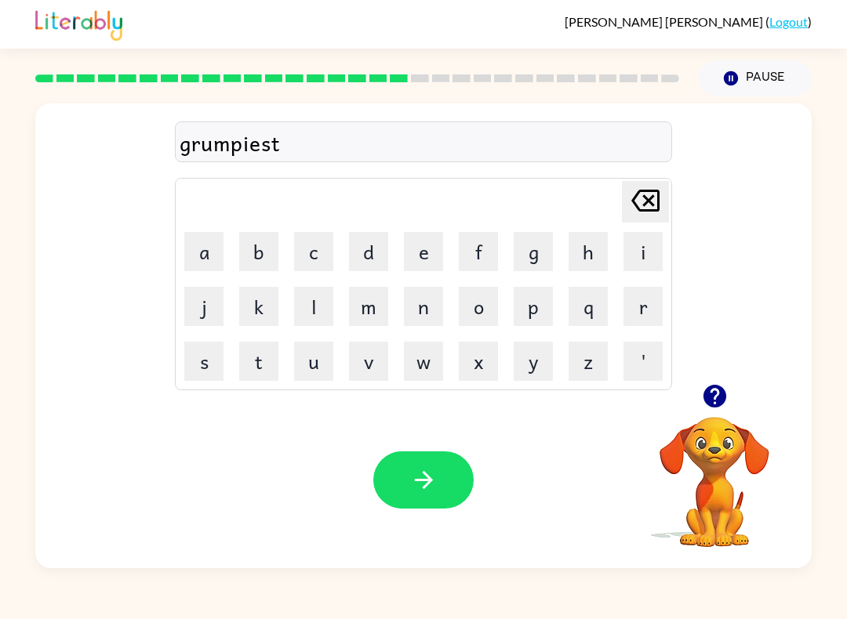
click at [422, 474] on icon "button" at bounding box center [423, 480] width 27 height 27
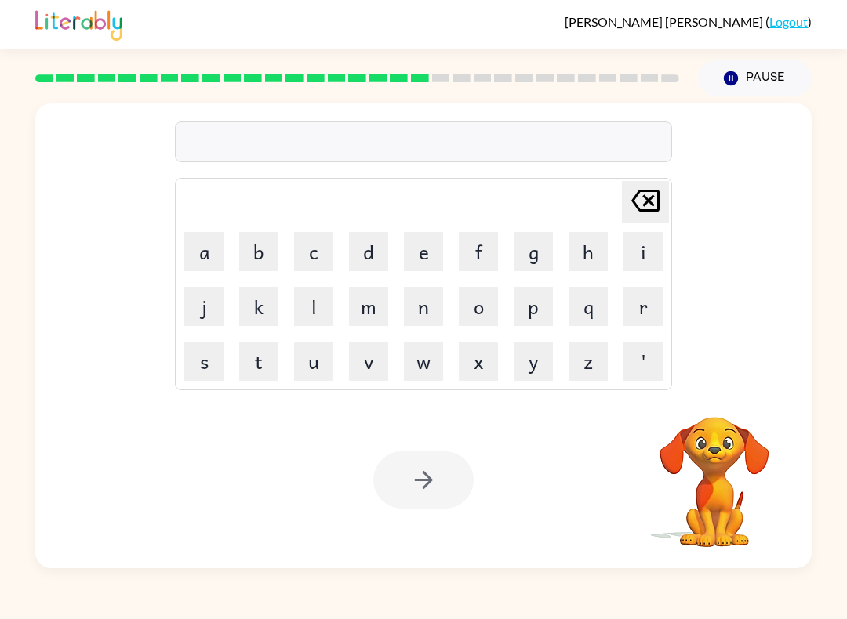
click at [638, 251] on button "i" at bounding box center [642, 251] width 39 height 39
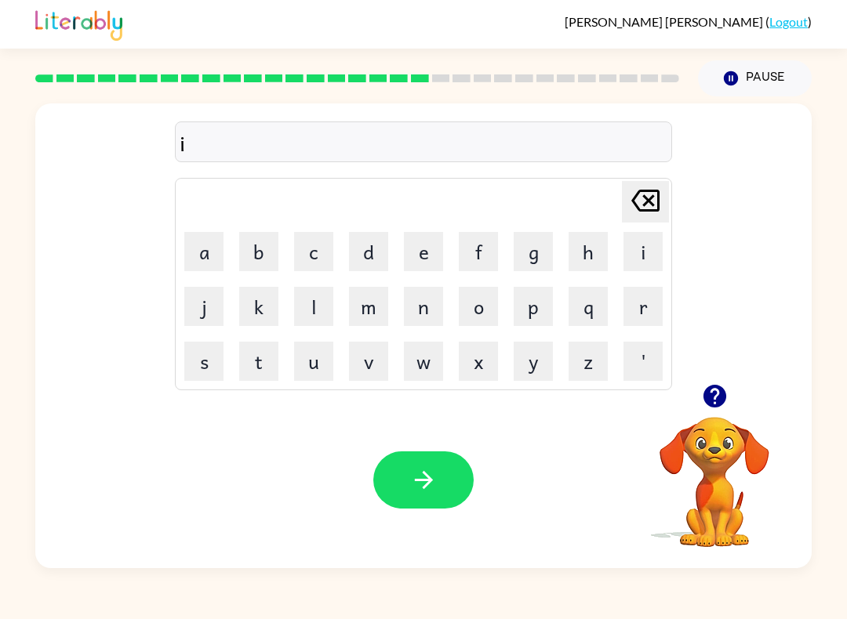
click at [422, 316] on button "n" at bounding box center [423, 306] width 39 height 39
click at [310, 245] on button "c" at bounding box center [313, 251] width 39 height 39
click at [639, 311] on button "r" at bounding box center [642, 306] width 39 height 39
click at [427, 252] on button "e" at bounding box center [423, 251] width 39 height 39
click at [362, 257] on button "d" at bounding box center [368, 251] width 39 height 39
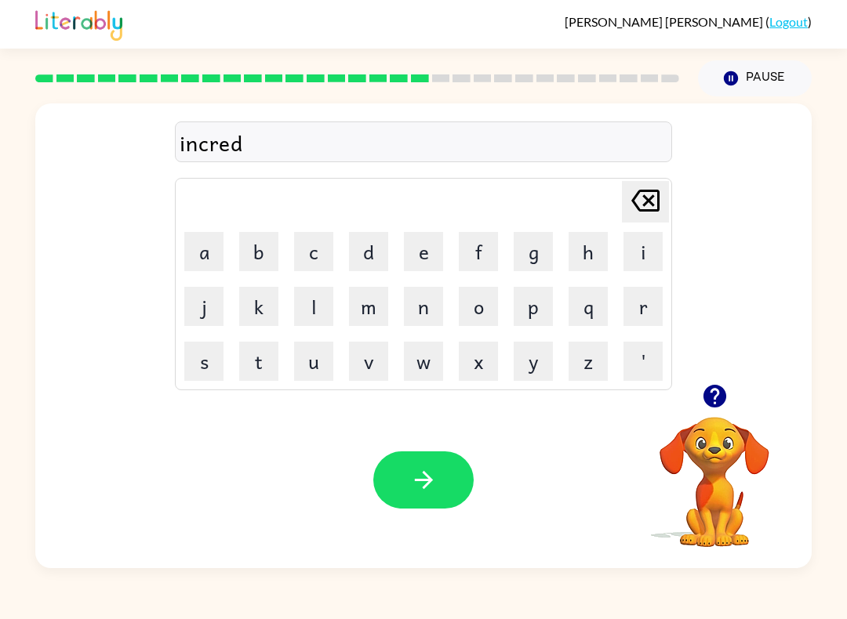
click at [637, 256] on button "i" at bounding box center [642, 251] width 39 height 39
click at [364, 368] on button "v" at bounding box center [368, 361] width 39 height 39
click at [659, 198] on icon at bounding box center [645, 201] width 28 height 22
click at [273, 242] on button "b" at bounding box center [258, 251] width 39 height 39
click at [483, 307] on button "o" at bounding box center [478, 306] width 39 height 39
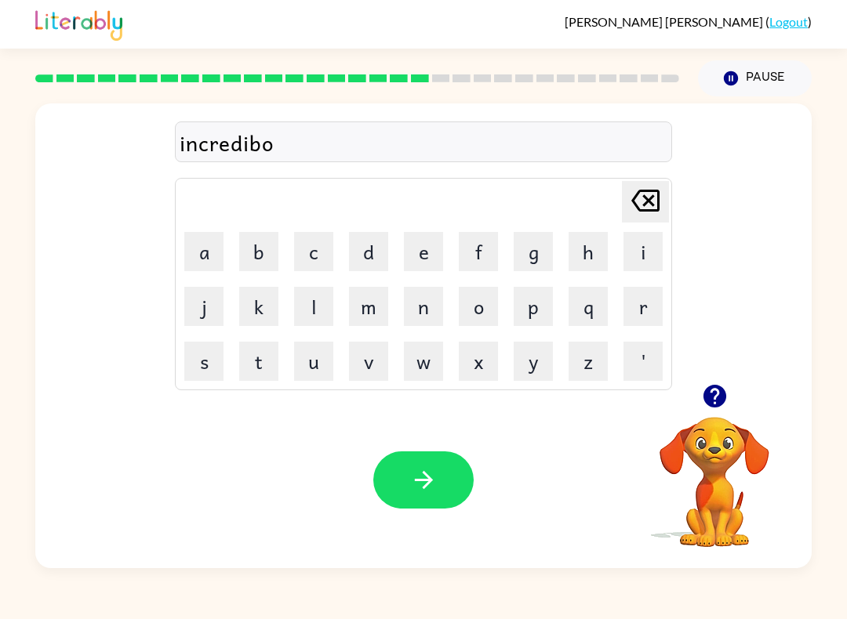
click at [335, 288] on td "l" at bounding box center [313, 306] width 53 height 53
click at [317, 306] on button "l" at bounding box center [313, 306] width 39 height 39
click at [646, 200] on icon at bounding box center [645, 201] width 28 height 22
click at [646, 199] on icon at bounding box center [645, 201] width 28 height 22
click at [645, 204] on icon at bounding box center [645, 201] width 28 height 22
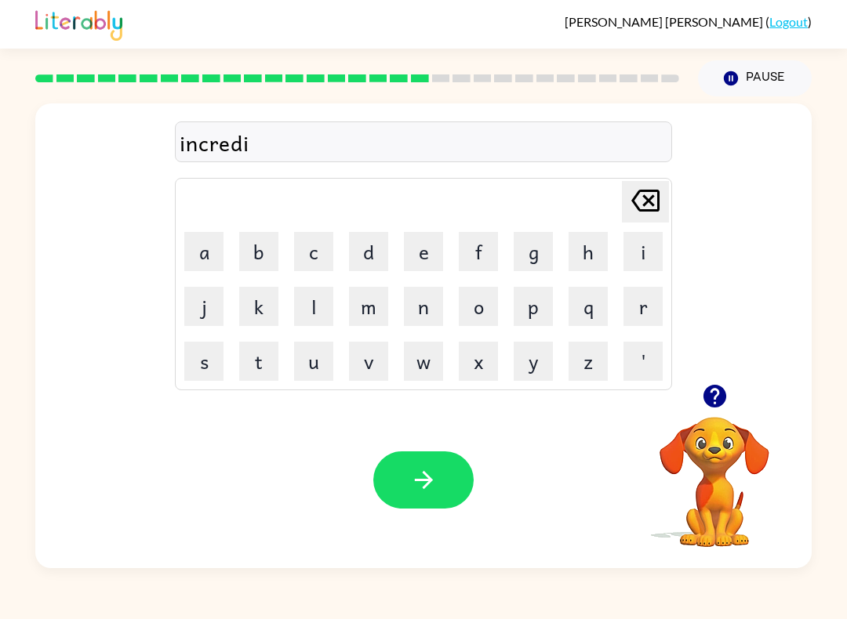
click at [364, 368] on button "v" at bounding box center [368, 361] width 39 height 39
click at [196, 245] on button "a" at bounding box center [203, 251] width 39 height 39
click at [306, 314] on button "l" at bounding box center [313, 306] width 39 height 39
click at [641, 205] on icon "Delete Delete last character input" at bounding box center [645, 201] width 38 height 38
click at [641, 204] on icon "Delete Delete last character input" at bounding box center [645, 201] width 38 height 38
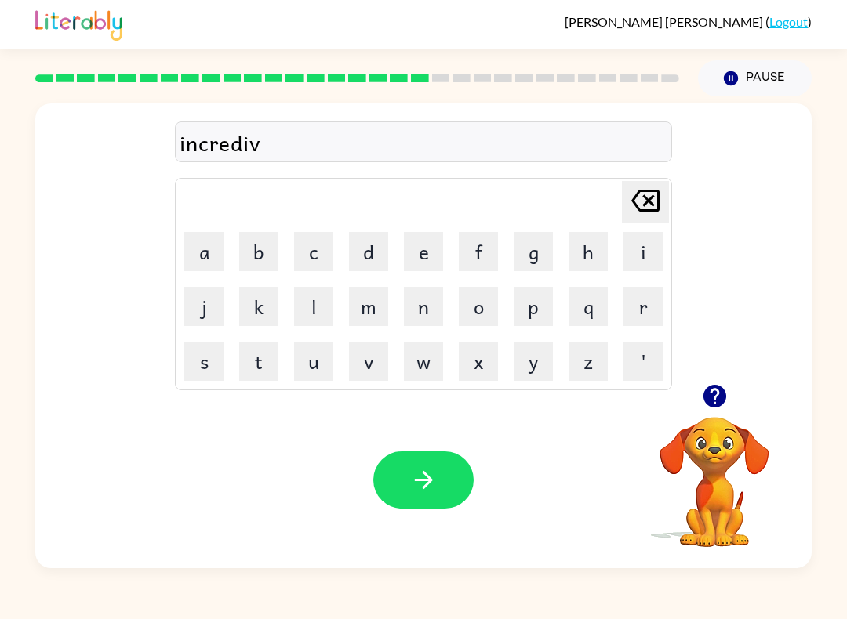
click at [477, 301] on button "o" at bounding box center [478, 306] width 39 height 39
click at [322, 308] on button "l" at bounding box center [313, 306] width 39 height 39
click at [419, 488] on icon "button" at bounding box center [423, 480] width 27 height 27
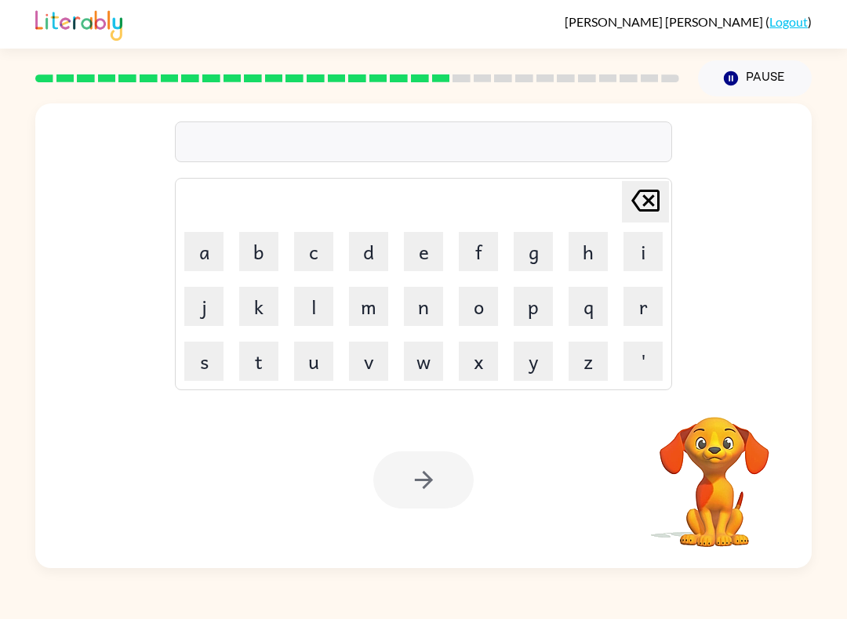
click at [316, 313] on button "l" at bounding box center [313, 306] width 39 height 39
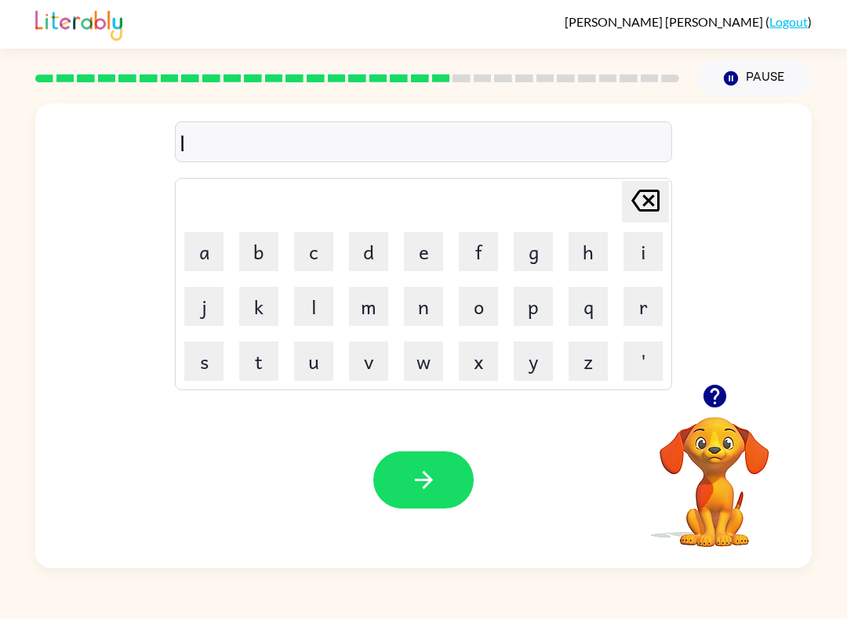
click at [641, 246] on button "i" at bounding box center [642, 251] width 39 height 39
click at [207, 376] on button "s" at bounding box center [203, 361] width 39 height 39
click at [419, 244] on button "e" at bounding box center [423, 251] width 39 height 39
click at [435, 314] on button "n" at bounding box center [423, 306] width 39 height 39
click at [376, 247] on button "d" at bounding box center [368, 251] width 39 height 39
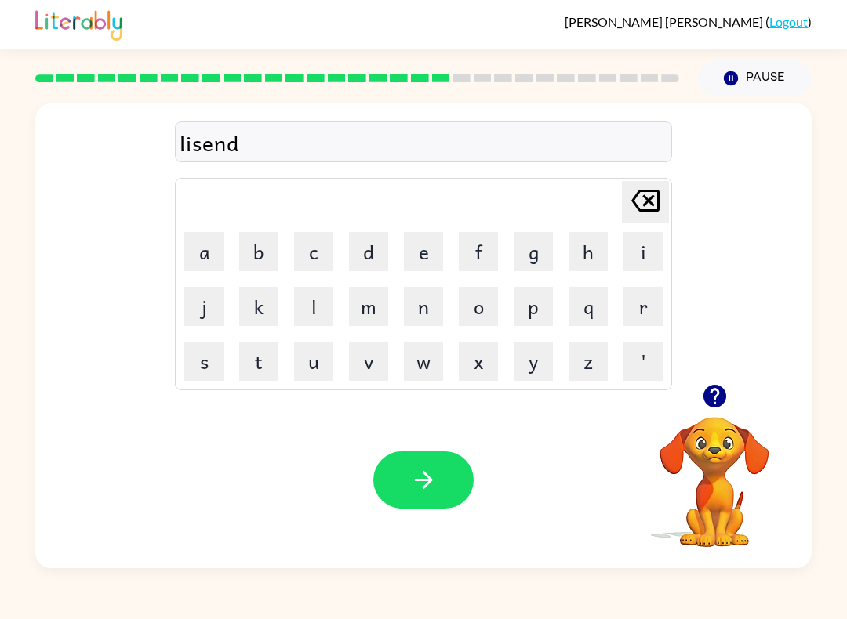
click at [417, 481] on icon "button" at bounding box center [423, 480] width 18 height 18
click at [485, 294] on button "o" at bounding box center [478, 306] width 39 height 39
click at [368, 323] on button "m" at bounding box center [368, 306] width 39 height 39
click at [640, 254] on button "i" at bounding box center [642, 251] width 39 height 39
click at [428, 308] on button "n" at bounding box center [423, 306] width 39 height 39
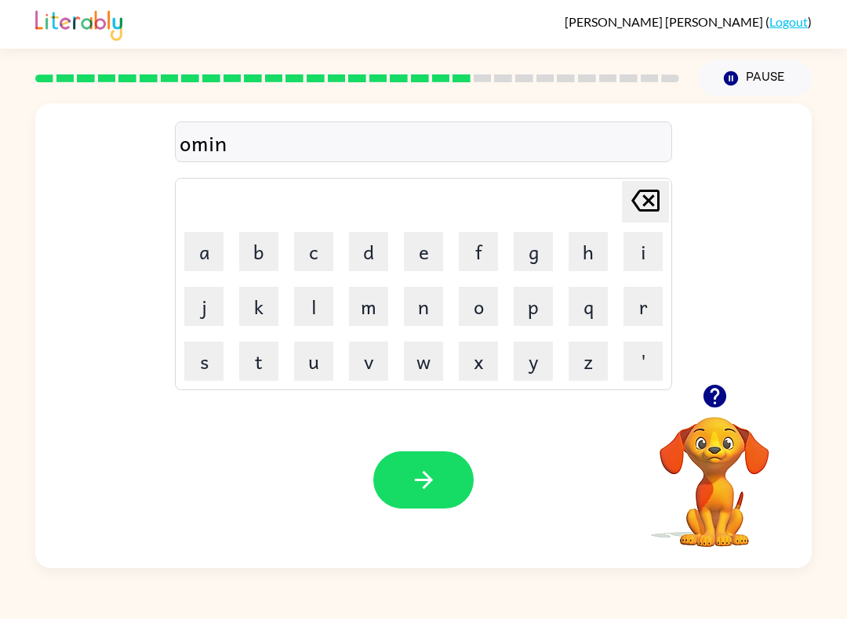
click at [202, 252] on button "a" at bounding box center [203, 251] width 39 height 39
click at [260, 361] on button "t" at bounding box center [258, 361] width 39 height 39
click at [426, 254] on button "e" at bounding box center [423, 251] width 39 height 39
click at [192, 144] on div "ominate" at bounding box center [424, 142] width 488 height 33
click at [646, 209] on icon "Delete Delete last character input" at bounding box center [645, 201] width 38 height 38
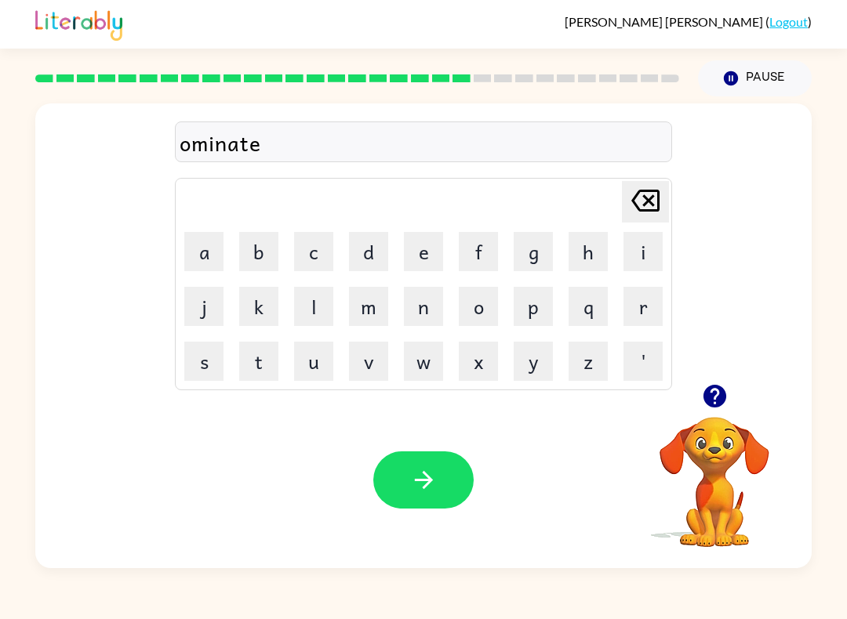
click at [646, 209] on icon "Delete Delete last character input" at bounding box center [645, 201] width 38 height 38
click at [651, 209] on icon "Delete Delete last character input" at bounding box center [645, 201] width 38 height 38
click at [650, 209] on icon "Delete Delete last character input" at bounding box center [645, 201] width 38 height 38
click at [628, 208] on icon "Delete Delete last character input" at bounding box center [645, 201] width 38 height 38
click at [627, 208] on icon "Delete Delete last character input" at bounding box center [645, 201] width 38 height 38
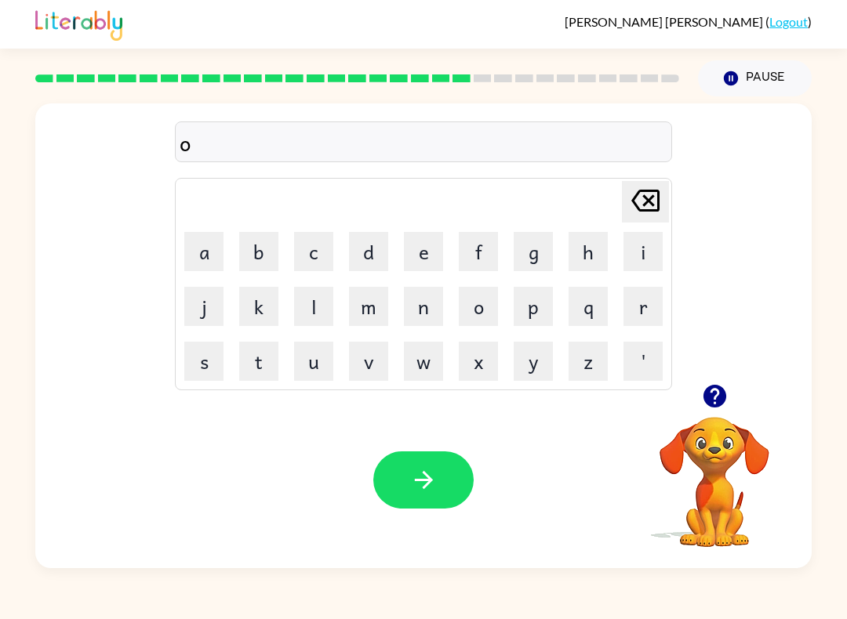
click at [631, 202] on icon "Delete Delete last character input" at bounding box center [645, 201] width 38 height 38
click at [365, 263] on button "d" at bounding box center [368, 251] width 39 height 39
click at [485, 303] on button "o" at bounding box center [478, 306] width 39 height 39
click at [368, 307] on button "m" at bounding box center [368, 306] width 39 height 39
click at [426, 305] on button "n" at bounding box center [423, 306] width 39 height 39
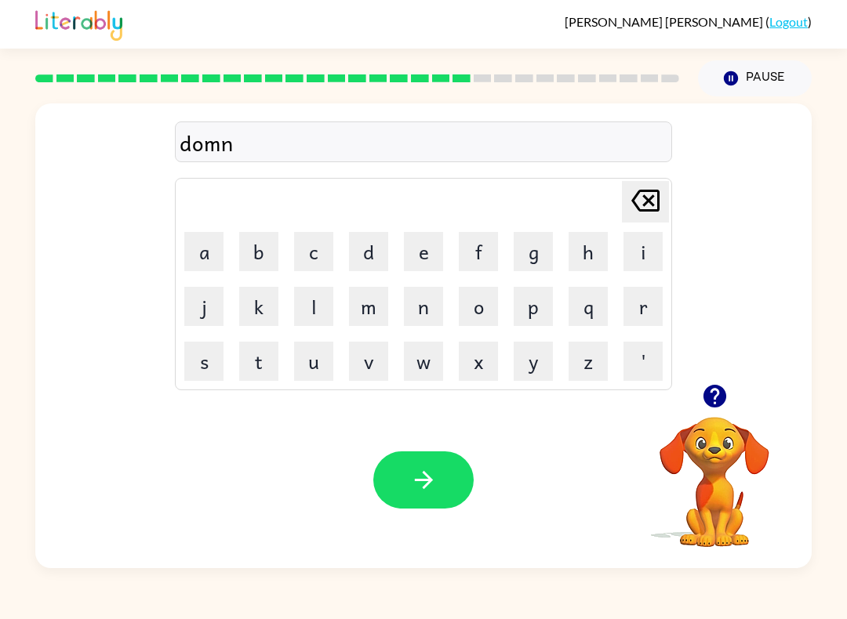
click at [205, 244] on button "a" at bounding box center [203, 251] width 39 height 39
click at [262, 352] on button "t" at bounding box center [258, 361] width 39 height 39
click at [431, 245] on button "e" at bounding box center [423, 251] width 39 height 39
click at [423, 482] on icon "button" at bounding box center [423, 480] width 27 height 27
click at [218, 355] on button "s" at bounding box center [203, 361] width 39 height 39
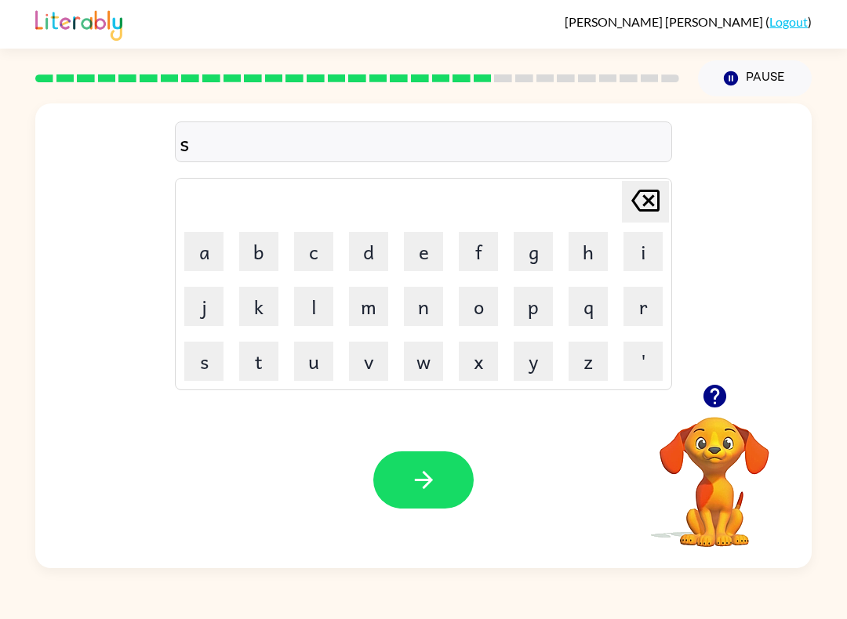
click at [305, 369] on button "u" at bounding box center [313, 361] width 39 height 39
click at [206, 362] on button "s" at bounding box center [203, 361] width 39 height 39
click at [261, 362] on button "t" at bounding box center [258, 361] width 39 height 39
click at [211, 255] on button "a" at bounding box center [203, 251] width 39 height 39
click at [421, 321] on button "n" at bounding box center [423, 306] width 39 height 39
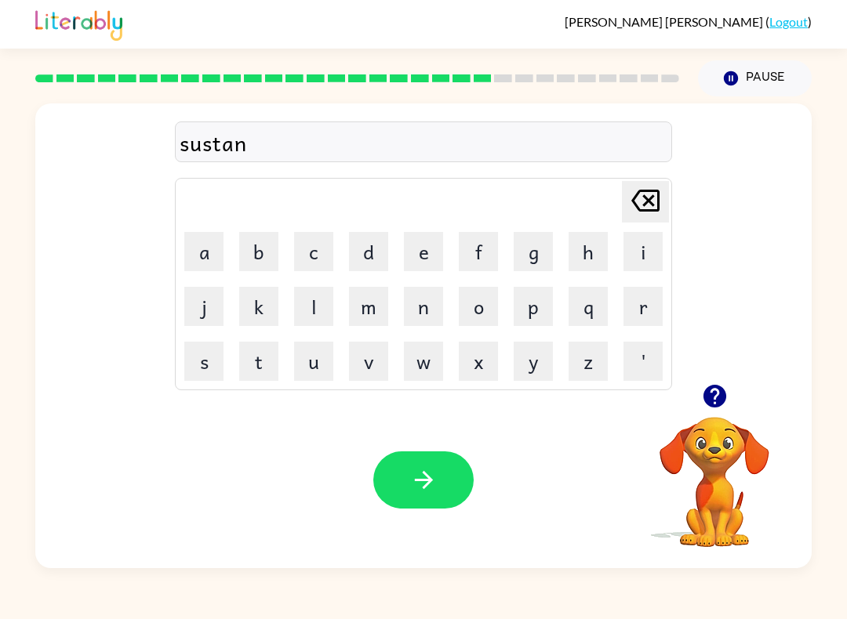
click at [419, 258] on button "e" at bounding box center [423, 251] width 39 height 39
click at [417, 475] on icon "button" at bounding box center [423, 480] width 27 height 27
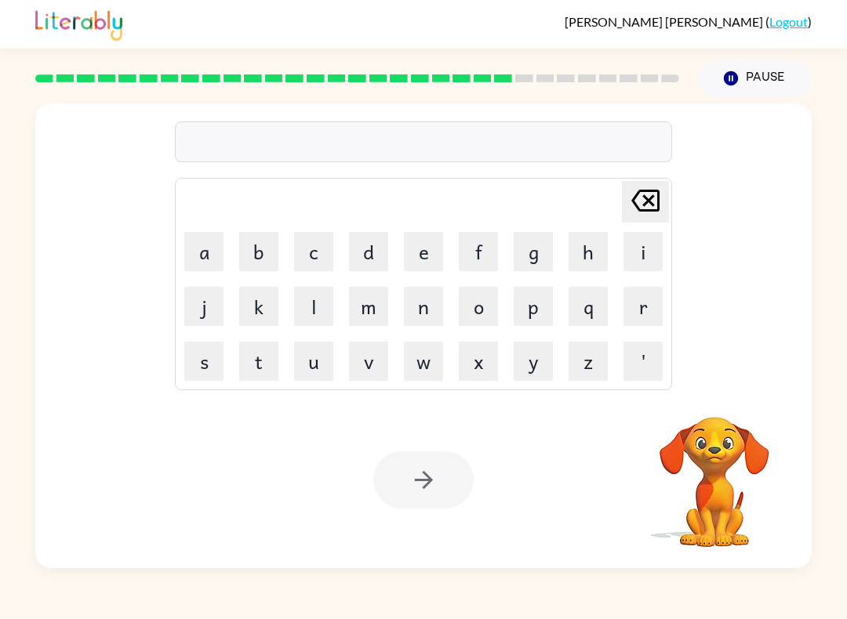
click at [424, 371] on button "w" at bounding box center [423, 361] width 39 height 39
click at [483, 307] on button "o" at bounding box center [478, 306] width 39 height 39
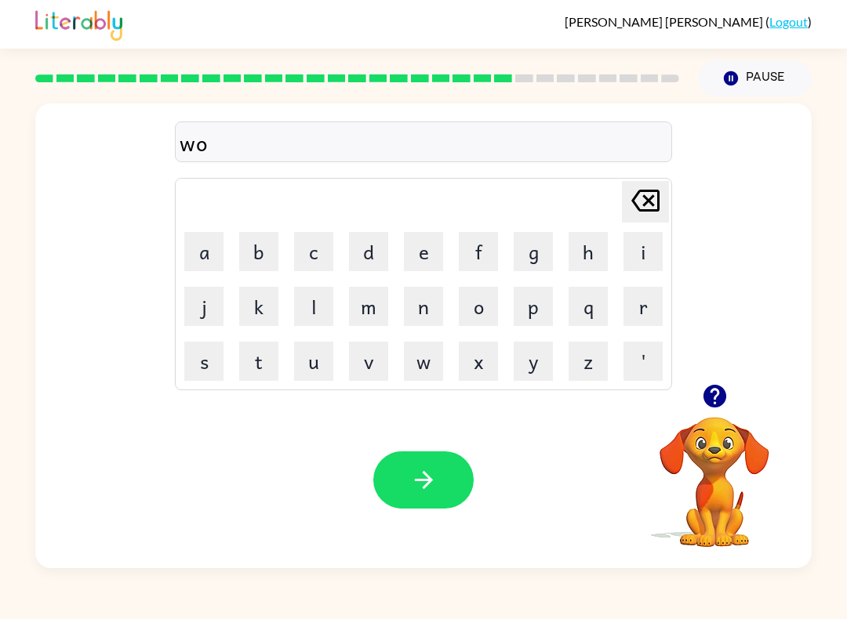
click at [639, 312] on button "r" at bounding box center [642, 306] width 39 height 39
click at [364, 249] on button "d" at bounding box center [368, 251] width 39 height 39
click at [648, 247] on button "i" at bounding box center [642, 251] width 39 height 39
click at [635, 204] on icon at bounding box center [645, 201] width 28 height 22
click at [712, 400] on icon "button" at bounding box center [714, 396] width 23 height 23
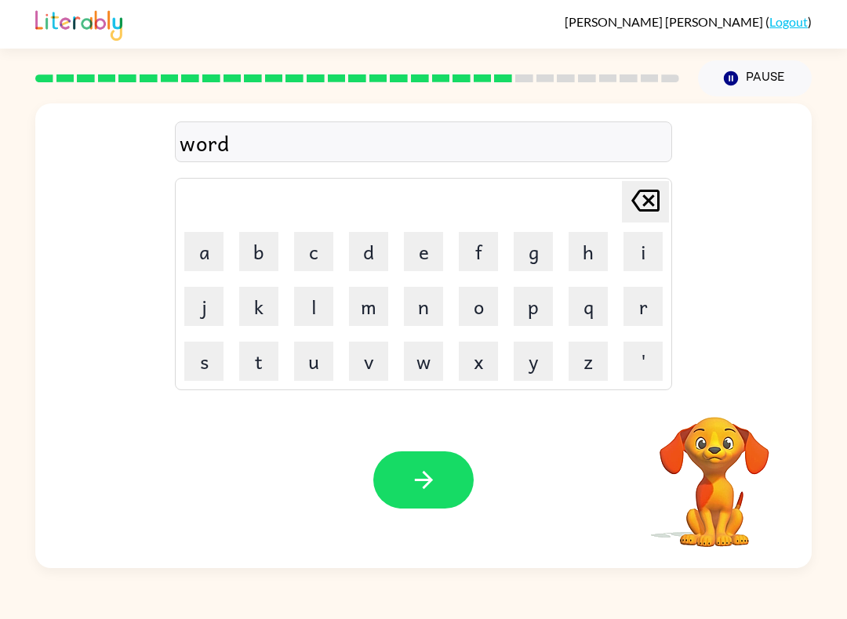
click at [655, 212] on icon "Delete Delete last character input" at bounding box center [645, 201] width 38 height 38
click at [655, 212] on icon at bounding box center [645, 201] width 28 height 22
click at [653, 202] on icon "Delete Delete last character input" at bounding box center [645, 201] width 38 height 38
click at [488, 307] on button "o" at bounding box center [478, 306] width 39 height 39
click at [652, 301] on button "r" at bounding box center [642, 306] width 39 height 39
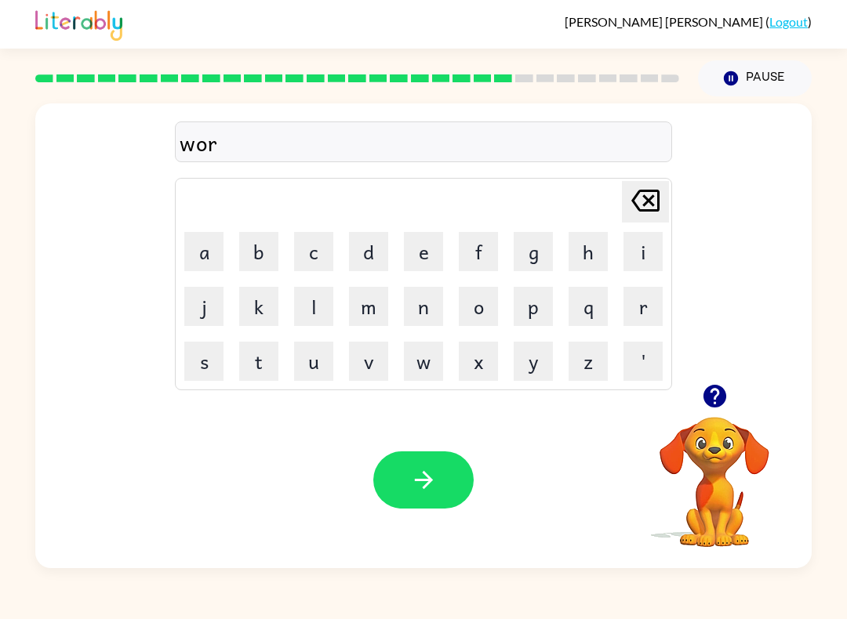
click at [274, 361] on button "t" at bounding box center [258, 361] width 39 height 39
click at [588, 249] on button "h" at bounding box center [587, 251] width 39 height 39
click at [536, 356] on button "y" at bounding box center [533, 361] width 39 height 39
click at [435, 467] on button "button" at bounding box center [423, 480] width 100 height 57
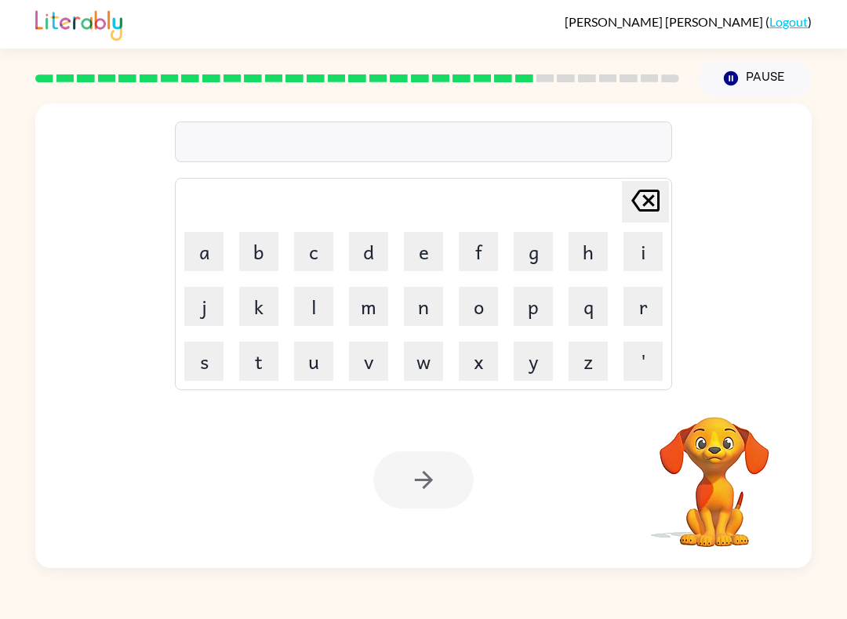
click at [637, 315] on button "r" at bounding box center [642, 306] width 39 height 39
click at [419, 243] on button "e" at bounding box center [423, 251] width 39 height 39
click at [201, 245] on button "a" at bounding box center [203, 251] width 39 height 39
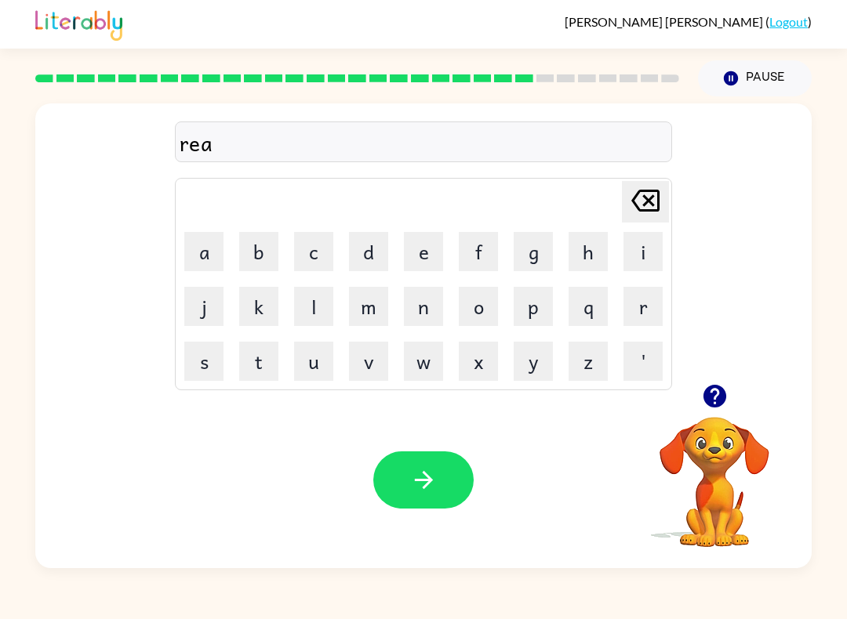
click at [316, 314] on button "l" at bounding box center [313, 306] width 39 height 39
click at [197, 234] on button "a" at bounding box center [203, 251] width 39 height 39
click at [267, 364] on button "t" at bounding box center [258, 361] width 39 height 39
click at [418, 243] on button "e" at bounding box center [423, 251] width 39 height 39
click at [416, 242] on button "e" at bounding box center [423, 251] width 39 height 39
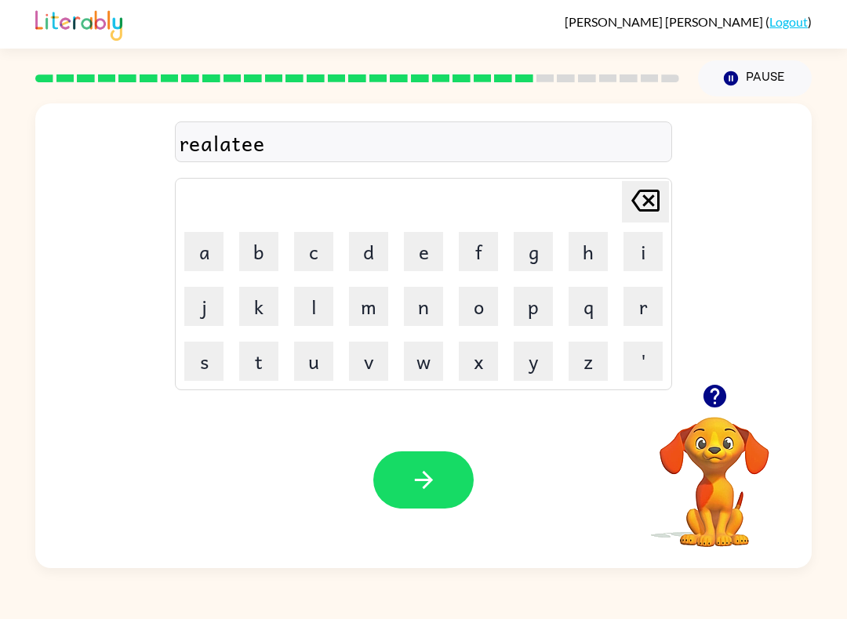
click at [643, 201] on icon "Delete Delete last character input" at bounding box center [645, 201] width 38 height 38
click at [370, 242] on button "d" at bounding box center [368, 251] width 39 height 39
click at [410, 492] on icon "button" at bounding box center [423, 480] width 27 height 27
click at [246, 336] on td "t" at bounding box center [258, 361] width 53 height 53
click at [251, 318] on button "k" at bounding box center [258, 306] width 39 height 39
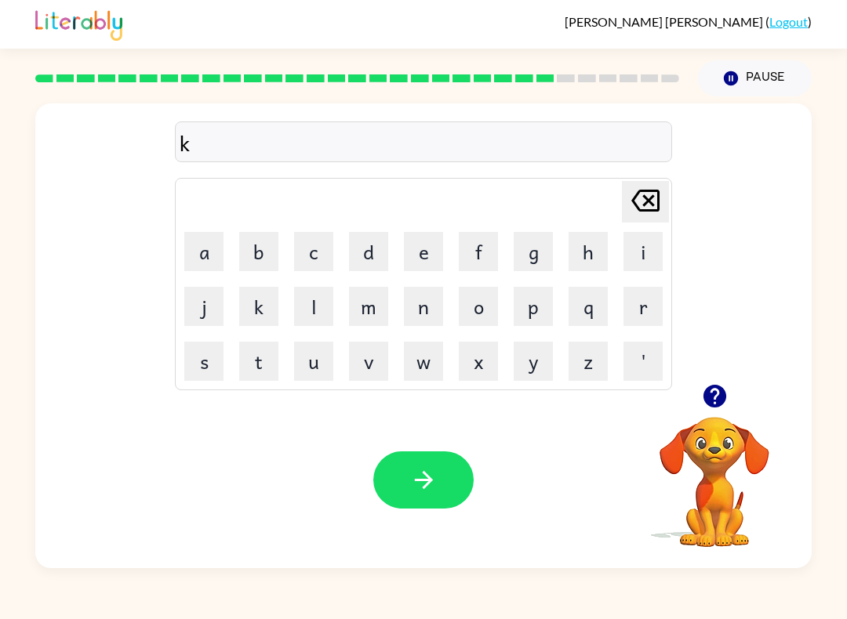
click at [649, 247] on button "i" at bounding box center [642, 251] width 39 height 39
click at [261, 365] on button "t" at bounding box center [258, 361] width 39 height 39
click at [433, 249] on button "e" at bounding box center [423, 251] width 39 height 39
click at [423, 307] on button "n" at bounding box center [423, 306] width 39 height 39
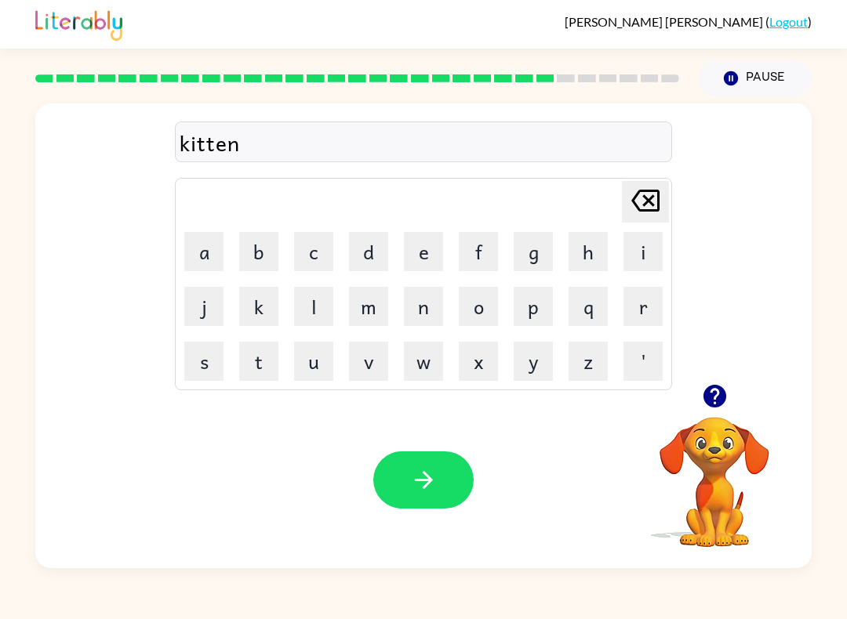
click at [418, 478] on icon "button" at bounding box center [423, 480] width 27 height 27
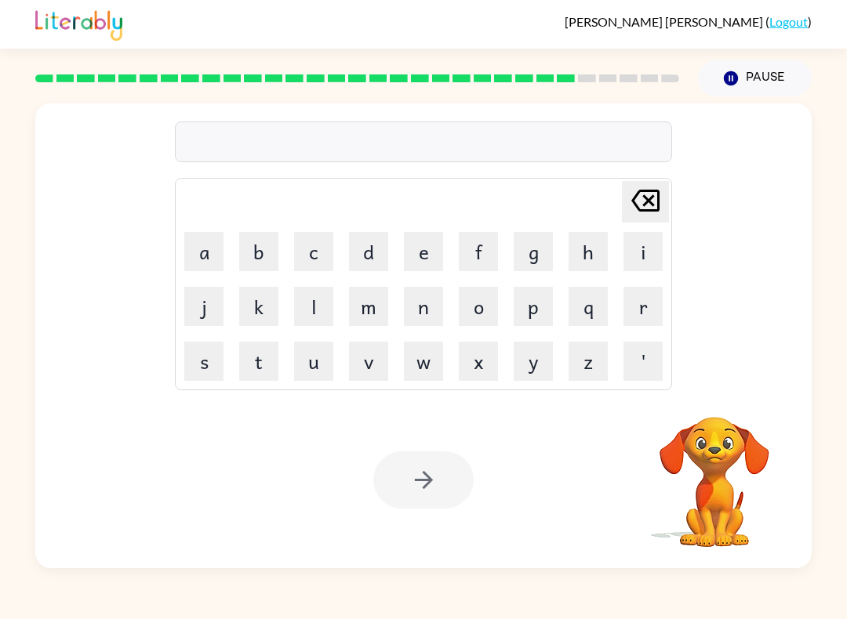
click at [369, 249] on button "d" at bounding box center [368, 251] width 39 height 39
click at [413, 258] on button "e" at bounding box center [423, 251] width 39 height 39
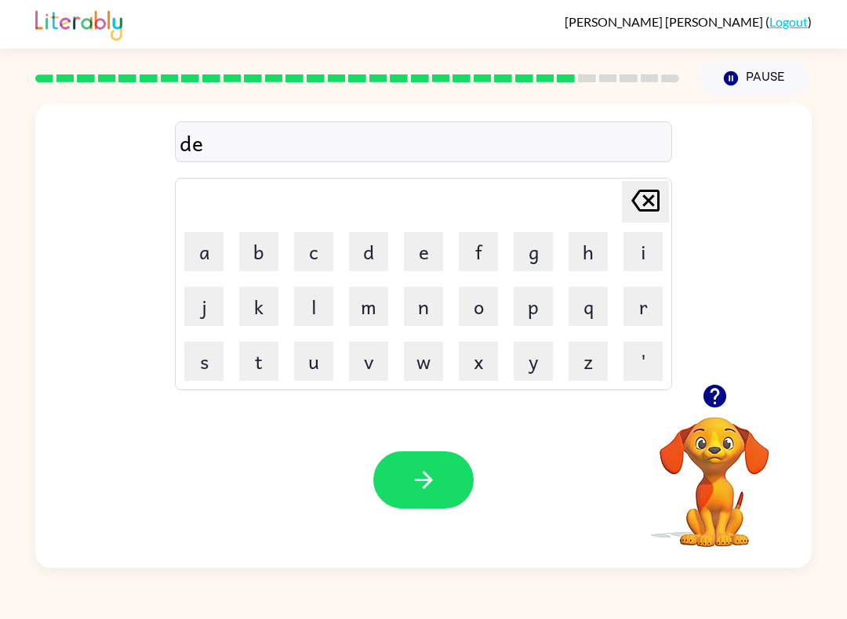
click at [656, 197] on icon "Delete Delete last character input" at bounding box center [645, 201] width 38 height 38
click at [656, 196] on icon "Delete Delete last character input" at bounding box center [645, 201] width 38 height 38
click at [211, 240] on button "a" at bounding box center [203, 251] width 39 height 39
click at [535, 311] on button "p" at bounding box center [533, 306] width 39 height 39
click at [211, 253] on button "a" at bounding box center [203, 251] width 39 height 39
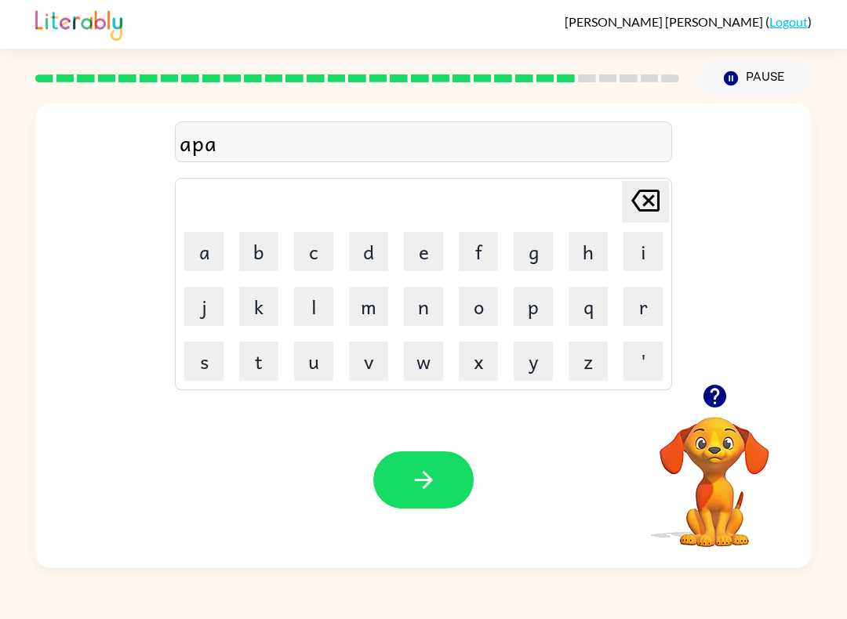
click at [641, 314] on button "r" at bounding box center [642, 306] width 39 height 39
click at [252, 358] on button "t" at bounding box center [258, 361] width 39 height 39
click at [362, 306] on button "m" at bounding box center [368, 306] width 39 height 39
click at [431, 241] on button "e" at bounding box center [423, 251] width 39 height 39
click at [423, 300] on button "n" at bounding box center [423, 306] width 39 height 39
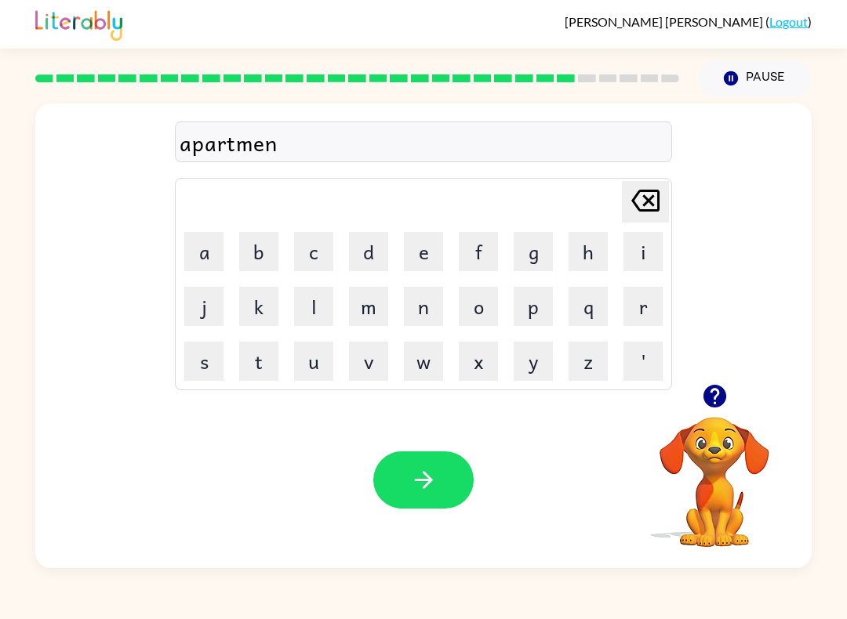
click at [257, 369] on button "t" at bounding box center [258, 361] width 39 height 39
click at [404, 497] on button "button" at bounding box center [423, 480] width 100 height 57
click at [202, 361] on button "s" at bounding box center [203, 361] width 39 height 39
click at [321, 296] on button "l" at bounding box center [313, 306] width 39 height 39
click at [642, 245] on button "i" at bounding box center [642, 251] width 39 height 39
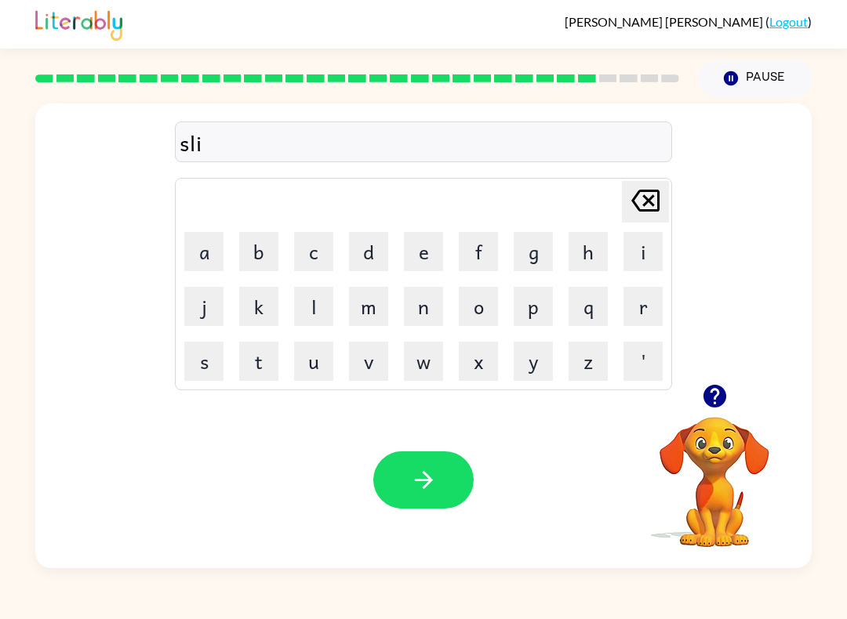
click at [266, 370] on button "t" at bounding box center [258, 361] width 39 height 39
click at [412, 246] on button "e" at bounding box center [423, 251] width 39 height 39
click at [416, 480] on icon "button" at bounding box center [423, 480] width 27 height 27
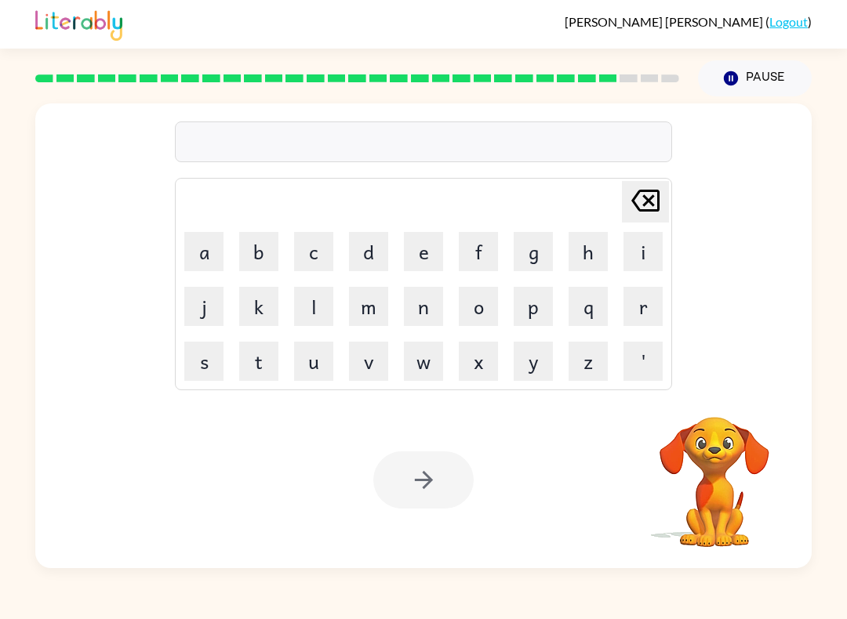
click at [326, 369] on button "u" at bounding box center [313, 361] width 39 height 39
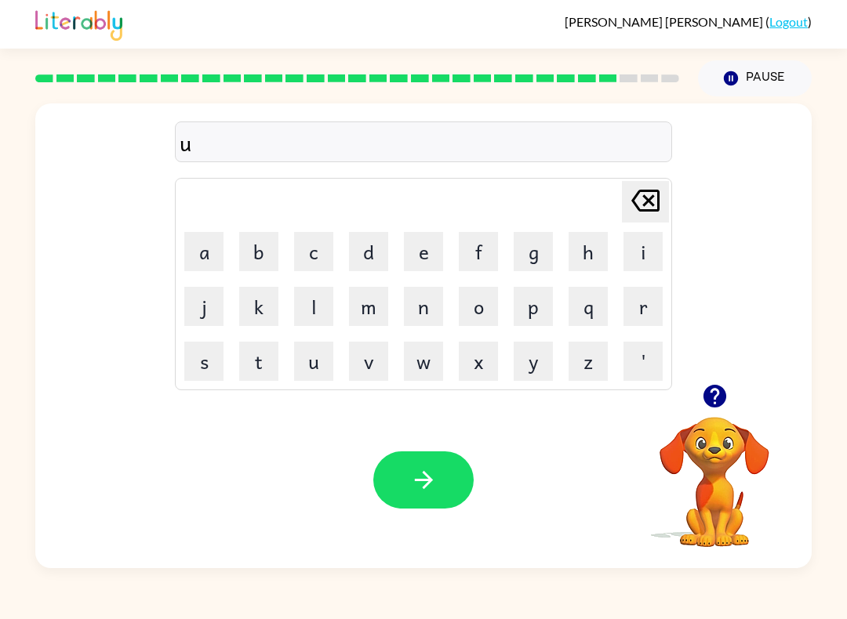
click at [418, 307] on button "n" at bounding box center [423, 306] width 39 height 39
click at [655, 236] on button "i" at bounding box center [642, 251] width 39 height 39
click at [368, 367] on button "v" at bounding box center [368, 361] width 39 height 39
click at [423, 252] on button "e" at bounding box center [423, 251] width 39 height 39
click at [648, 305] on button "r" at bounding box center [642, 306] width 39 height 39
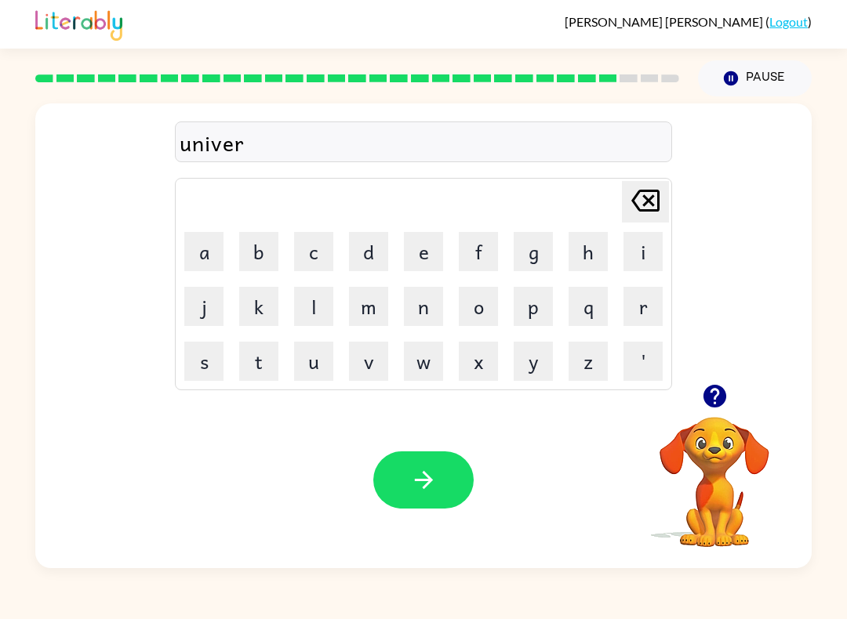
click at [204, 358] on button "s" at bounding box center [203, 361] width 39 height 39
click at [202, 244] on button "a" at bounding box center [203, 251] width 39 height 39
click at [325, 307] on button "l" at bounding box center [313, 306] width 39 height 39
click at [407, 463] on button "button" at bounding box center [423, 480] width 100 height 57
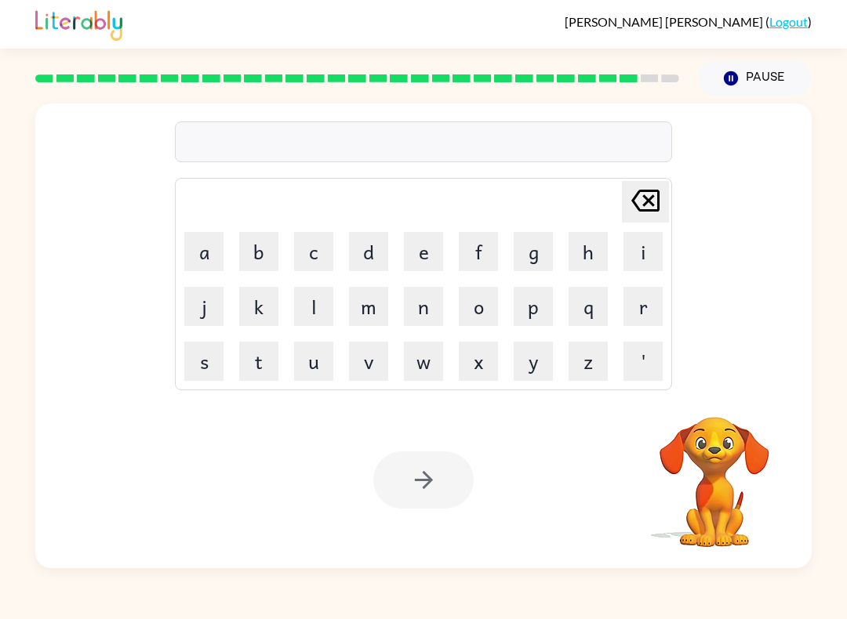
click at [194, 361] on button "s" at bounding box center [203, 361] width 39 height 39
click at [331, 307] on button "l" at bounding box center [313, 306] width 39 height 39
click at [636, 248] on button "i" at bounding box center [642, 251] width 39 height 39
click at [365, 369] on button "v" at bounding box center [368, 361] width 39 height 39
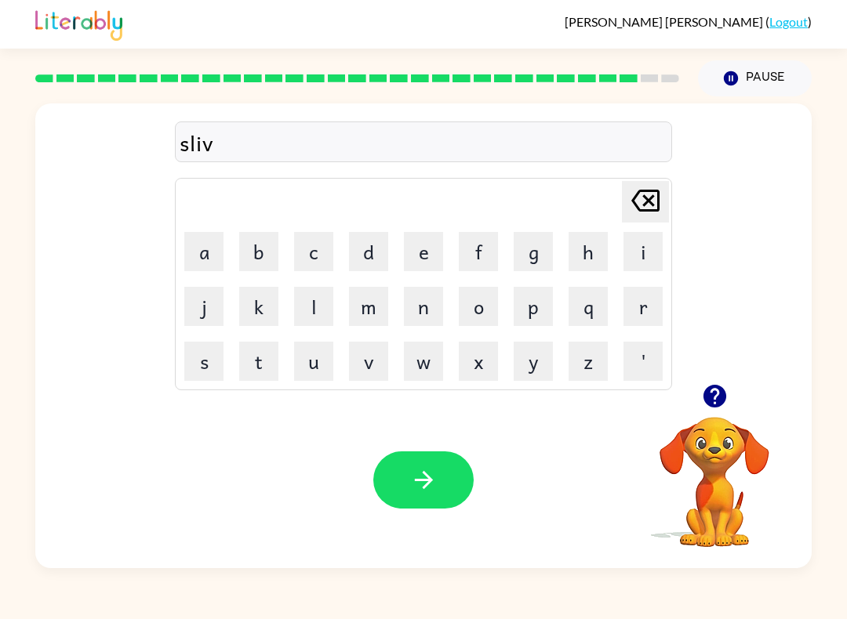
click at [415, 251] on button "e" at bounding box center [423, 251] width 39 height 39
click at [634, 313] on button "r" at bounding box center [642, 306] width 39 height 39
click at [427, 358] on button "w" at bounding box center [423, 361] width 39 height 39
click at [420, 251] on button "e" at bounding box center [423, 251] width 39 height 39
click at [639, 316] on button "r" at bounding box center [642, 306] width 39 height 39
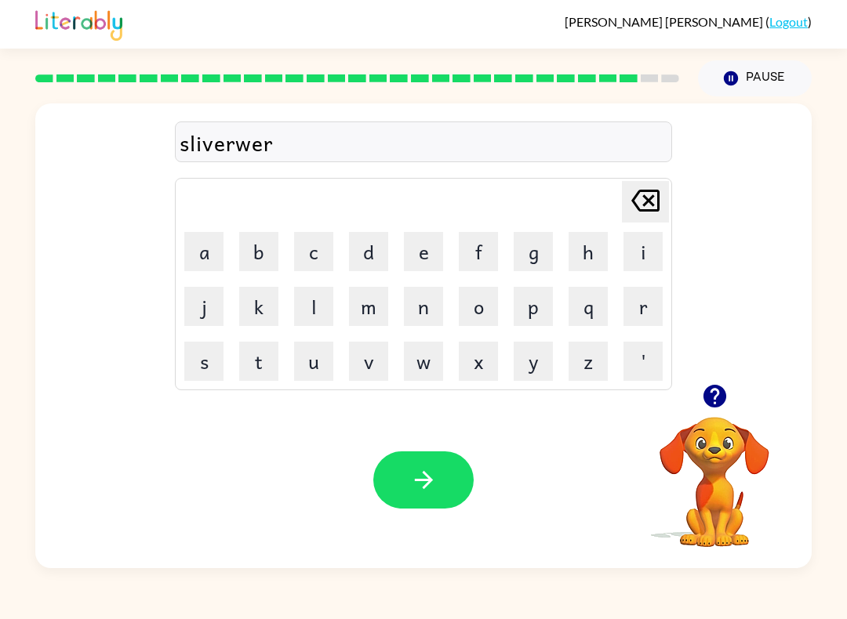
click at [419, 260] on button "e" at bounding box center [423, 251] width 39 height 39
click at [423, 484] on icon "button" at bounding box center [423, 480] width 27 height 27
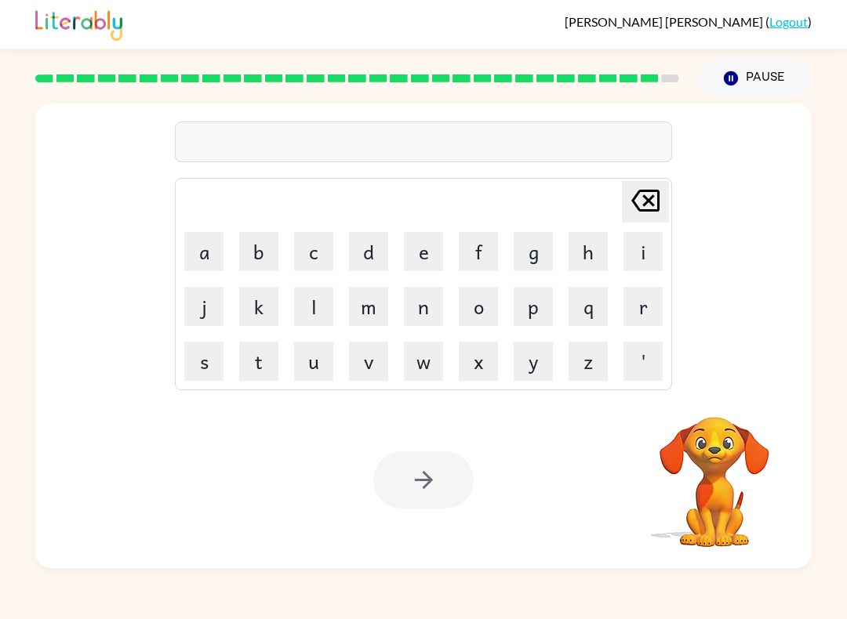
click at [422, 258] on button "e" at bounding box center [423, 251] width 39 height 39
click at [427, 307] on button "n" at bounding box center [423, 306] width 39 height 39
click at [332, 254] on button "c" at bounding box center [313, 251] width 39 height 39
click at [209, 256] on button "a" at bounding box center [203, 251] width 39 height 39
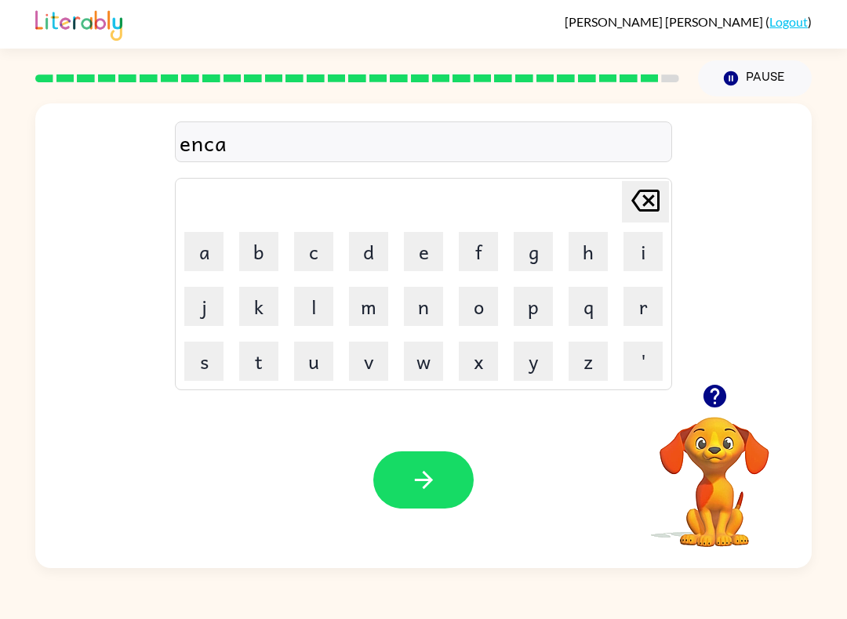
click at [320, 359] on button "u" at bounding box center [313, 361] width 39 height 39
click at [267, 370] on button "t" at bounding box center [258, 361] width 39 height 39
click at [426, 261] on button "e" at bounding box center [423, 251] width 39 height 39
click at [643, 307] on button "r" at bounding box center [642, 306] width 39 height 39
click at [414, 475] on icon "button" at bounding box center [423, 480] width 27 height 27
